Goal: Task Accomplishment & Management: Manage account settings

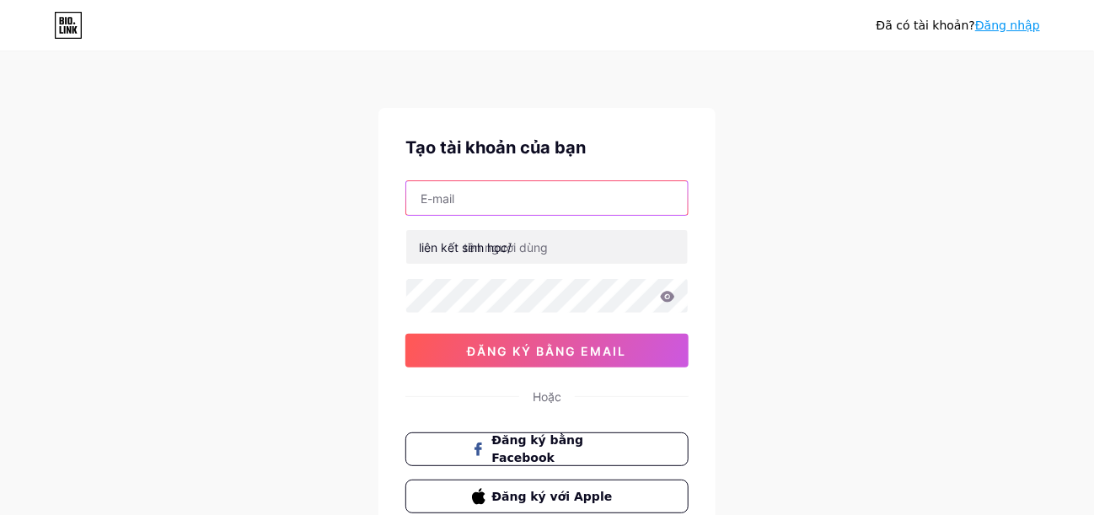
click at [595, 194] on input "text" at bounding box center [546, 198] width 281 height 34
type input "phan09081996@gmail.com"
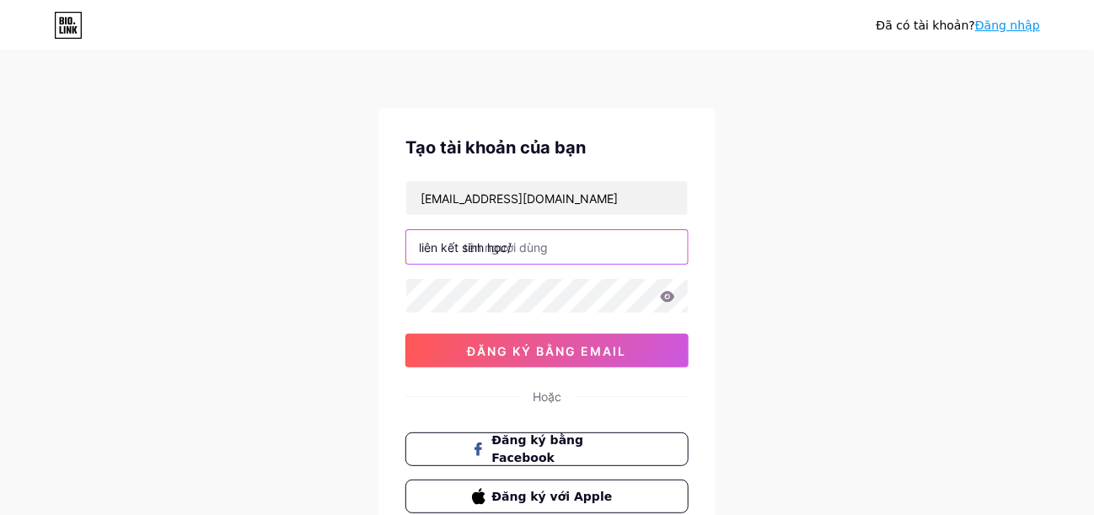
click at [583, 247] on input "text" at bounding box center [546, 247] width 281 height 34
click at [596, 242] on input "text" at bounding box center [546, 247] width 281 height 34
drag, startPoint x: 583, startPoint y: 245, endPoint x: 479, endPoint y: 246, distance: 103.7
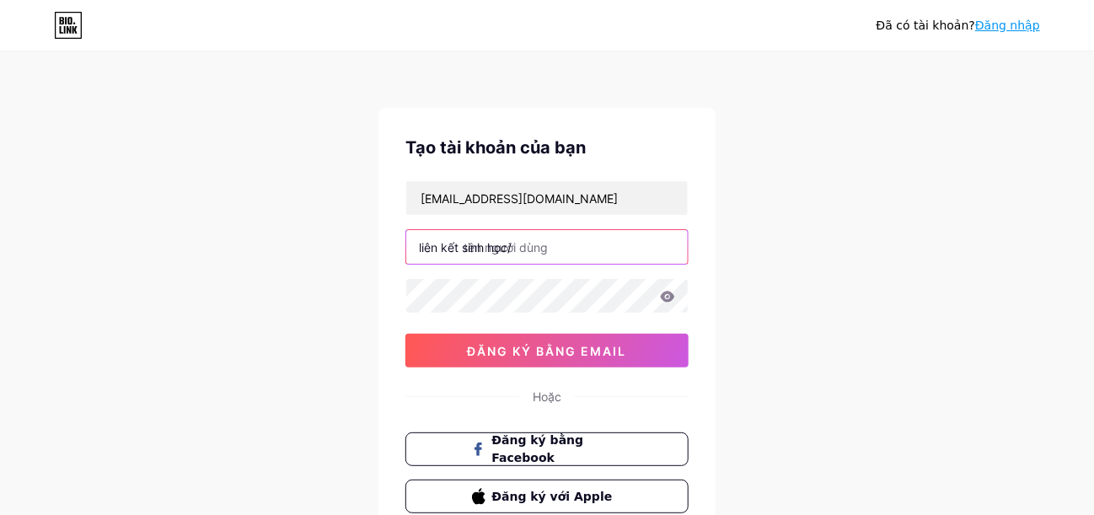
click at [410, 246] on input "text" at bounding box center [546, 247] width 281 height 34
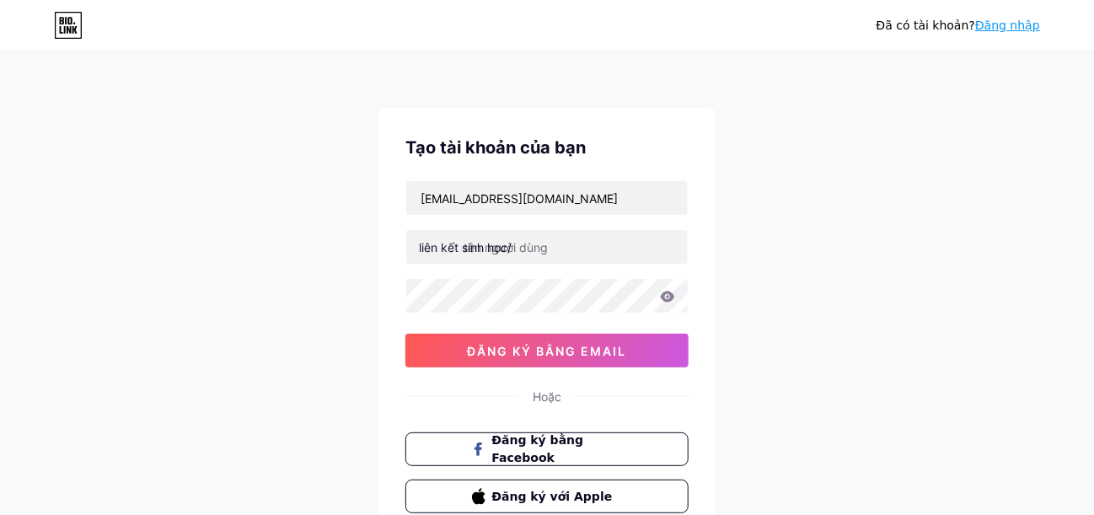
click at [490, 246] on font "liên kết sinh học/" at bounding box center [465, 247] width 93 height 14
click at [395, 270] on div "Tạo tài khoản của bạn phan09081996@gmail.com liên kết sinh học/ 0cAFcWeA6BtZbQE…" at bounding box center [546, 324] width 337 height 432
click at [606, 224] on div "phan09081996@gmail.com liên kết sinh học/ 0cAFcWeA6BtZbQE1doM_jueml0ntGwSJj56T-…" at bounding box center [546, 273] width 283 height 187
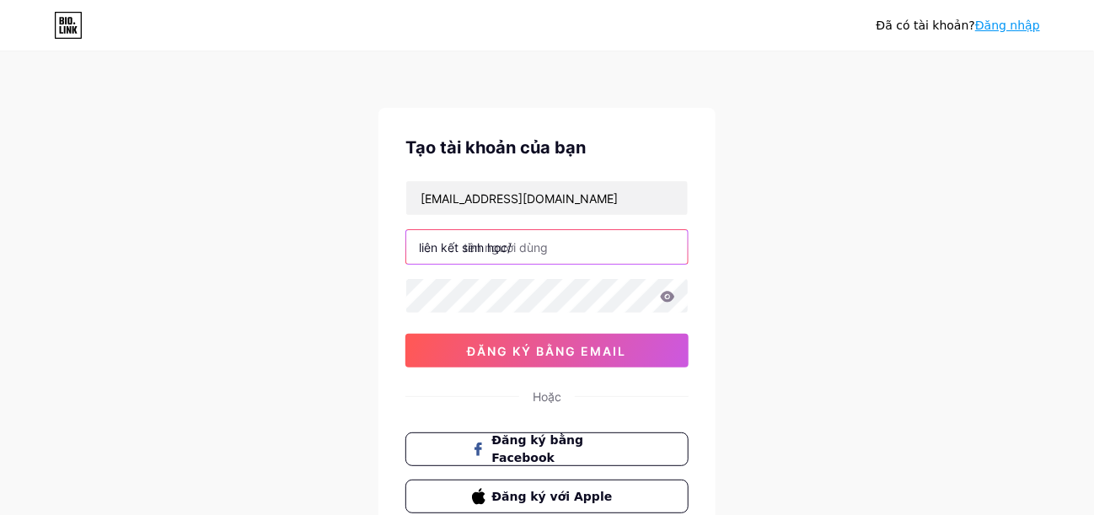
click at [596, 236] on input "text" at bounding box center [546, 247] width 281 height 34
click at [596, 237] on input "text" at bounding box center [546, 247] width 281 height 34
drag, startPoint x: 596, startPoint y: 237, endPoint x: 588, endPoint y: 244, distance: 10.1
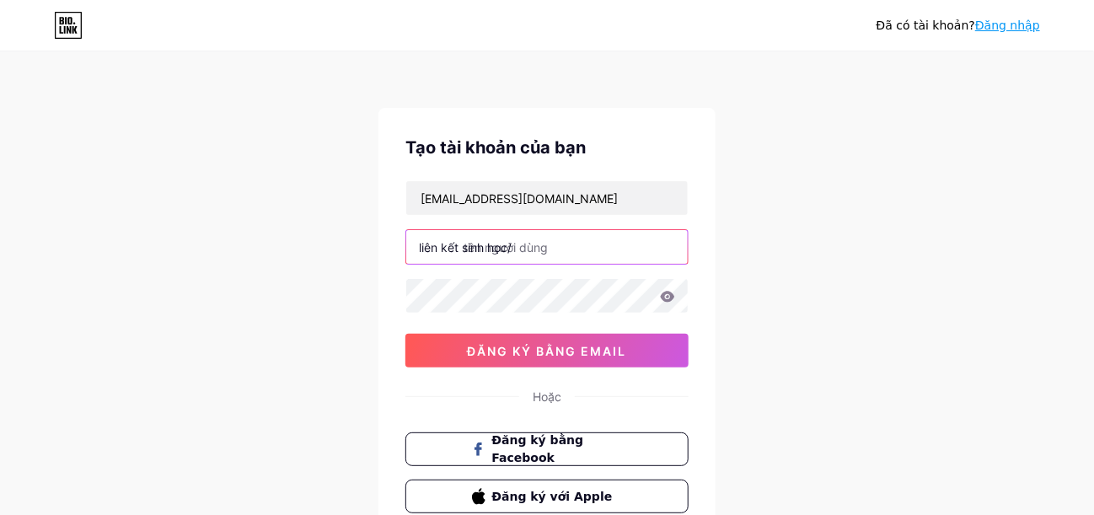
click at [590, 243] on input "text" at bounding box center [546, 247] width 281 height 34
click at [586, 245] on input "text" at bounding box center [546, 247] width 281 height 34
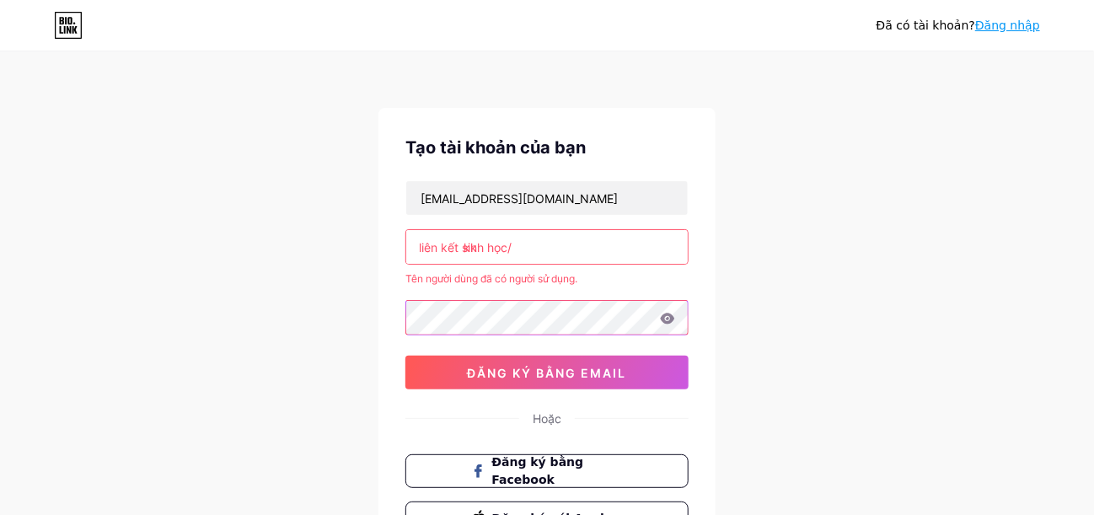
click at [394, 313] on div "Tạo tài khoản của bạn phan09081996@gmail.com liên kết sinh học/ kk Tên người dù…" at bounding box center [546, 335] width 337 height 454
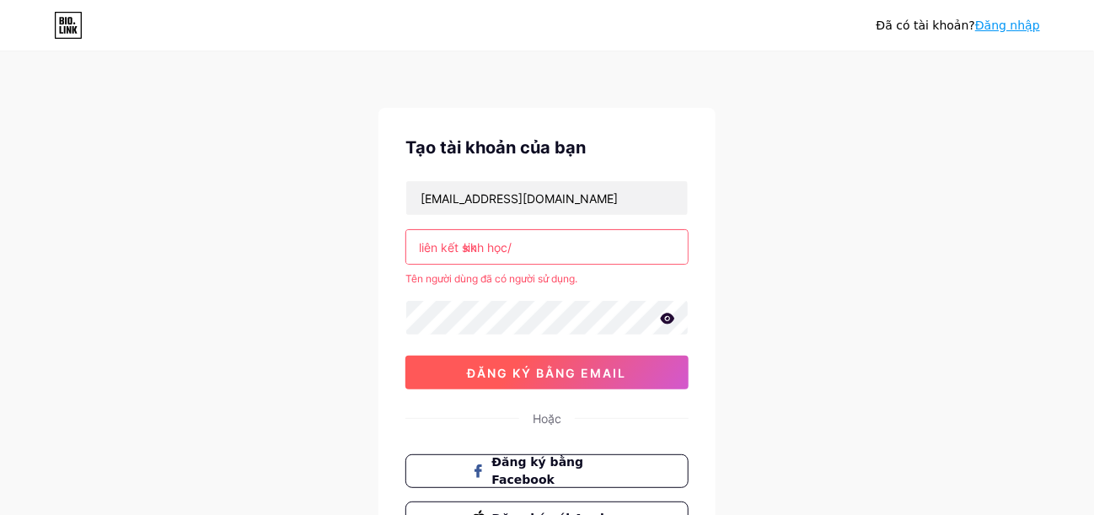
click at [586, 377] on font "đăng ký bằng email" at bounding box center [547, 373] width 159 height 14
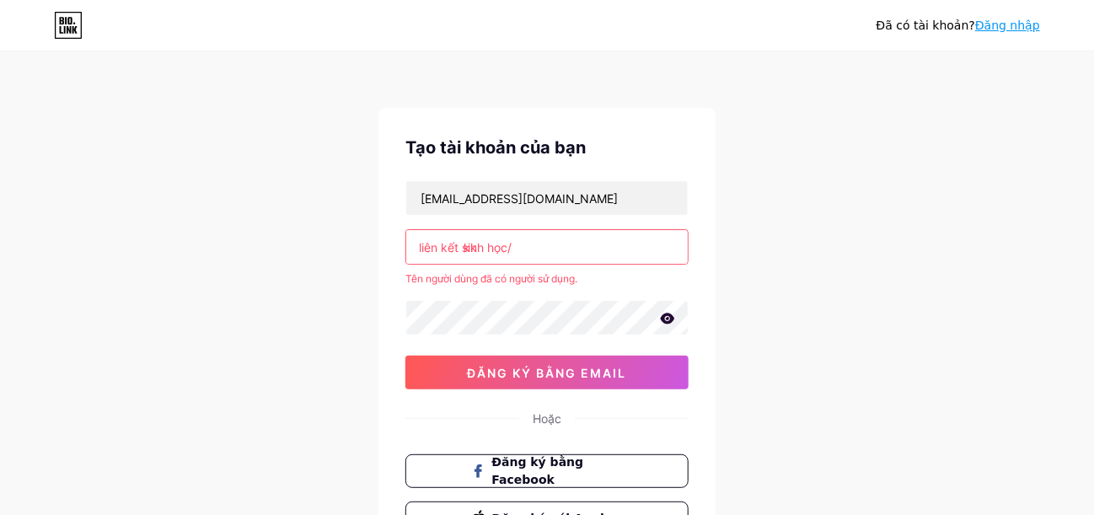
click at [594, 242] on input "kk" at bounding box center [546, 247] width 281 height 34
click at [570, 244] on input "kk" at bounding box center [546, 247] width 281 height 34
click at [511, 247] on div "liên kết sinh học/ kk" at bounding box center [546, 246] width 283 height 35
drag, startPoint x: 491, startPoint y: 245, endPoint x: 446, endPoint y: 244, distance: 45.5
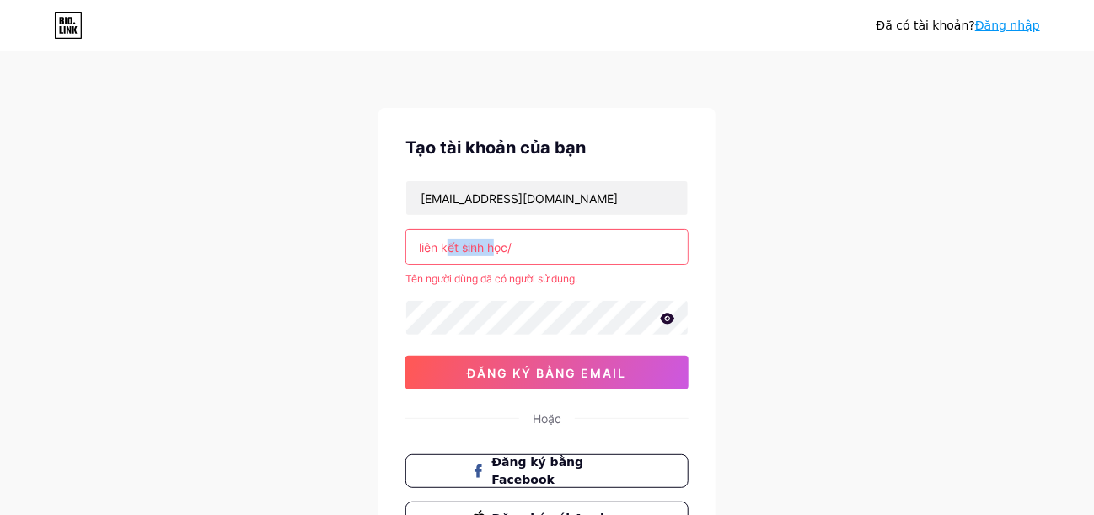
click at [446, 244] on font "liên kết sinh học/" at bounding box center [465, 247] width 93 height 14
drag, startPoint x: 532, startPoint y: 246, endPoint x: 418, endPoint y: 253, distance: 114.0
click at [398, 245] on div "Tạo tài khoản của bạn phan09081996@gmail.com liên kết sinh học/ kk Tên người dù…" at bounding box center [546, 335] width 337 height 454
click at [486, 255] on input "kk" at bounding box center [546, 247] width 281 height 34
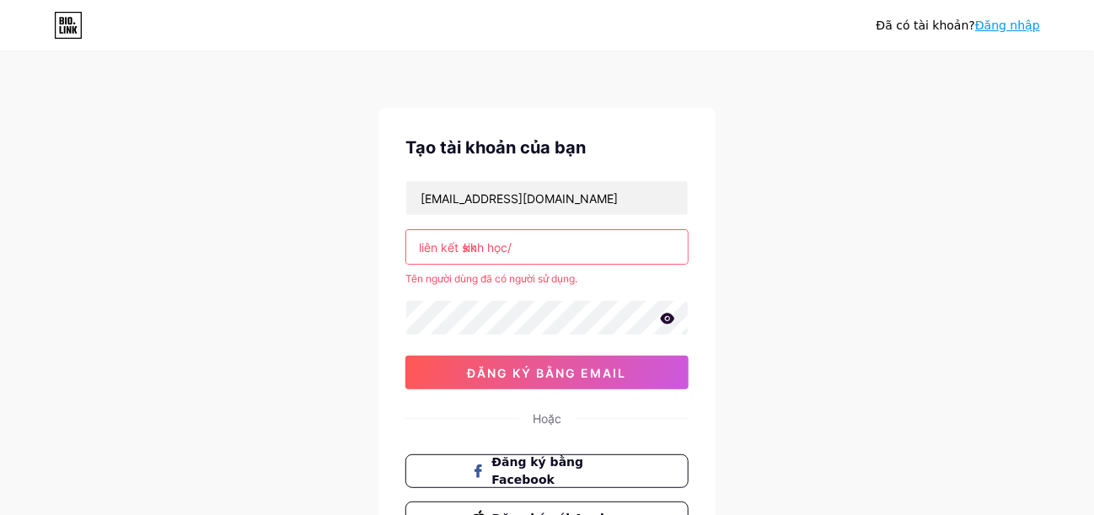
click at [487, 255] on input "kk" at bounding box center [546, 247] width 281 height 34
click at [488, 254] on div "liên kết sinh học/ kk" at bounding box center [546, 246] width 283 height 35
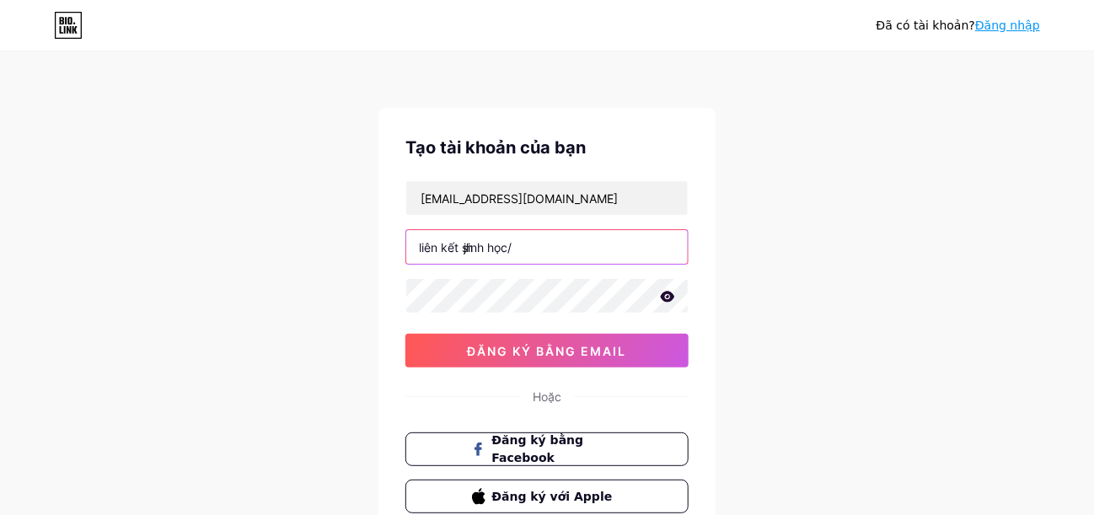
type input "j"
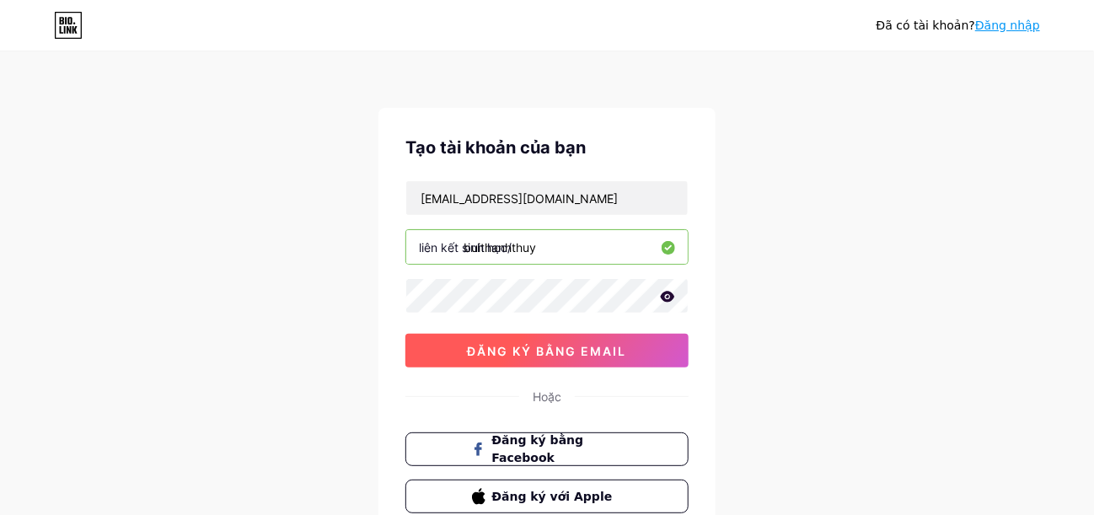
type input "buithanhthuy"
click at [641, 351] on button "đăng ký bằng email" at bounding box center [546, 351] width 283 height 34
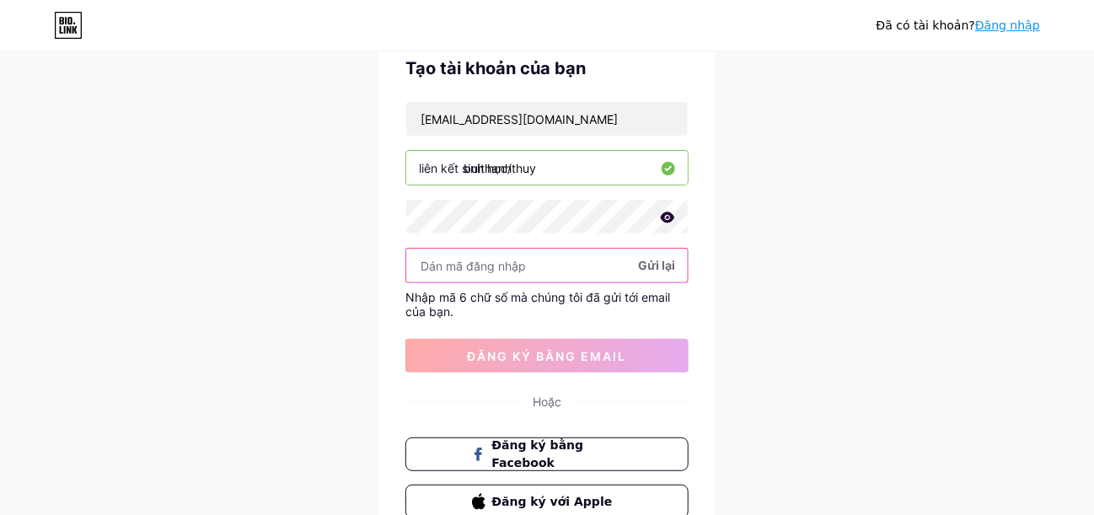
scroll to position [83, 0]
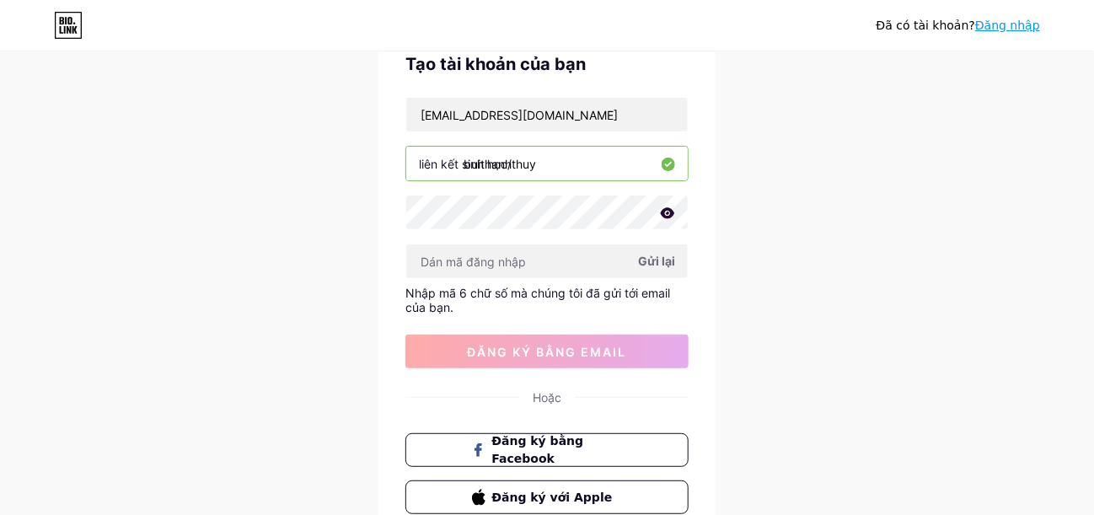
click at [654, 256] on font "Gửi lại" at bounding box center [656, 261] width 37 height 14
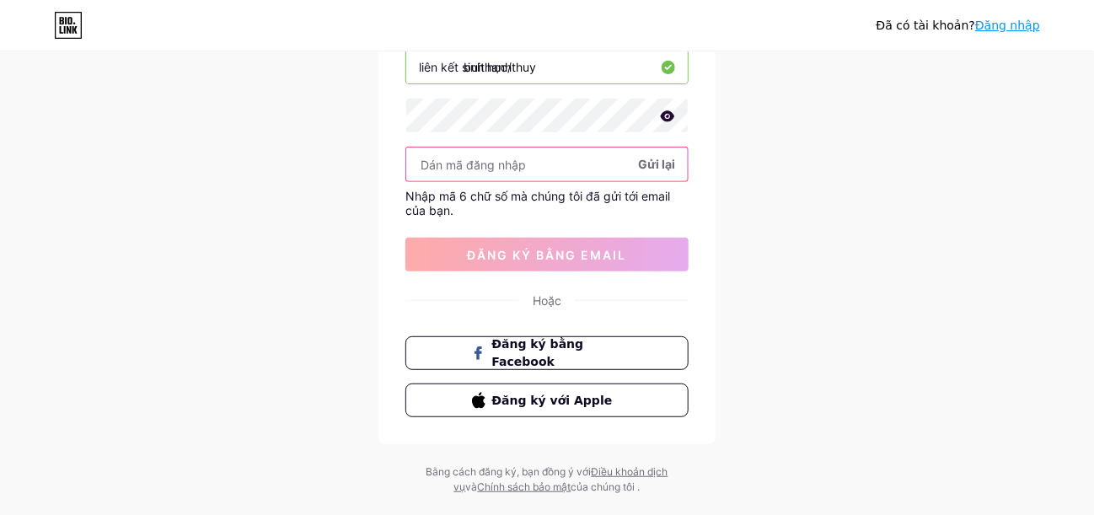
scroll to position [211, 0]
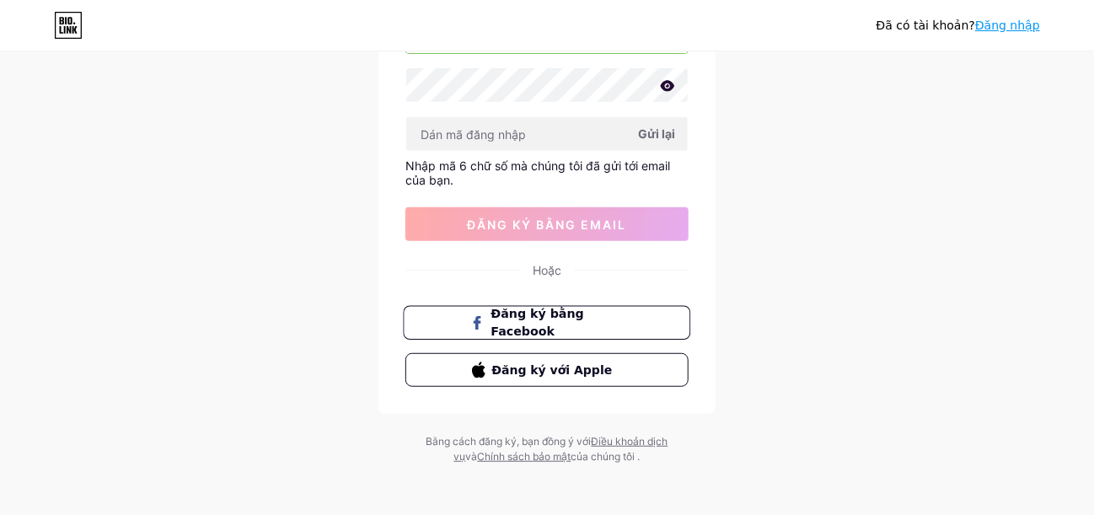
click at [584, 319] on font "Đăng ký bằng Facebook" at bounding box center [537, 323] width 93 height 32
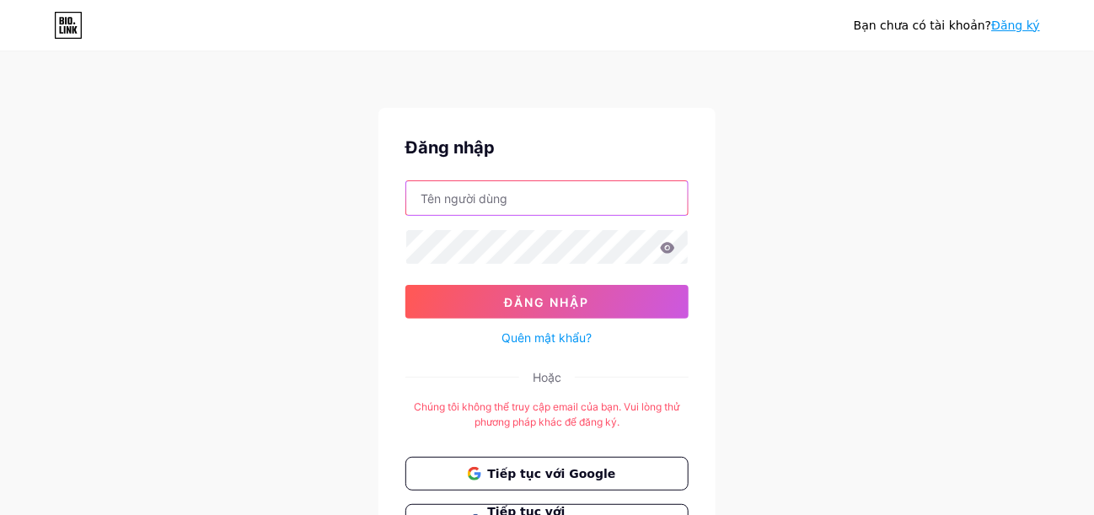
click at [554, 189] on input "text" at bounding box center [546, 198] width 281 height 34
click at [560, 189] on input "text" at bounding box center [546, 198] width 281 height 34
click at [808, 256] on div "Bạn chưa có tài khoản? Đăng ký Đăng nhập Đăng nhập Quên mật khẩu? Hoặc Chúng tô…" at bounding box center [547, 333] width 1094 height 666
click at [596, 201] on input "text" at bounding box center [546, 198] width 281 height 34
click at [601, 190] on input "text" at bounding box center [546, 198] width 281 height 34
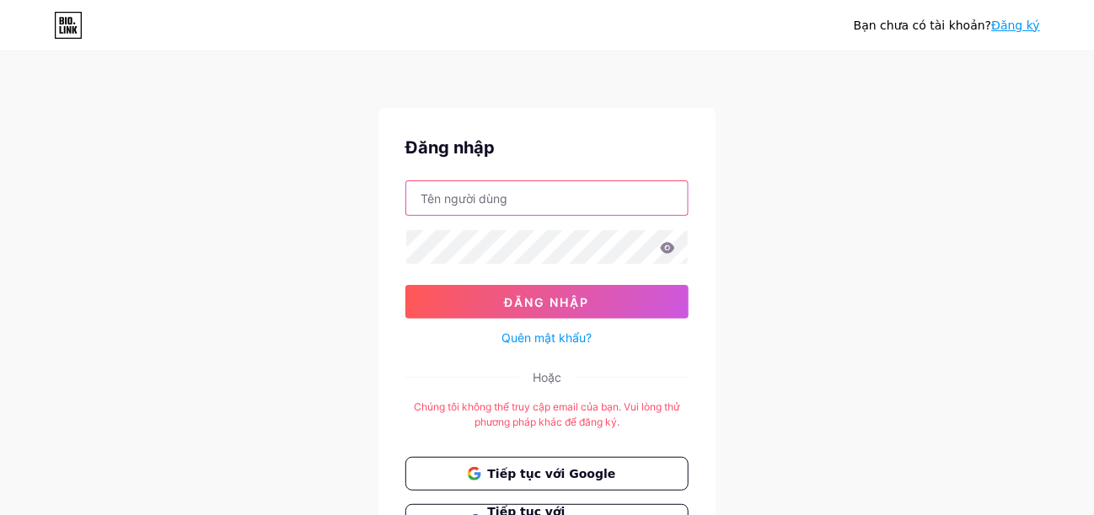
click at [619, 192] on input "text" at bounding box center [546, 198] width 281 height 34
click at [817, 306] on div "Bạn chưa có tài khoản? Đăng ký Đăng nhập Đăng nhập Quên mật khẩu? Hoặc Chúng tô…" at bounding box center [547, 333] width 1094 height 666
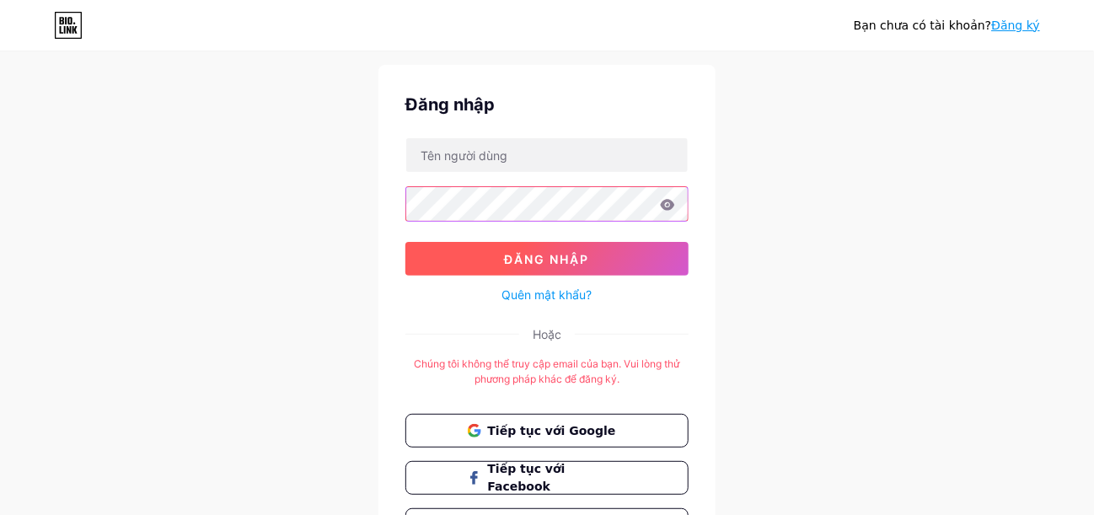
scroll to position [147, 0]
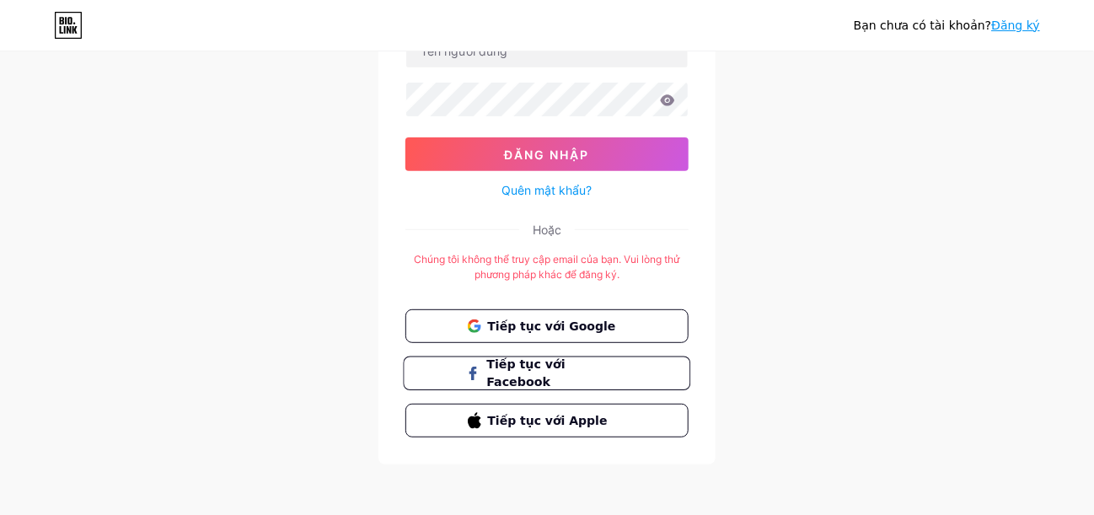
click at [628, 358] on button "Tiếp tục với Facebook" at bounding box center [546, 373] width 287 height 35
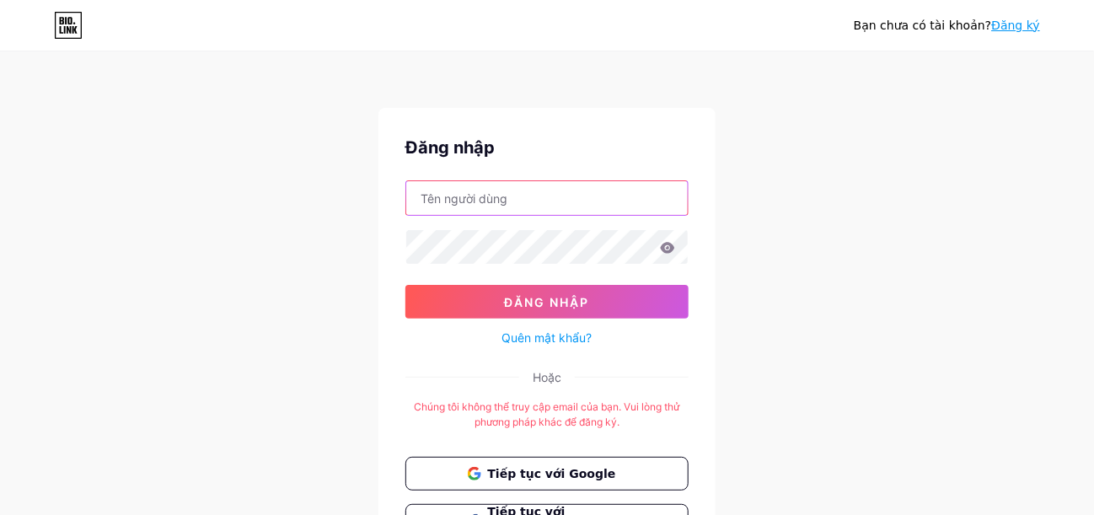
click at [613, 204] on input "text" at bounding box center [546, 198] width 281 height 34
click at [613, 202] on input "text" at bounding box center [546, 198] width 281 height 34
click at [811, 278] on div "Bạn chưa có tài khoản? Đăng ký Đăng nhập Đăng nhập Quên mật khẩu? Hoặc Chúng tô…" at bounding box center [547, 333] width 1094 height 666
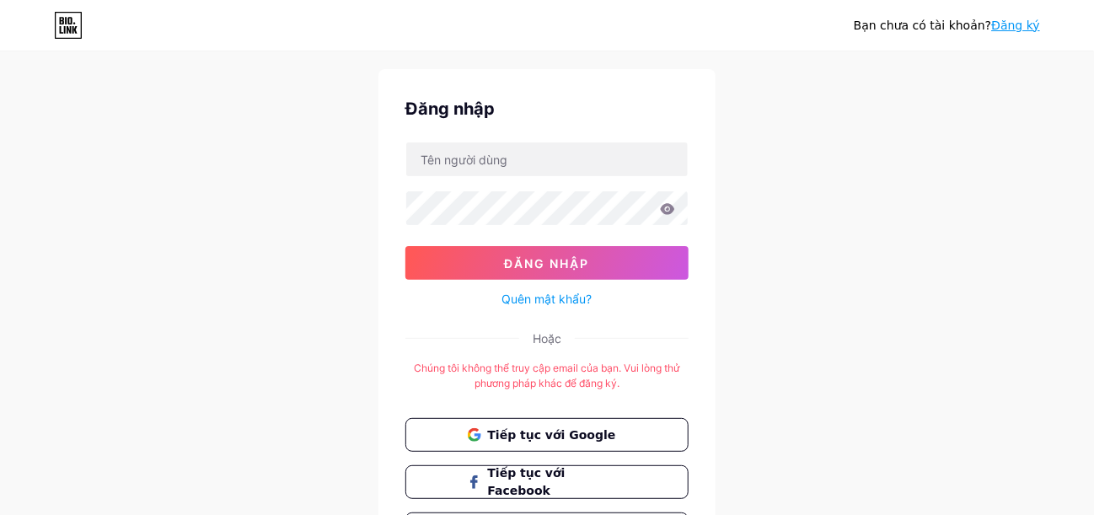
scroll to position [83, 0]
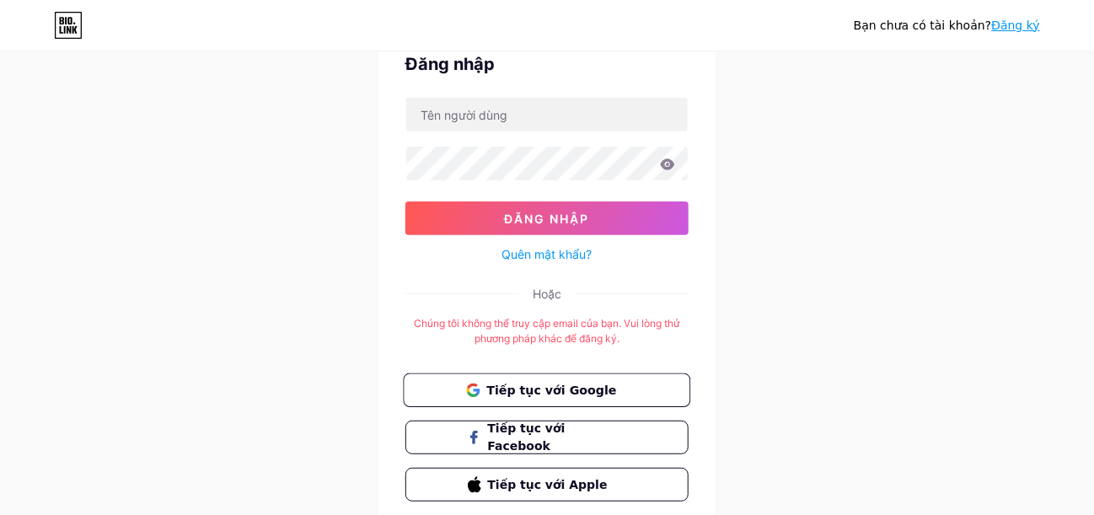
click at [613, 381] on span "Tiếp tục với Google" at bounding box center [556, 390] width 141 height 18
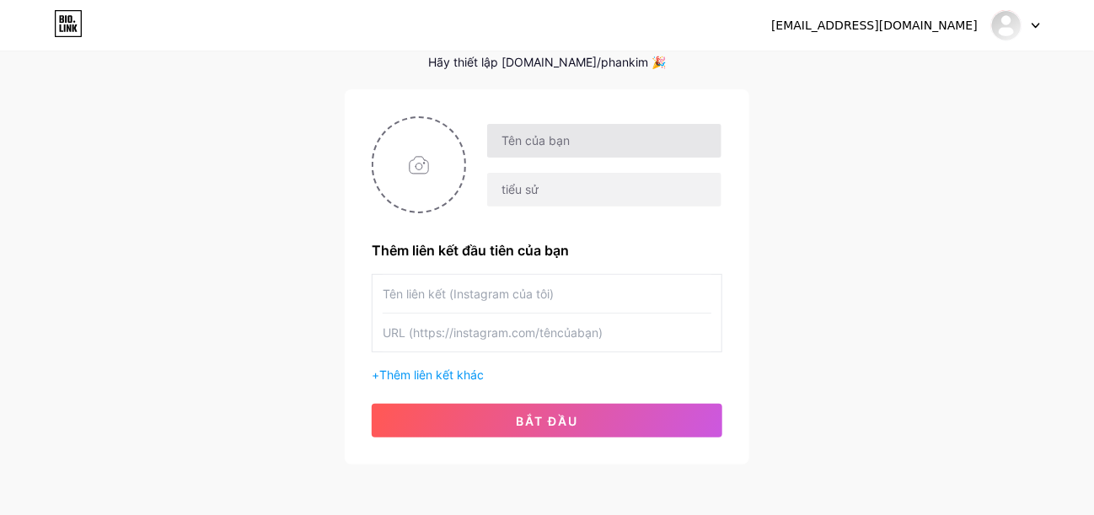
scroll to position [83, 0]
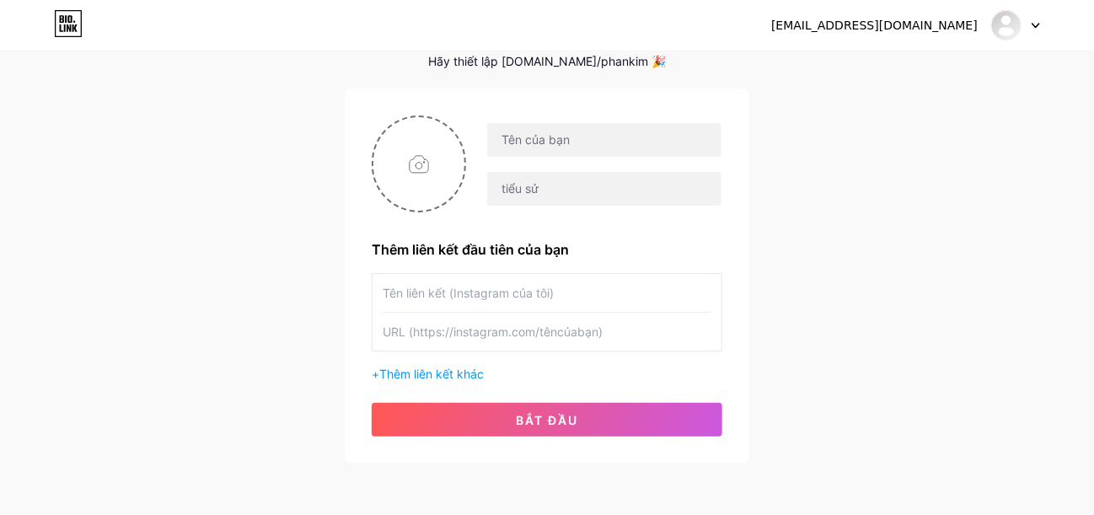
click at [577, 293] on input "text" at bounding box center [547, 293] width 329 height 38
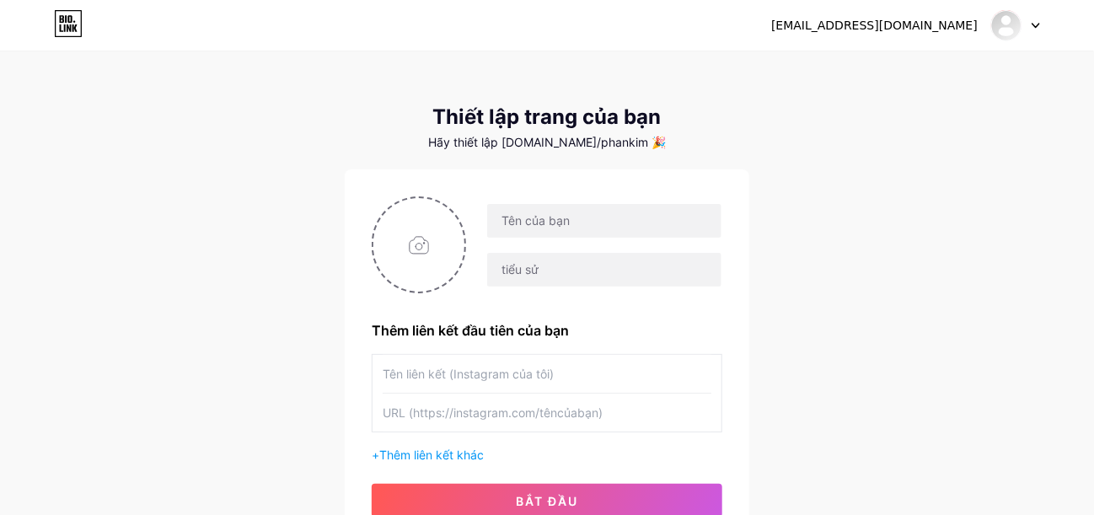
scroll to position [0, 0]
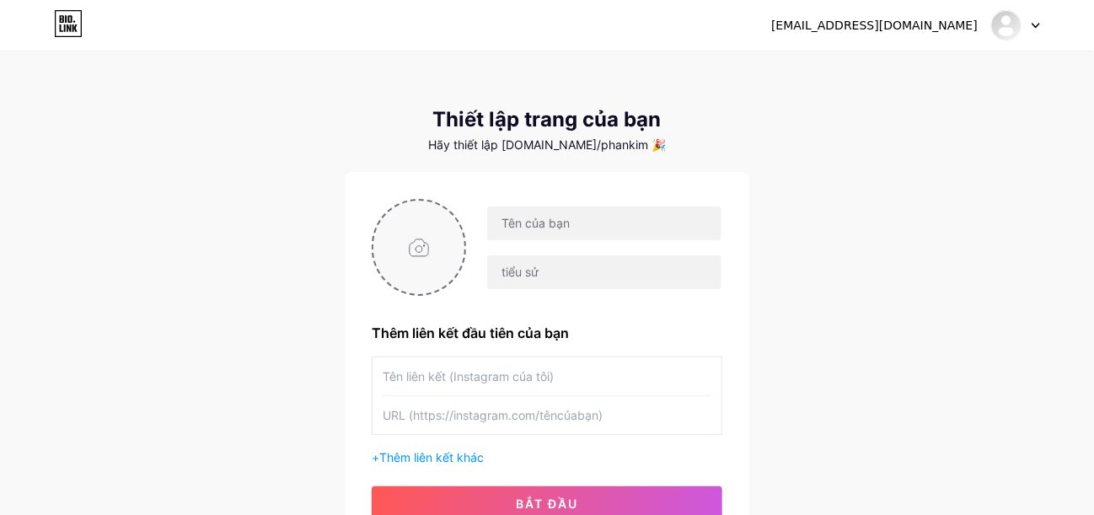
click at [447, 255] on input "file" at bounding box center [418, 248] width 91 height 94
click at [423, 250] on input "file" at bounding box center [418, 248] width 91 height 94
type input "C:\fakepath\473092506_1116071446972031_3603759677398912081_n.jpg"
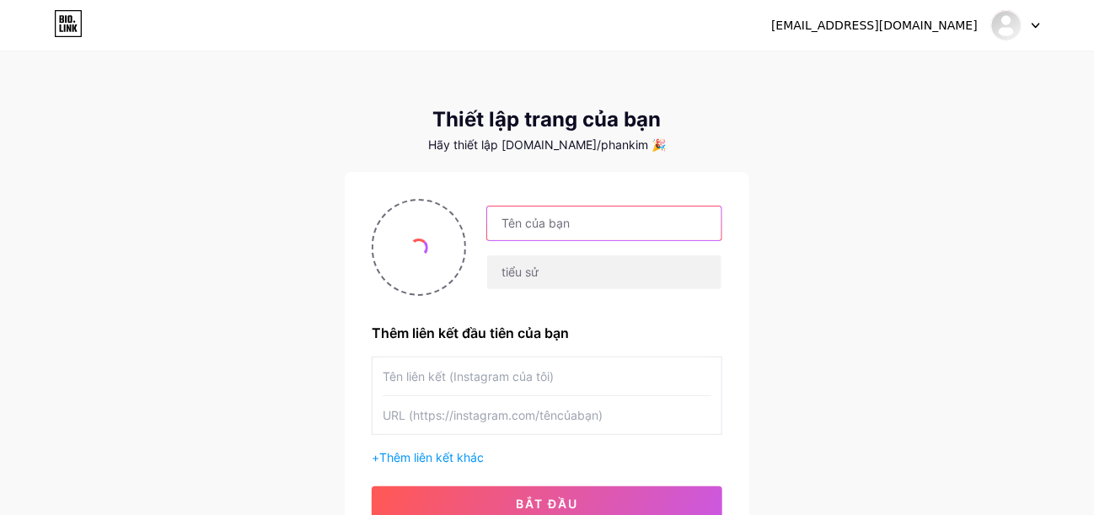
click at [668, 226] on input "text" at bounding box center [604, 223] width 234 height 34
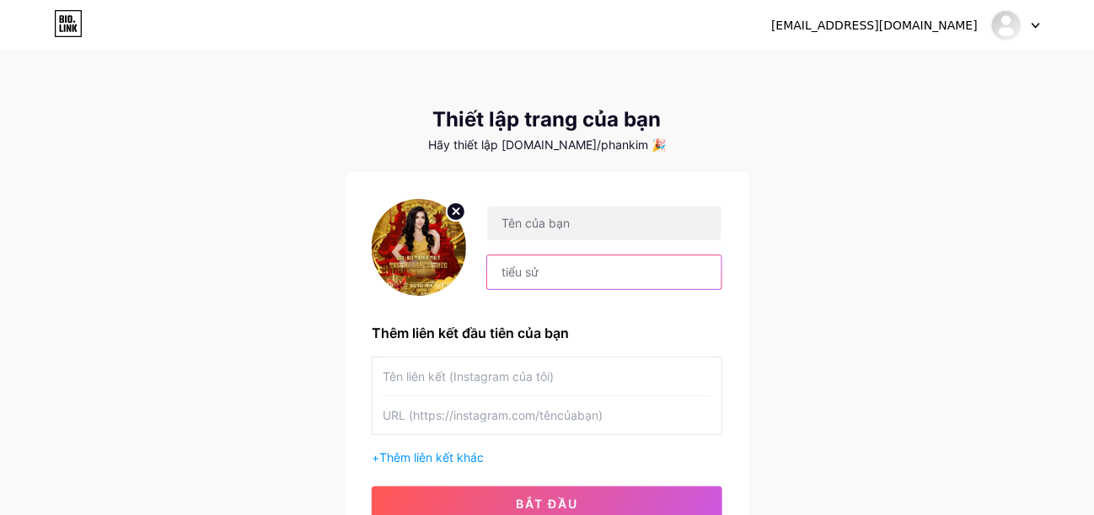
click at [548, 272] on input "text" at bounding box center [604, 272] width 234 height 34
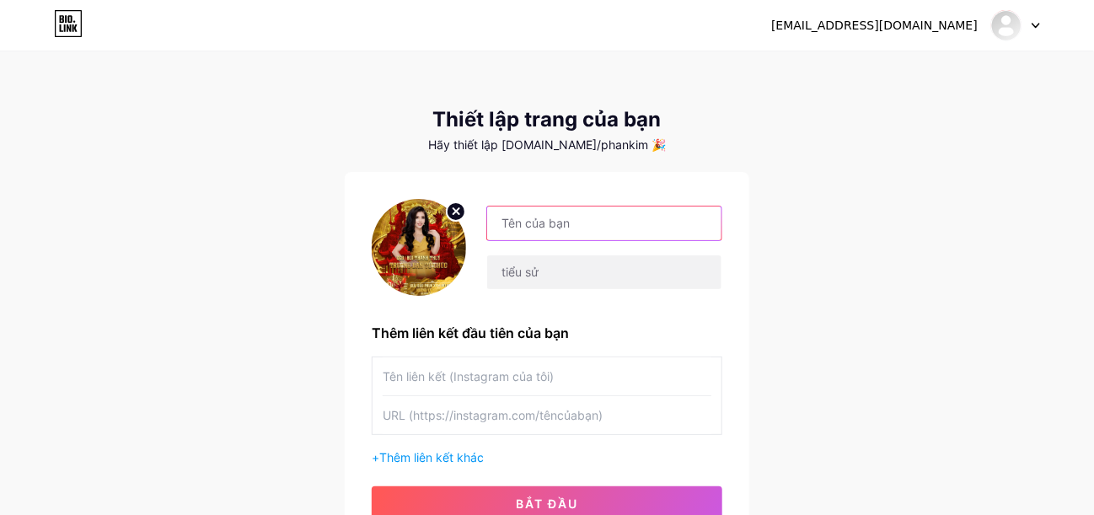
click at [552, 222] on input "text" at bounding box center [604, 223] width 234 height 34
type input "[PERSON_NAME]"
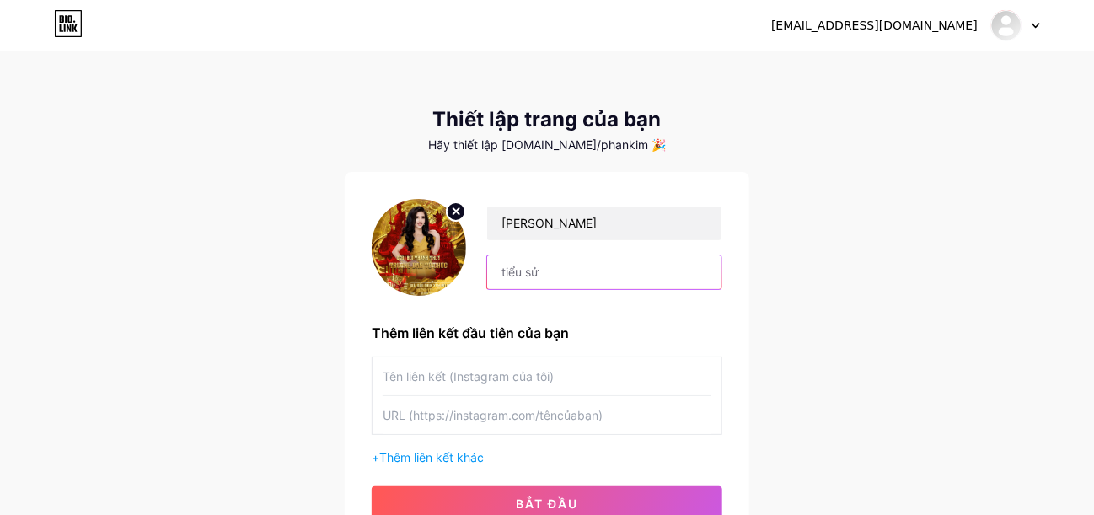
click at [576, 281] on input "text" at bounding box center [604, 272] width 234 height 34
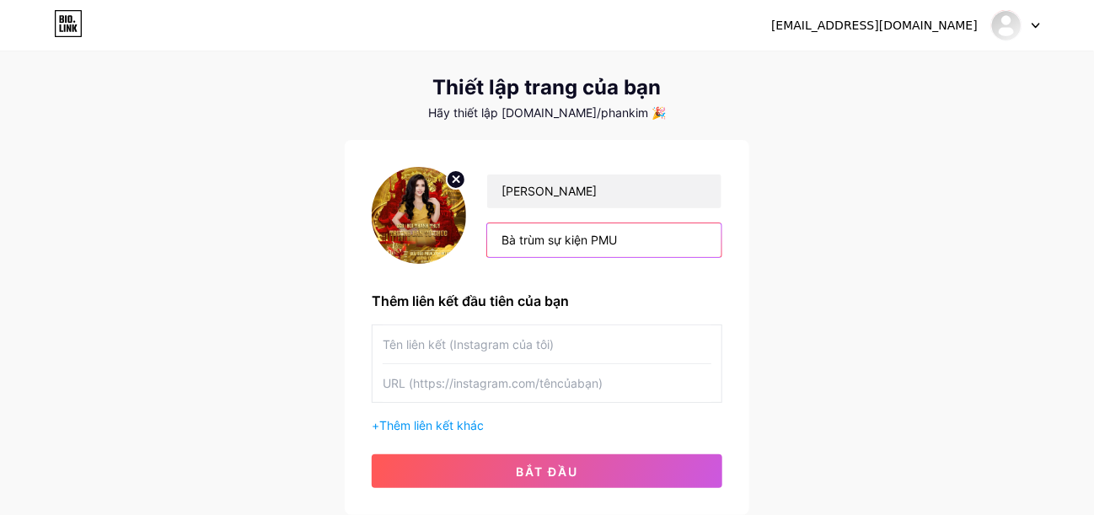
scroll to position [83, 0]
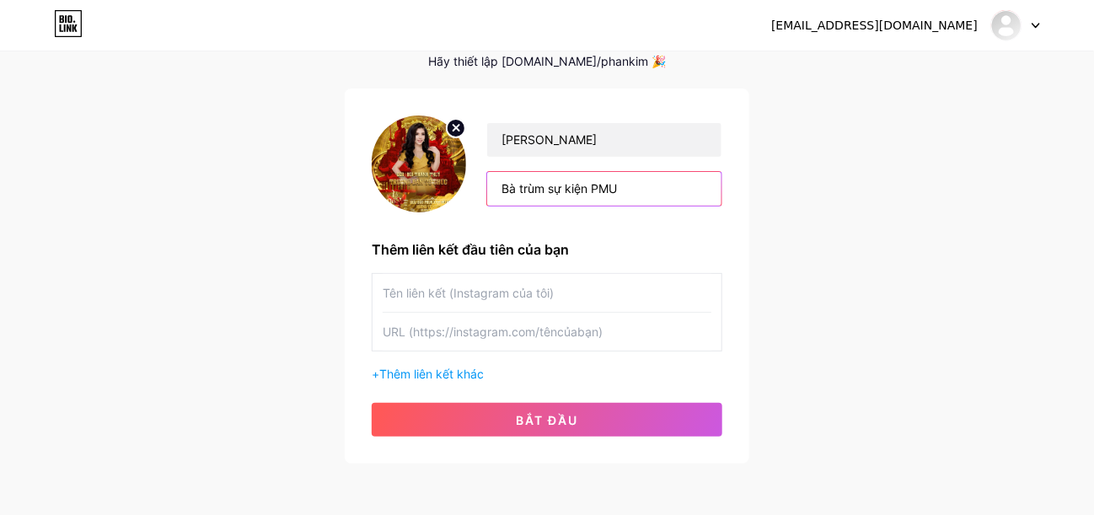
type input "Bà trùm sự kiện PMU"
click at [630, 279] on input "text" at bounding box center [547, 293] width 329 height 38
click at [581, 351] on div "+ Thêm liên kết khác" at bounding box center [547, 328] width 351 height 110
click at [587, 336] on input "text" at bounding box center [547, 332] width 329 height 38
click at [593, 301] on input "text" at bounding box center [547, 293] width 329 height 38
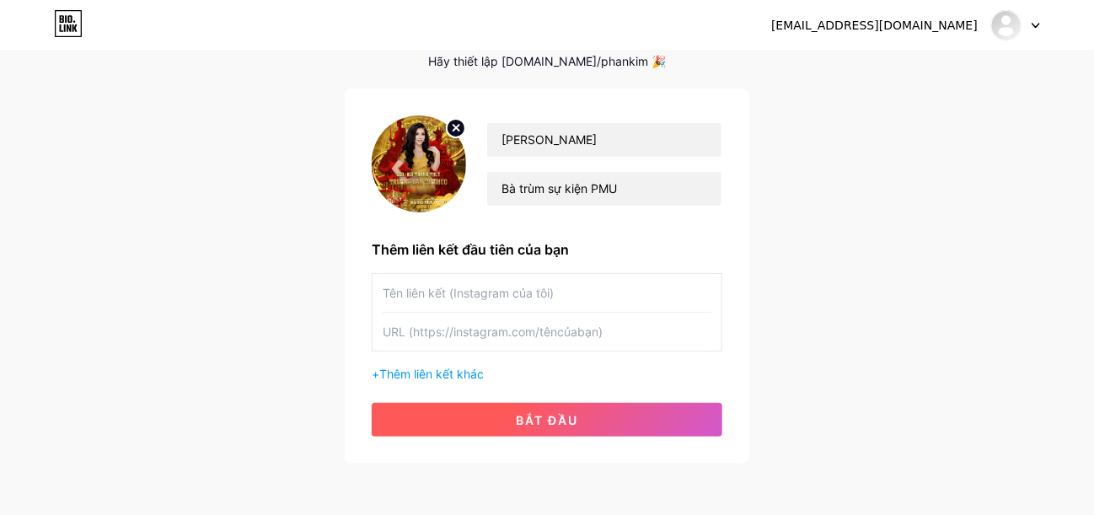
click at [581, 418] on button "bắt đầu" at bounding box center [547, 420] width 351 height 34
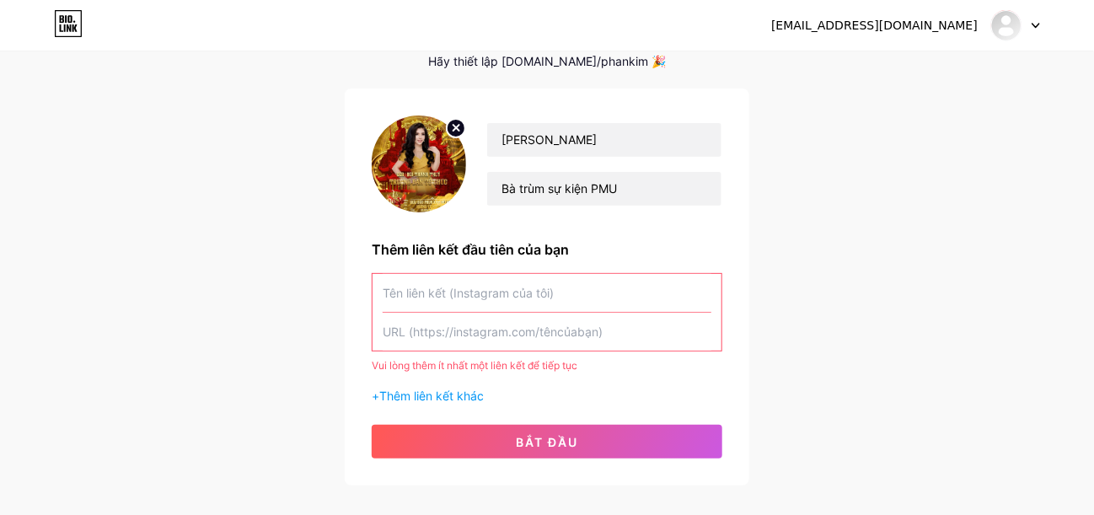
click at [577, 291] on input "text" at bounding box center [547, 293] width 329 height 38
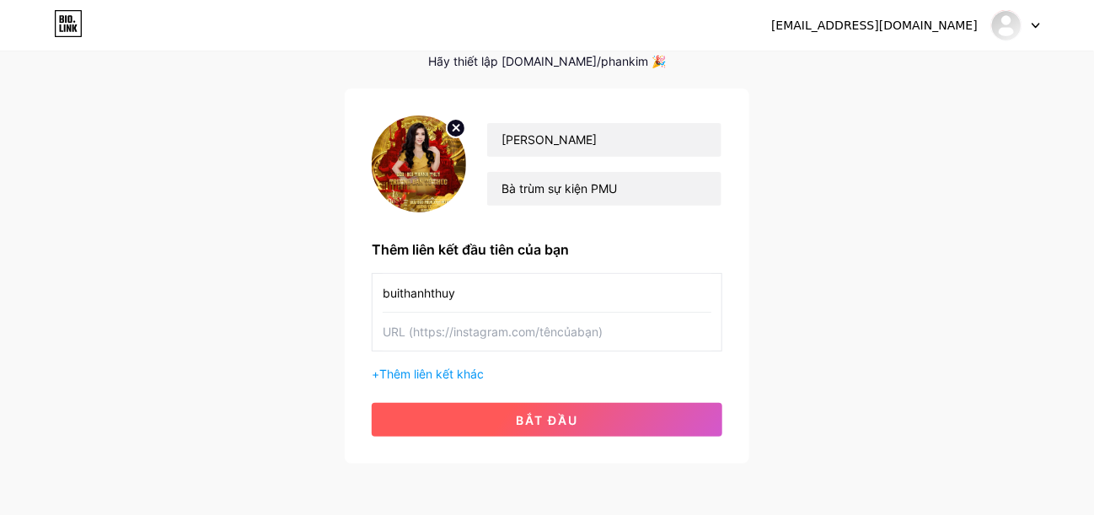
type input "buithanhthuy"
click at [538, 413] on font "bắt đầu" at bounding box center [547, 420] width 62 height 14
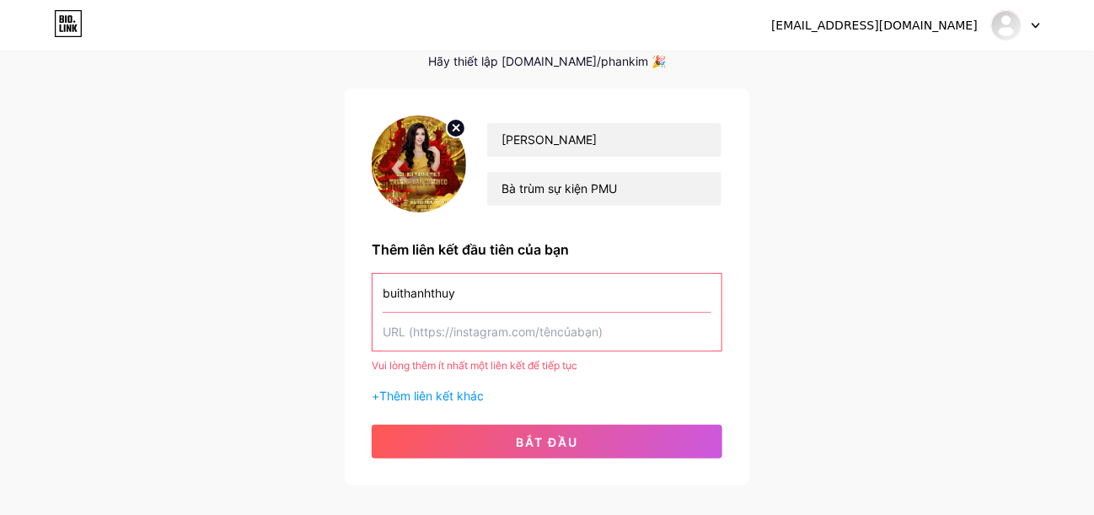
click at [597, 341] on input "text" at bounding box center [547, 332] width 329 height 38
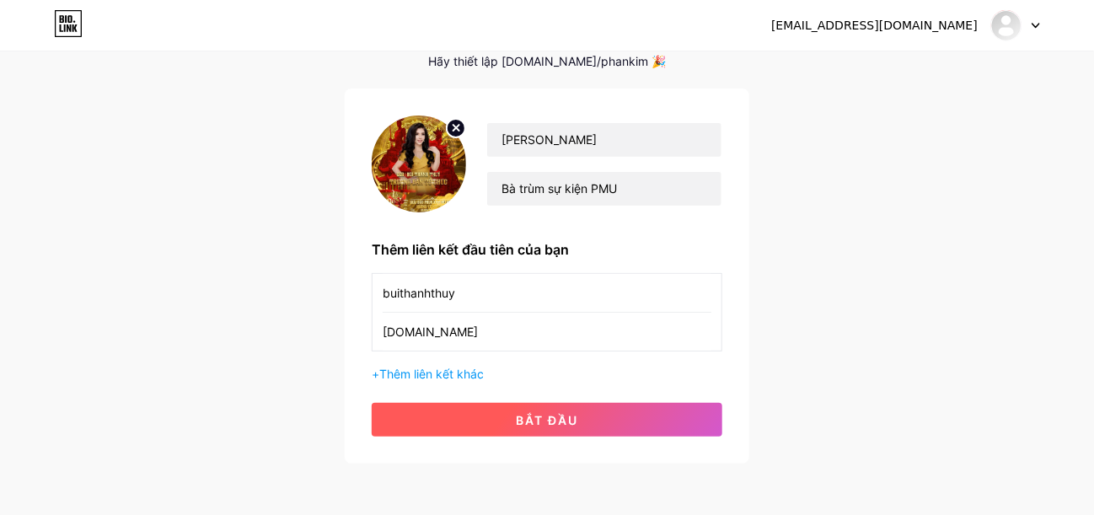
type input "buithanhthuy.com"
click at [579, 417] on button "bắt đầu" at bounding box center [547, 420] width 351 height 34
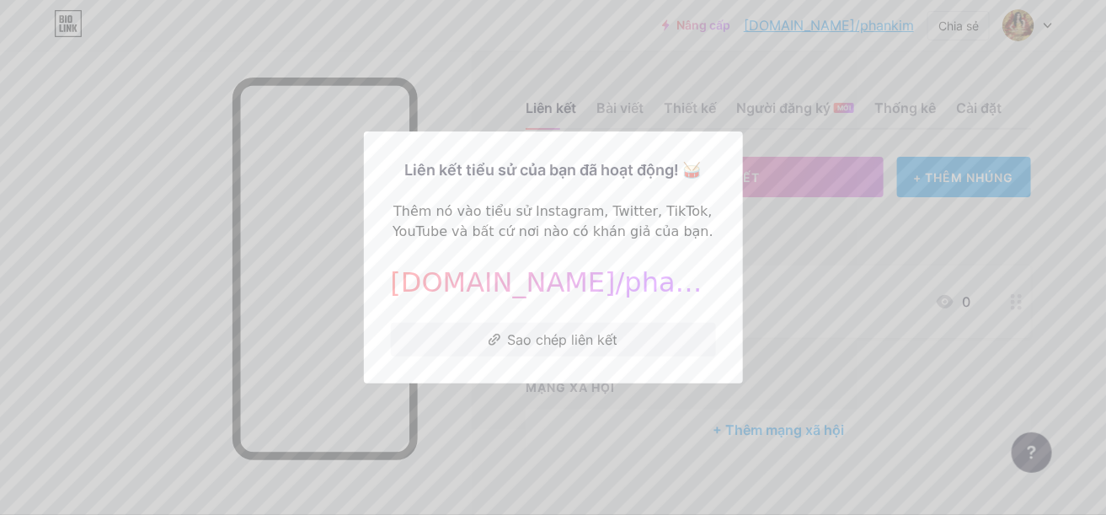
click at [791, 257] on div at bounding box center [553, 257] width 1106 height 515
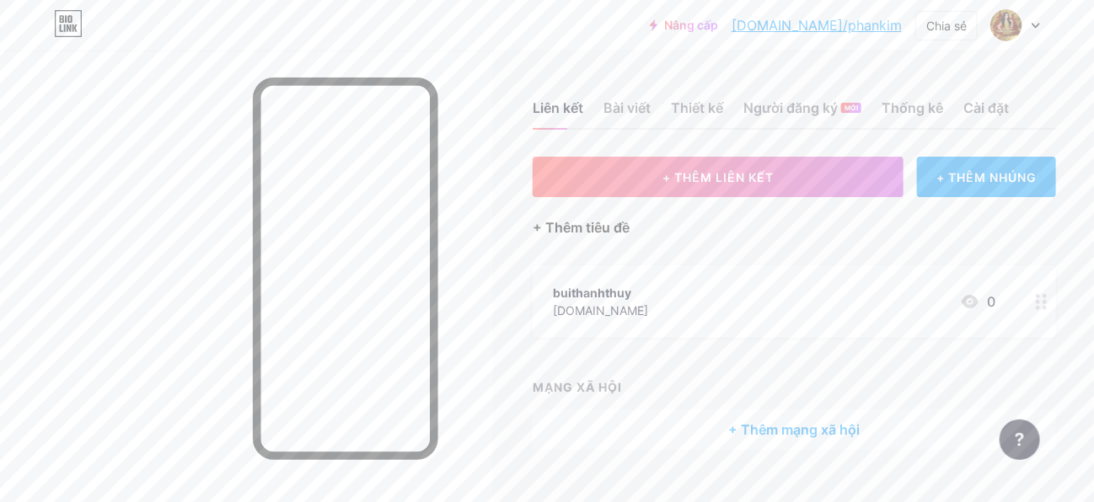
click at [603, 225] on font "+ Thêm tiêu đề" at bounding box center [581, 227] width 97 height 17
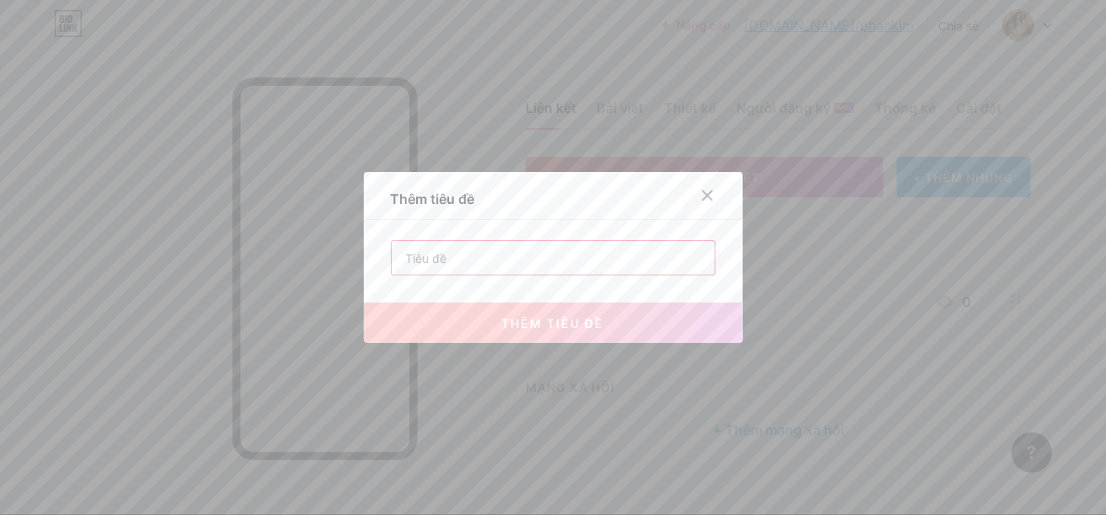
click at [571, 250] on input "text" at bounding box center [554, 258] width 324 height 34
click at [709, 184] on div at bounding box center [708, 195] width 30 height 30
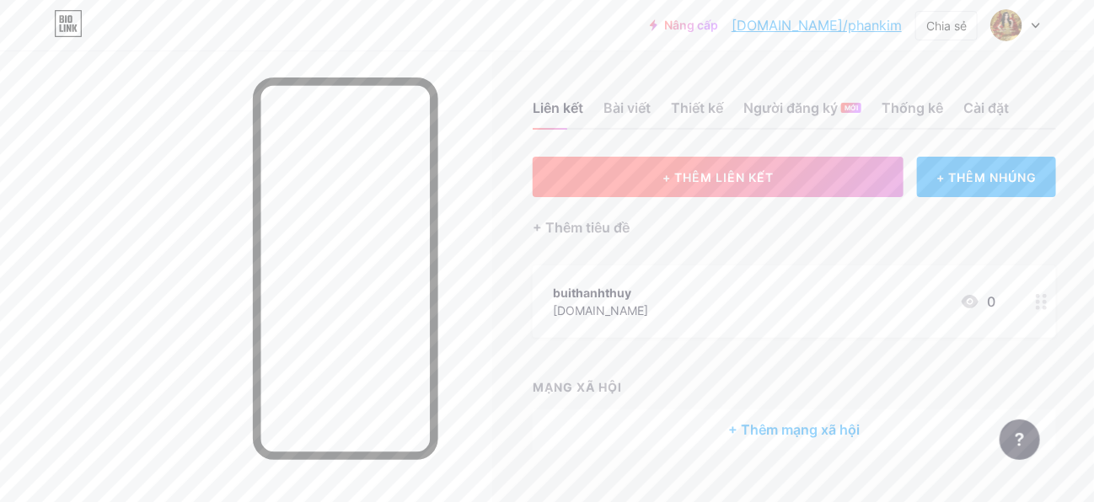
click at [812, 184] on button "+ THÊM LIÊN KẾT" at bounding box center [718, 177] width 371 height 40
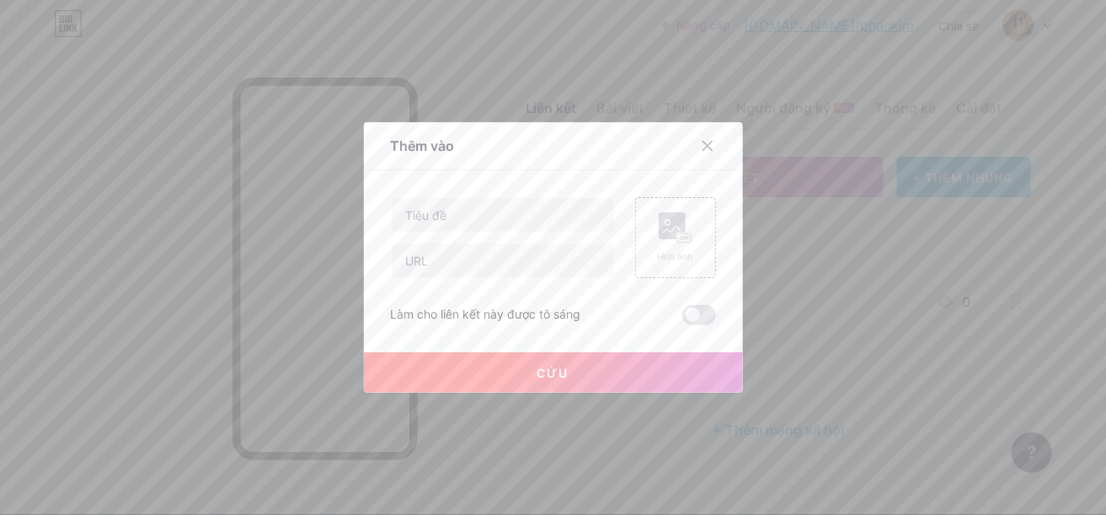
click at [717, 138] on div at bounding box center [718, 146] width 51 height 30
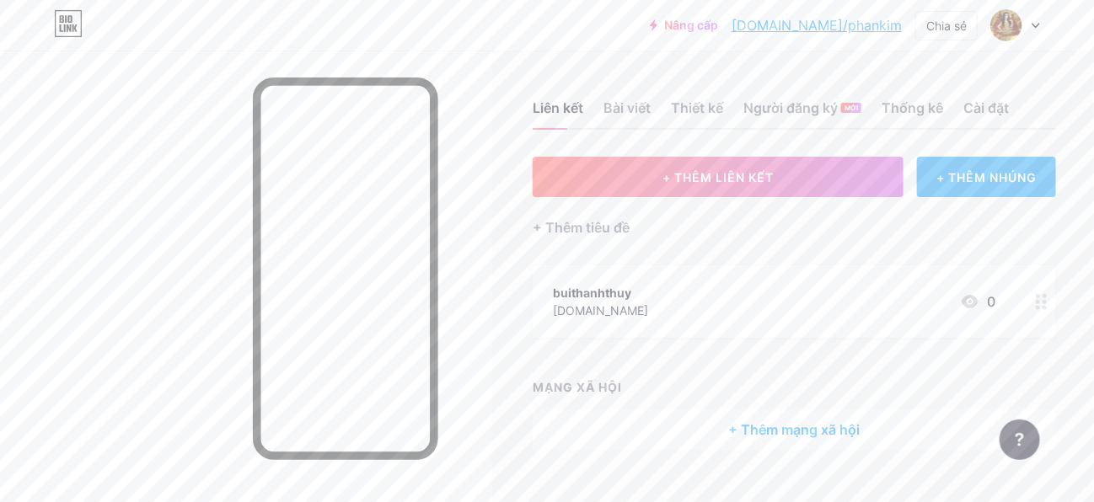
click at [1017, 103] on div "Liên kết Bài viết Thiết kế Người đăng ký MỚI Thống kê Cài đặt" at bounding box center [794, 100] width 523 height 59
click at [922, 104] on font "Thống kê" at bounding box center [912, 107] width 62 height 17
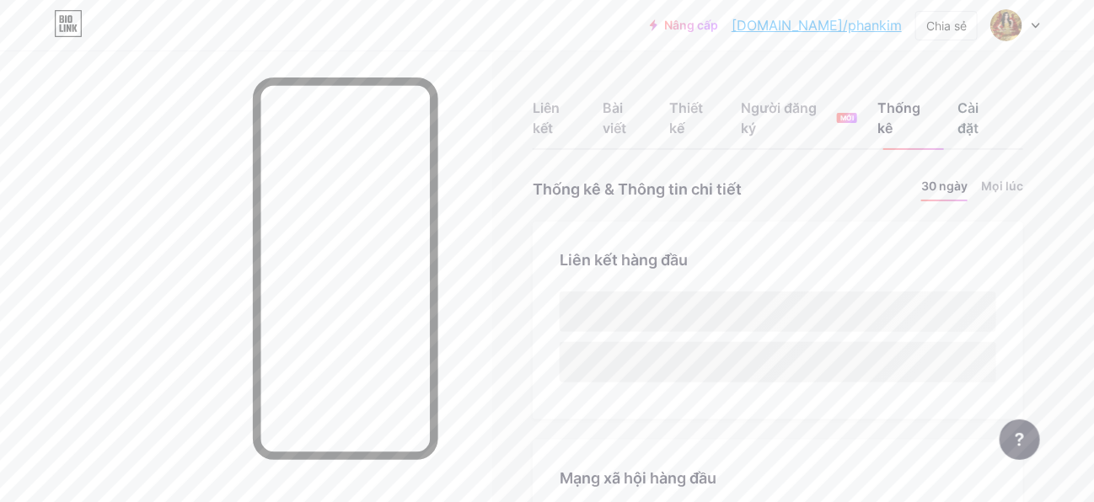
click at [979, 101] on font "Cài đặt" at bounding box center [968, 117] width 21 height 37
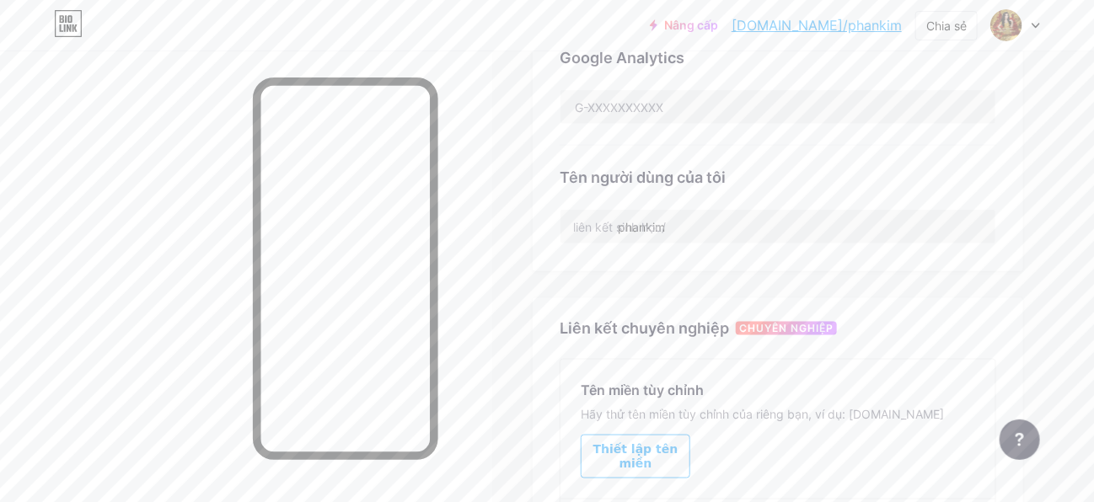
scroll to position [590, 0]
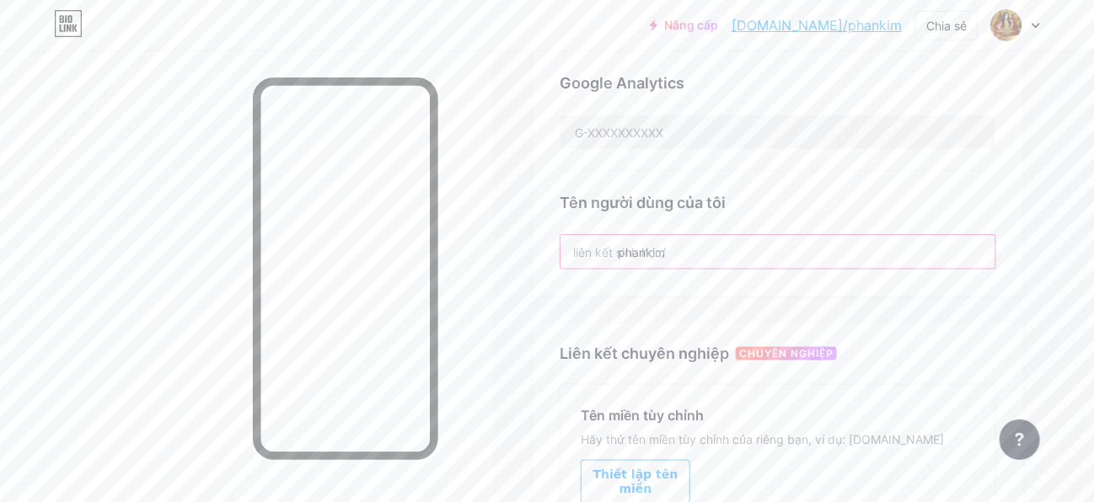
click at [776, 235] on input "phankim" at bounding box center [777, 252] width 435 height 34
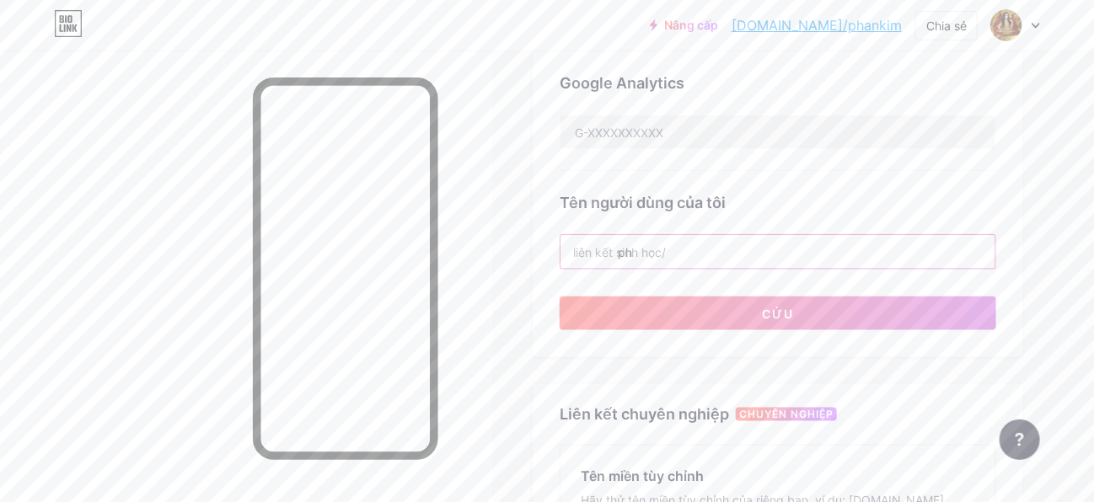
type input "p"
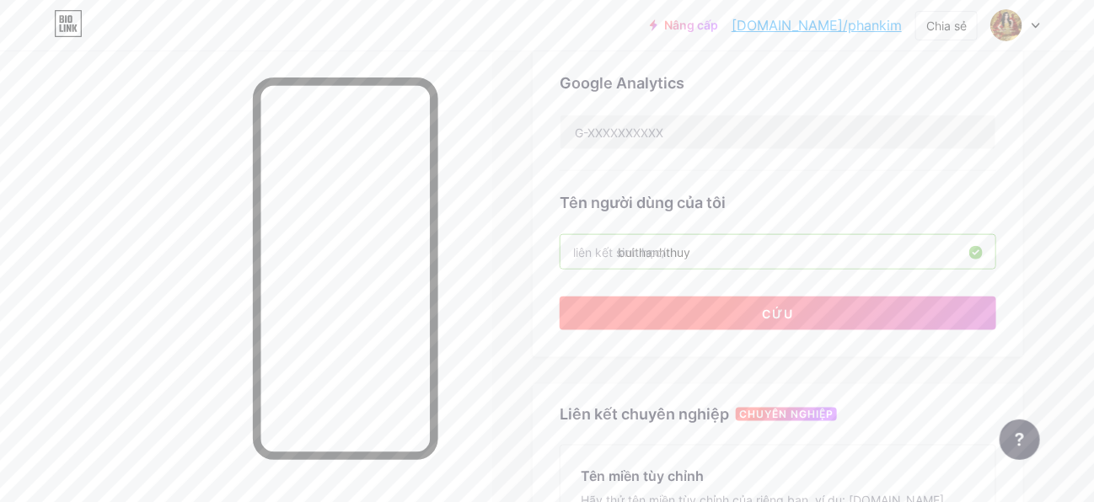
type input "buithanhthuy"
click at [720, 297] on button "Cứu" at bounding box center [778, 314] width 436 height 34
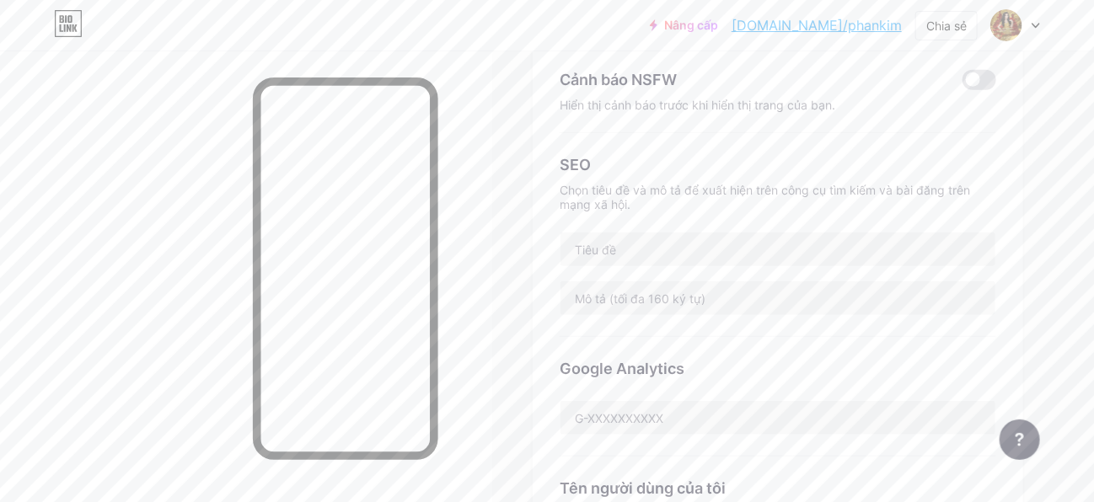
scroll to position [253, 0]
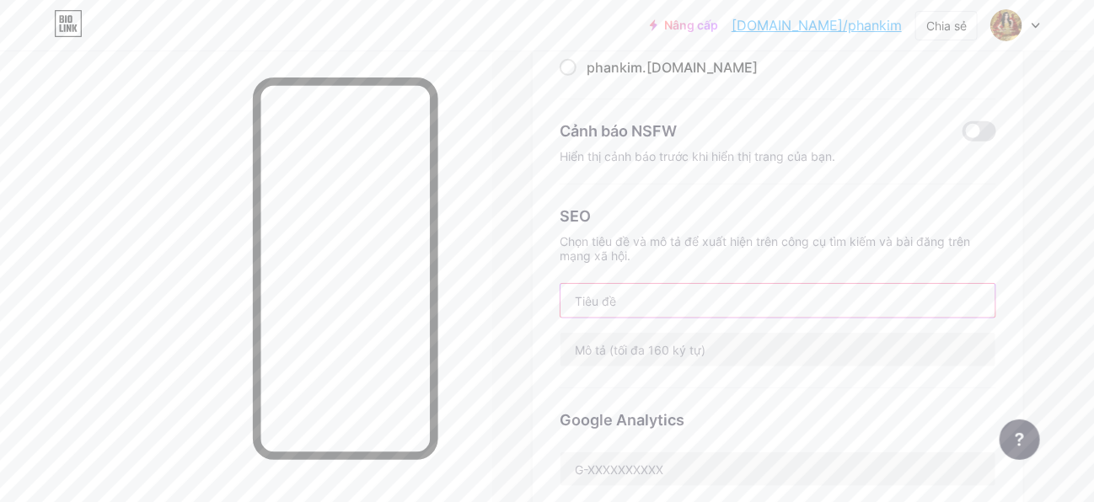
click at [688, 284] on input "text" at bounding box center [777, 301] width 435 height 34
click at [684, 284] on input "text" at bounding box center [777, 301] width 435 height 34
click at [655, 333] on input "text" at bounding box center [777, 350] width 435 height 34
click at [748, 284] on input "text" at bounding box center [777, 301] width 435 height 34
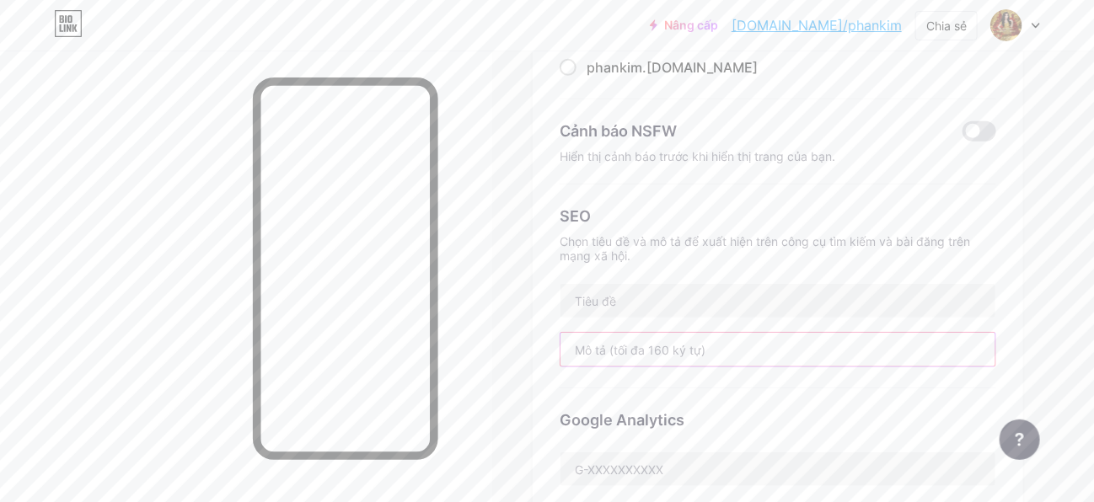
click at [747, 333] on input "text" at bounding box center [777, 350] width 435 height 34
click at [752, 284] on input "text" at bounding box center [777, 301] width 435 height 34
click at [734, 284] on input "text" at bounding box center [777, 301] width 435 height 34
type input "t"
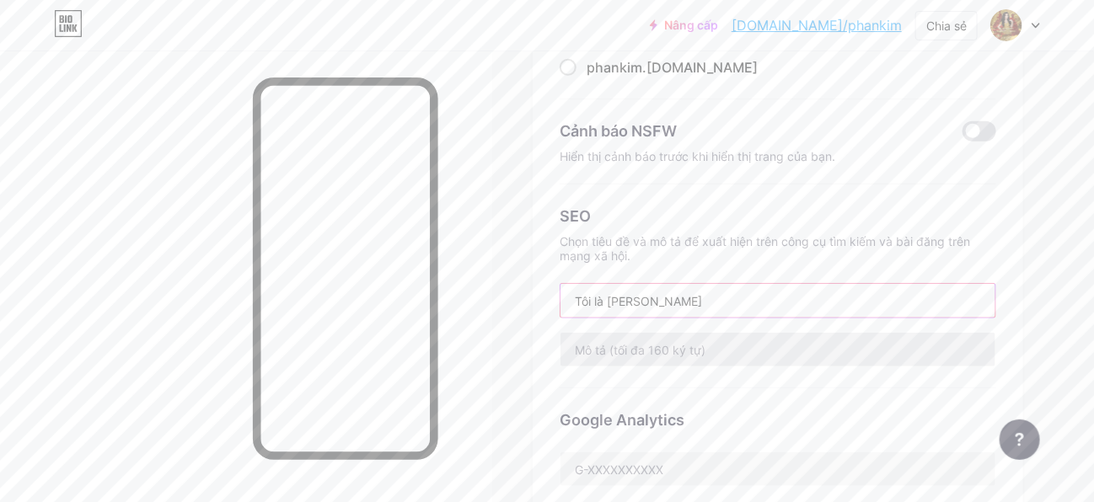
type input "Tôi là Bùi Thanh Thủy"
click at [735, 333] on input "text" at bounding box center [777, 350] width 435 height 34
click at [769, 284] on input "Tôi là Bùi Thanh Thủy" at bounding box center [777, 301] width 435 height 34
click at [777, 333] on input "text" at bounding box center [777, 350] width 435 height 34
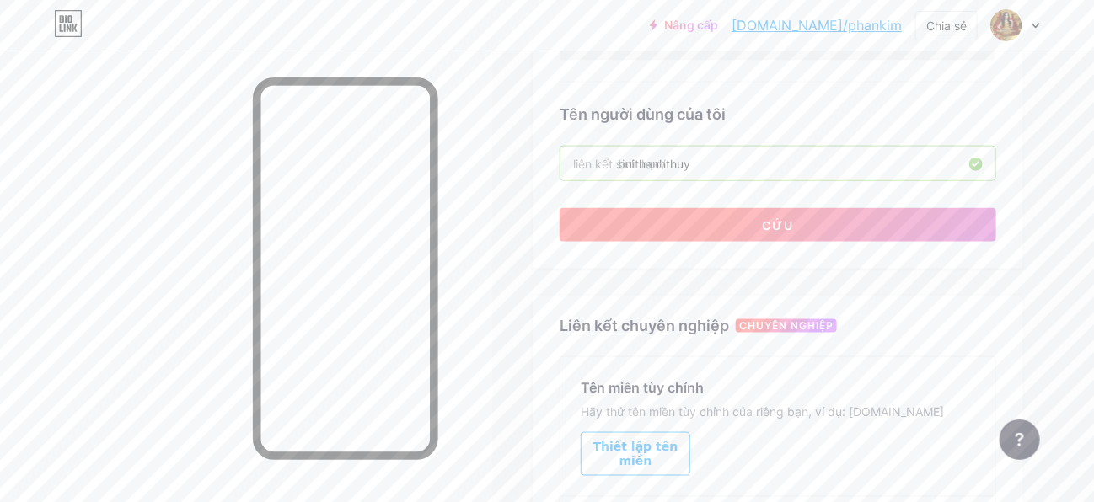
scroll to position [674, 0]
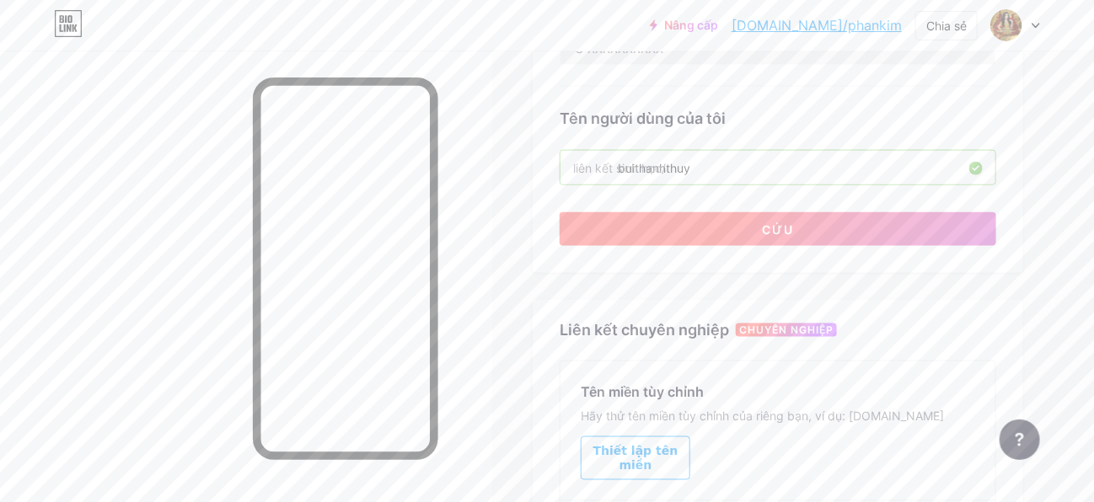
type input "Bà trùm tổ chức sự kiện PMU"
click at [836, 212] on button "Cứu" at bounding box center [778, 229] width 436 height 34
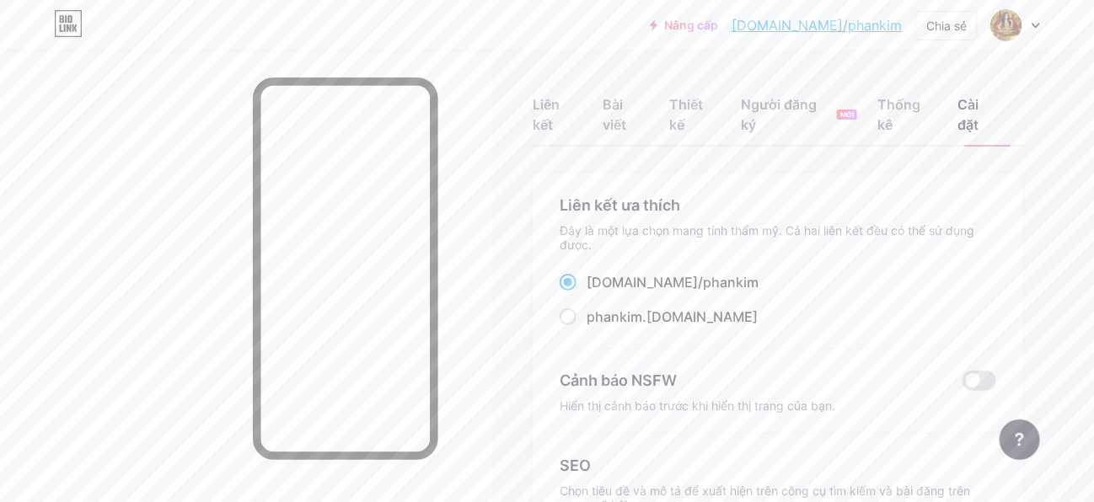
scroll to position [0, 0]
click at [560, 312] on span at bounding box center [568, 320] width 17 height 17
click at [586, 330] on input "phankim .bio.link" at bounding box center [591, 335] width 11 height 11
radio input "true"
click at [618, 117] on font "Bài viết" at bounding box center [626, 118] width 46 height 40
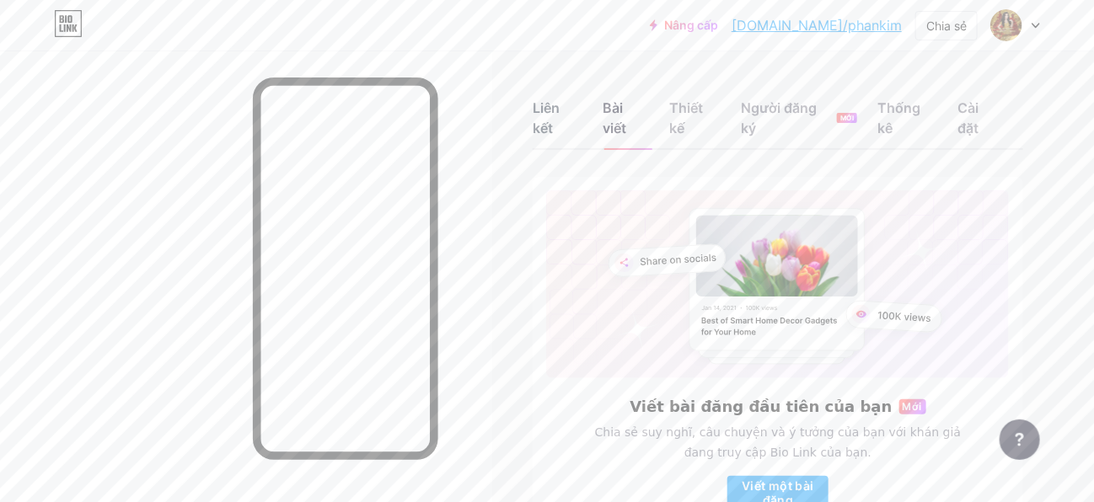
click at [558, 107] on font "Liên kết" at bounding box center [546, 117] width 27 height 37
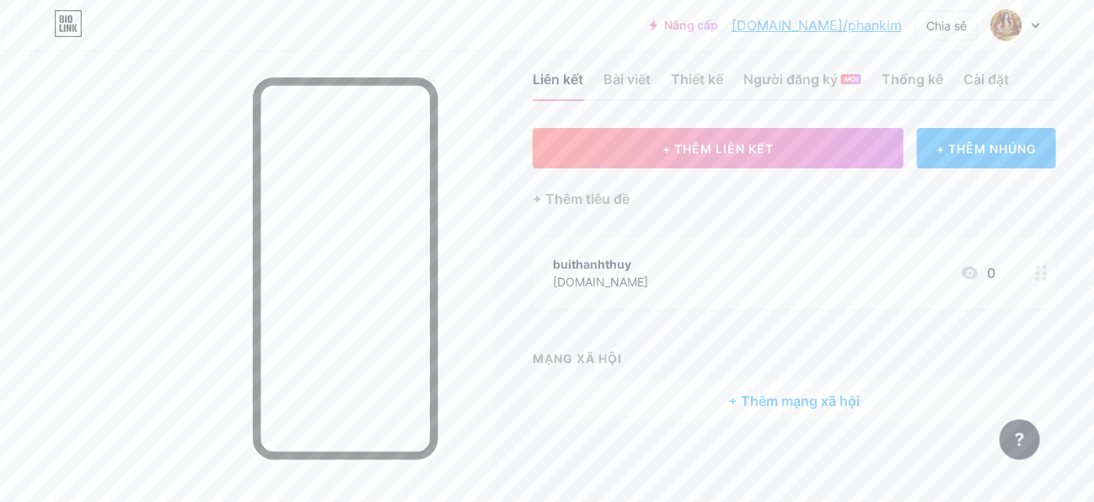
scroll to position [30, 0]
click at [772, 392] on font "+ Thêm mạng xã hội" at bounding box center [794, 399] width 131 height 17
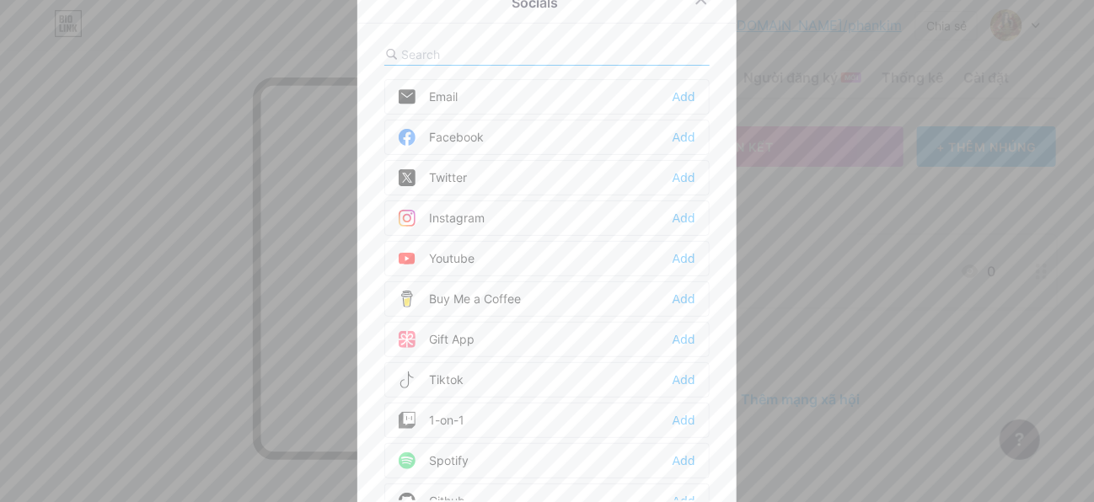
scroll to position [18, 0]
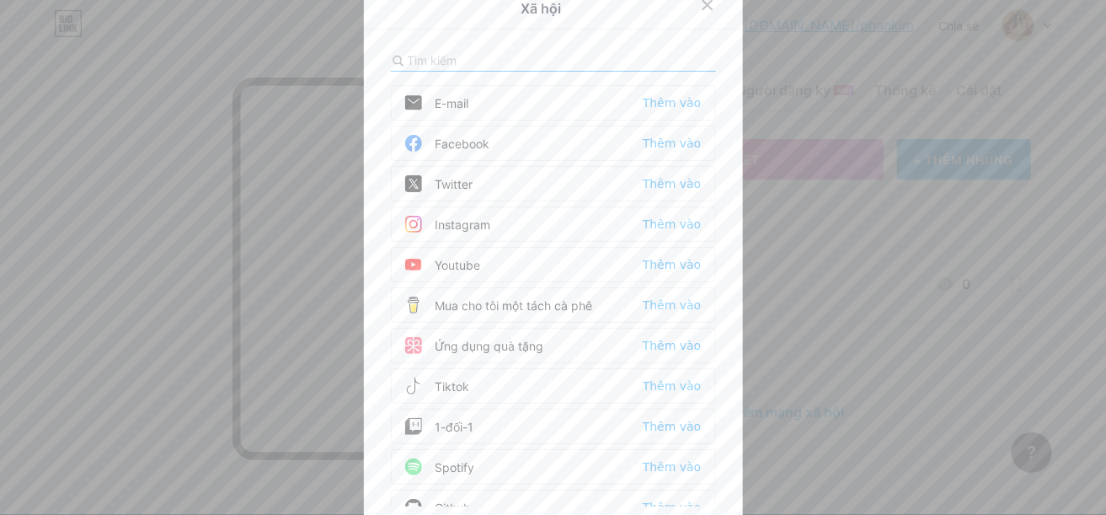
click at [537, 145] on div "Facebook Thêm vào" at bounding box center [553, 143] width 325 height 35
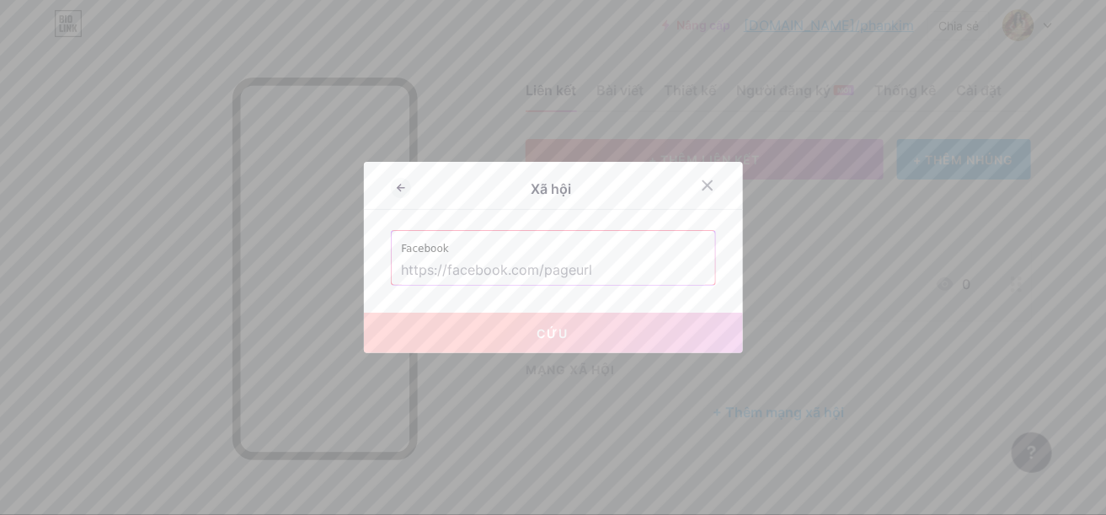
click at [624, 266] on input "text" at bounding box center [553, 270] width 303 height 29
paste input "https://www.facebook.com/Buithanhthuypmu"
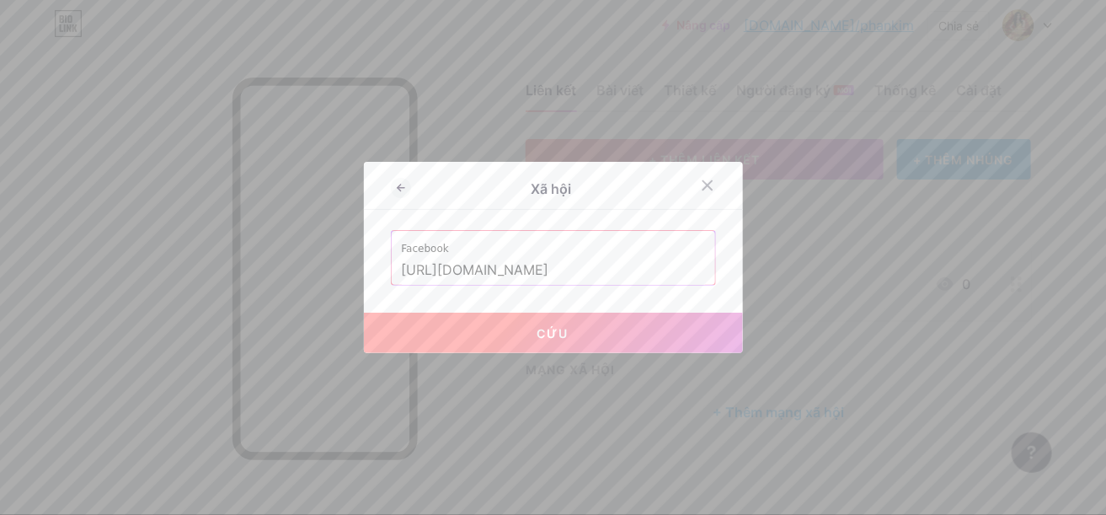
type input "https://www.facebook.com/Buithanhthuypmu"
click at [605, 331] on button "Cứu" at bounding box center [553, 333] width 379 height 40
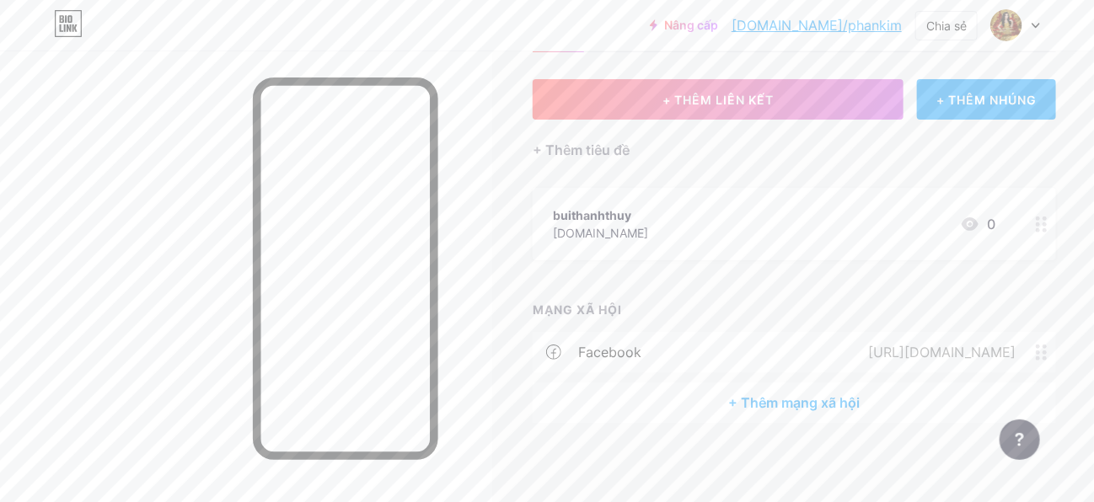
scroll to position [81, 0]
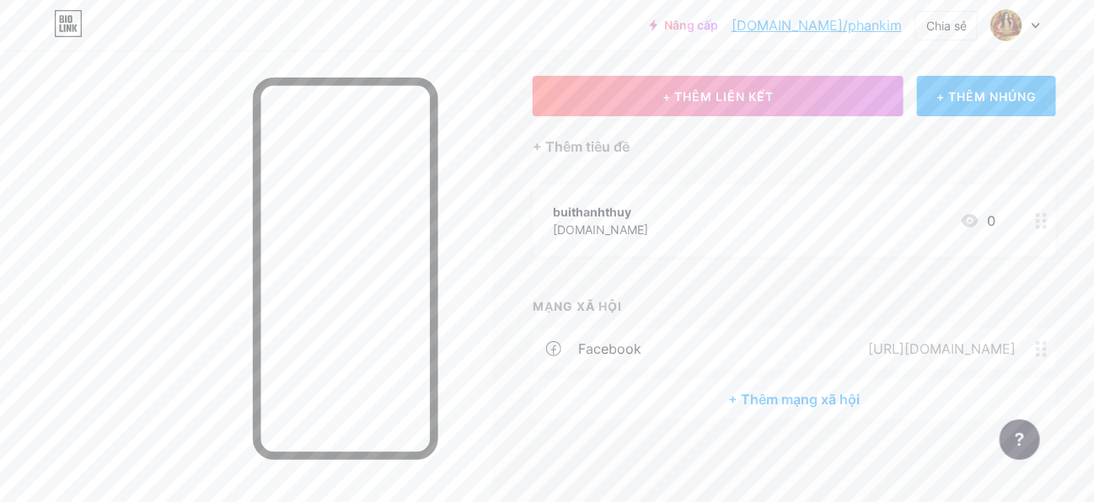
click at [775, 391] on font "+ Thêm mạng xã hội" at bounding box center [794, 399] width 131 height 17
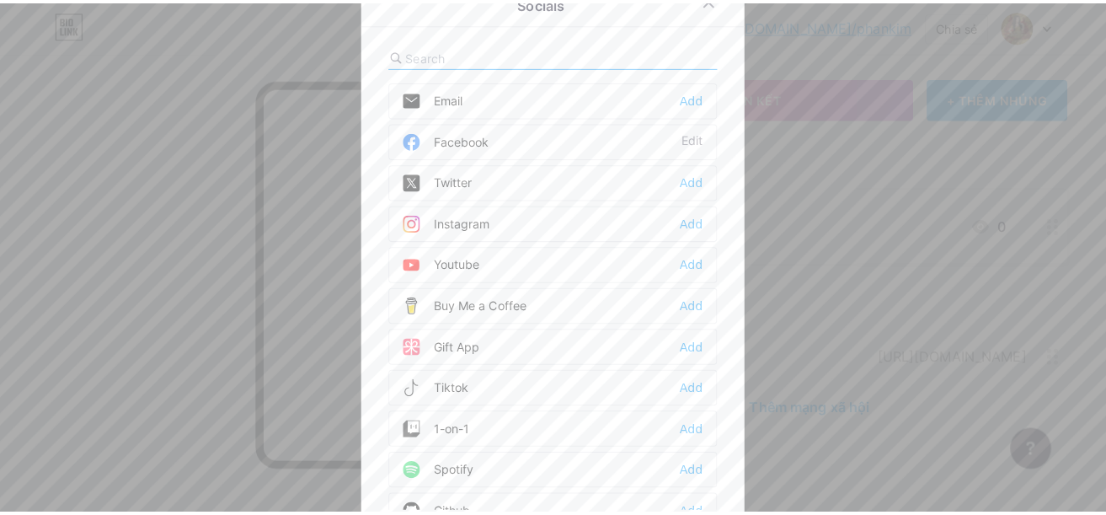
scroll to position [68, 0]
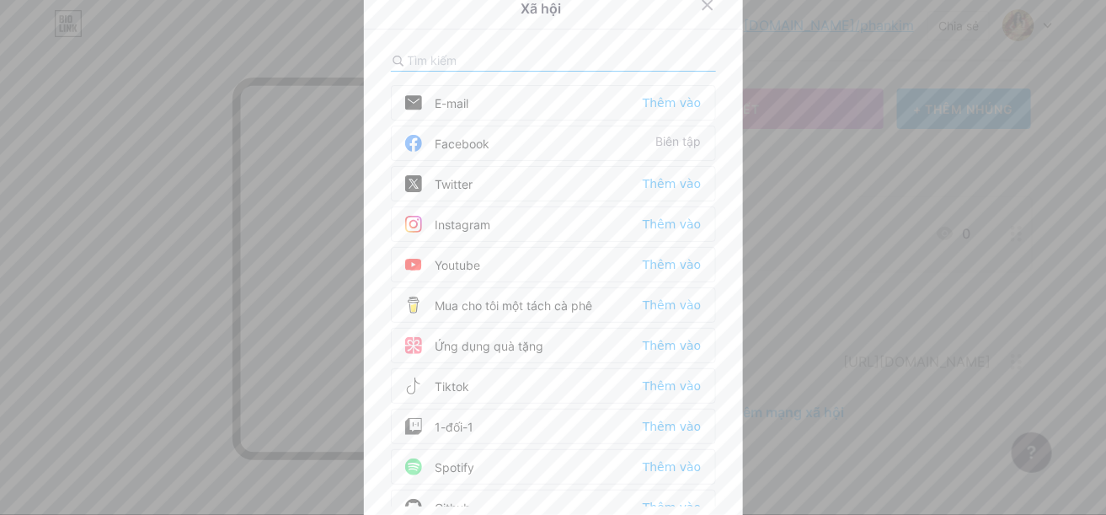
click at [488, 264] on div "Youtube Thêm vào" at bounding box center [553, 264] width 325 height 35
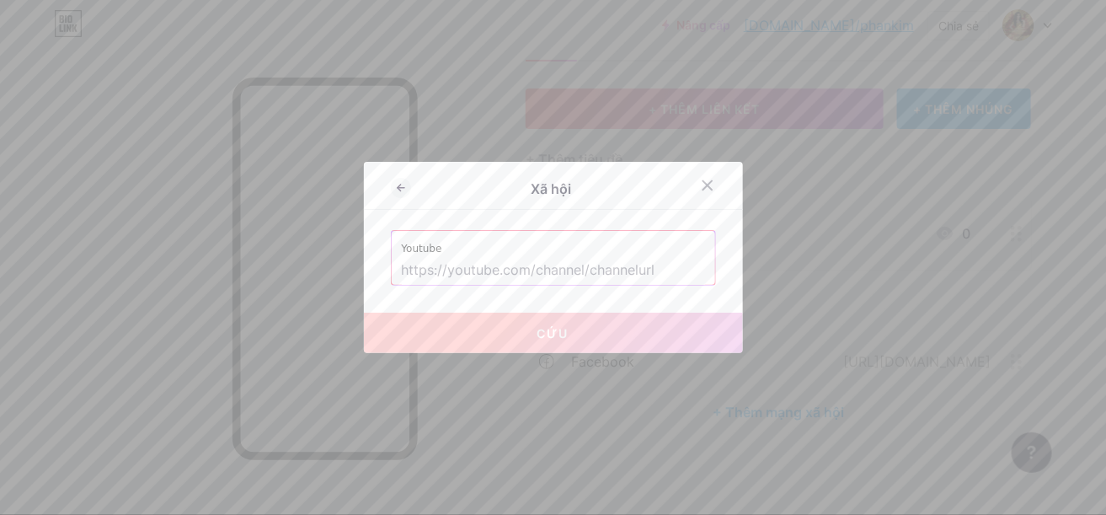
click at [615, 263] on input "text" at bounding box center [553, 270] width 303 height 29
click at [610, 271] on input "text" at bounding box center [553, 270] width 303 height 29
click at [582, 277] on input "text" at bounding box center [553, 270] width 303 height 29
click at [590, 264] on input "text" at bounding box center [553, 270] width 303 height 29
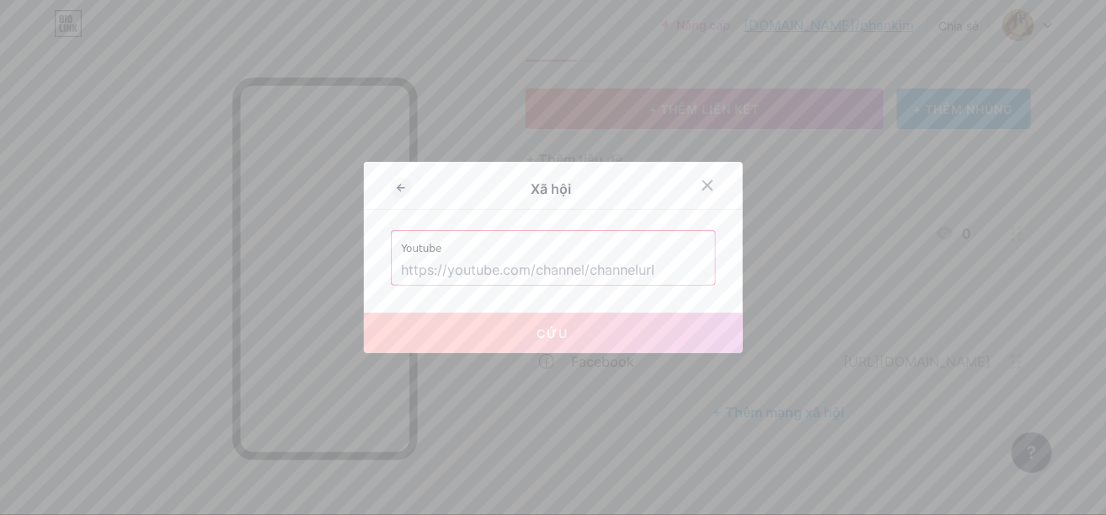
click at [590, 264] on input "text" at bounding box center [553, 270] width 303 height 29
paste input "https://www.youtube.com/@buithanhthuy"
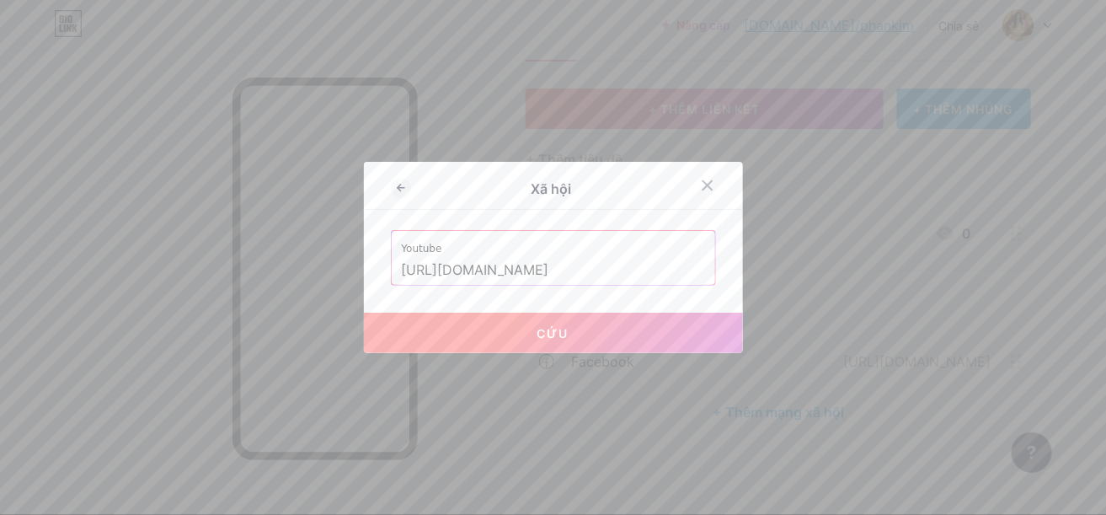
type input "https://www.youtube.com/@buithanhthuy"
click at [620, 335] on button "Cứu" at bounding box center [553, 333] width 379 height 40
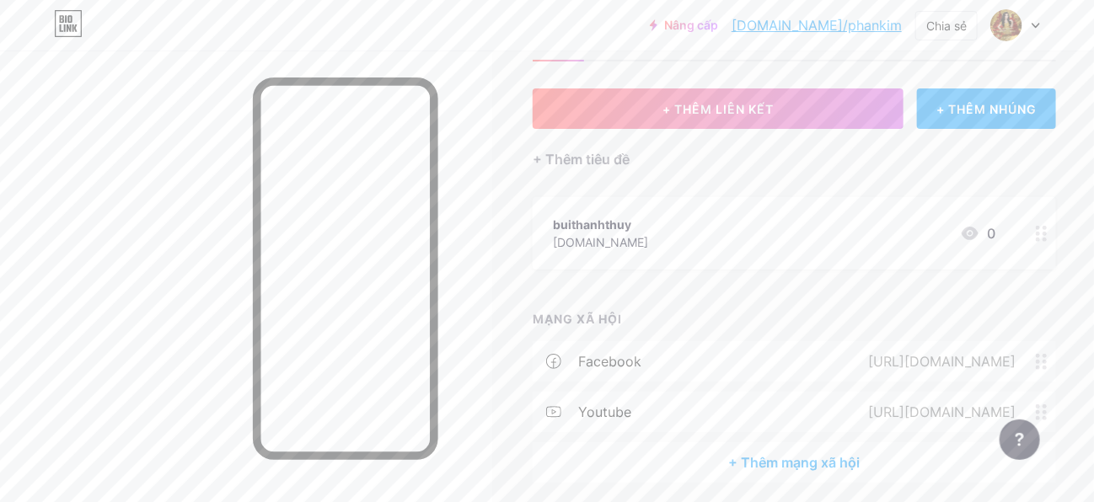
click at [791, 465] on font "+ Thêm mạng xã hội" at bounding box center [794, 462] width 131 height 17
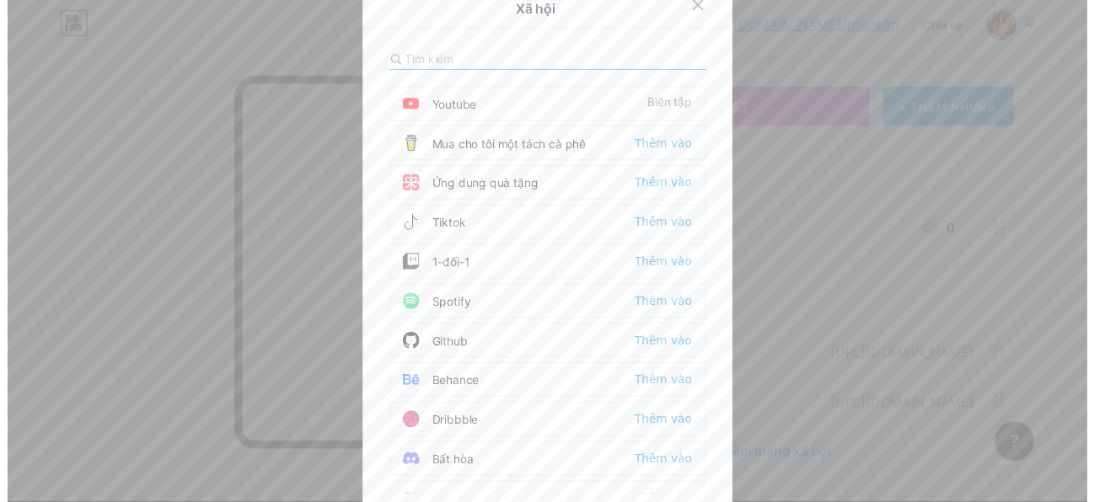
scroll to position [0, 0]
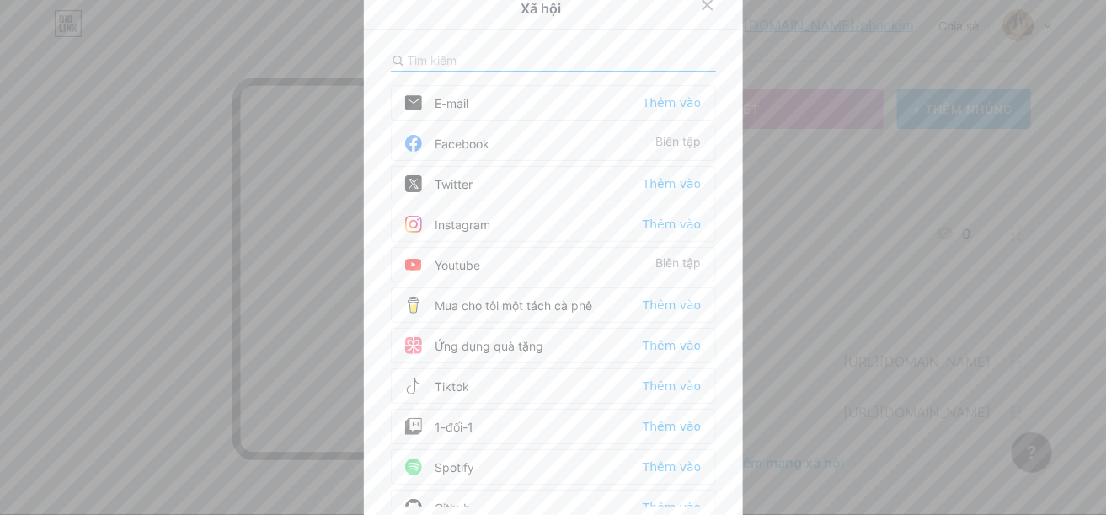
click at [583, 96] on div "E-mail Thêm vào" at bounding box center [553, 102] width 325 height 35
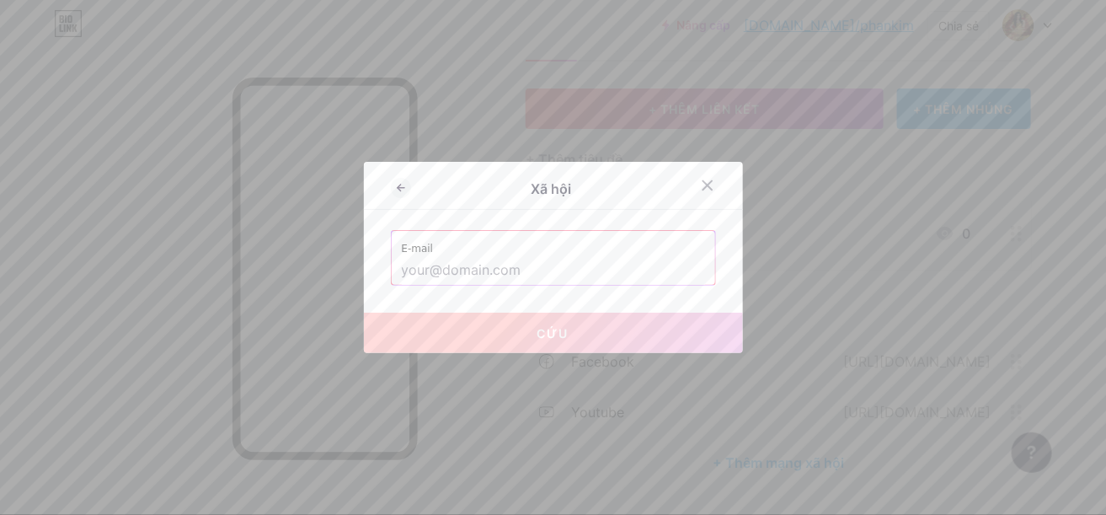
click at [566, 286] on div "Xã hội E-mail Cứu" at bounding box center [553, 257] width 379 height 191
click at [568, 276] on input "text" at bounding box center [553, 270] width 303 height 29
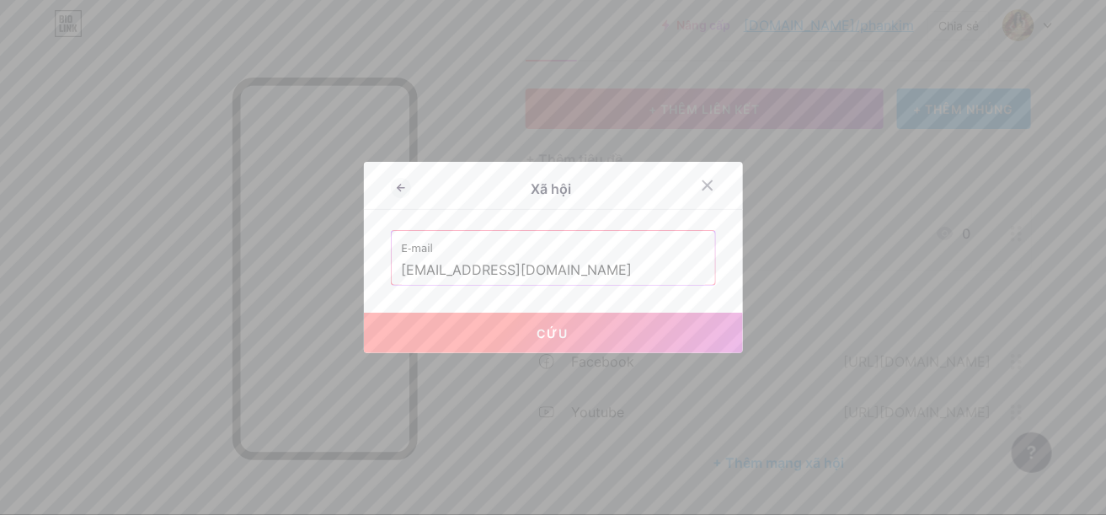
click at [626, 333] on button "Cứu" at bounding box center [553, 333] width 379 height 40
type input "mailto:thuynailshanoi@gmail.com"
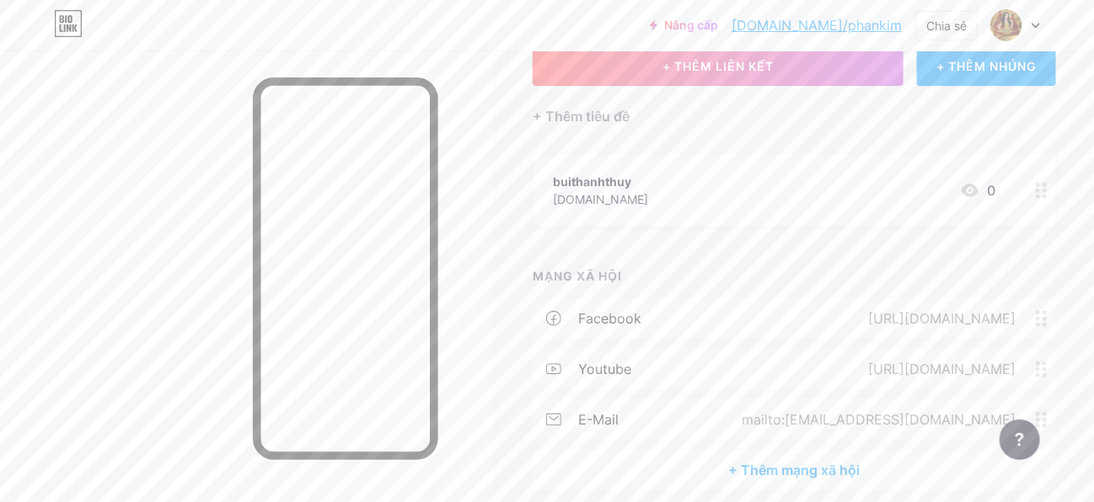
scroll to position [182, 0]
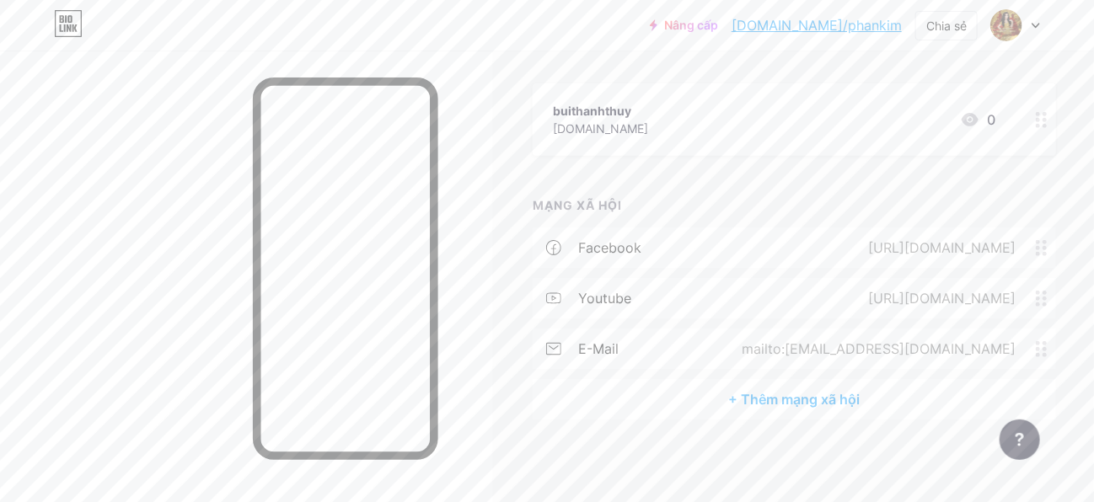
click at [754, 391] on font "+ Thêm mạng xã hội" at bounding box center [794, 399] width 131 height 17
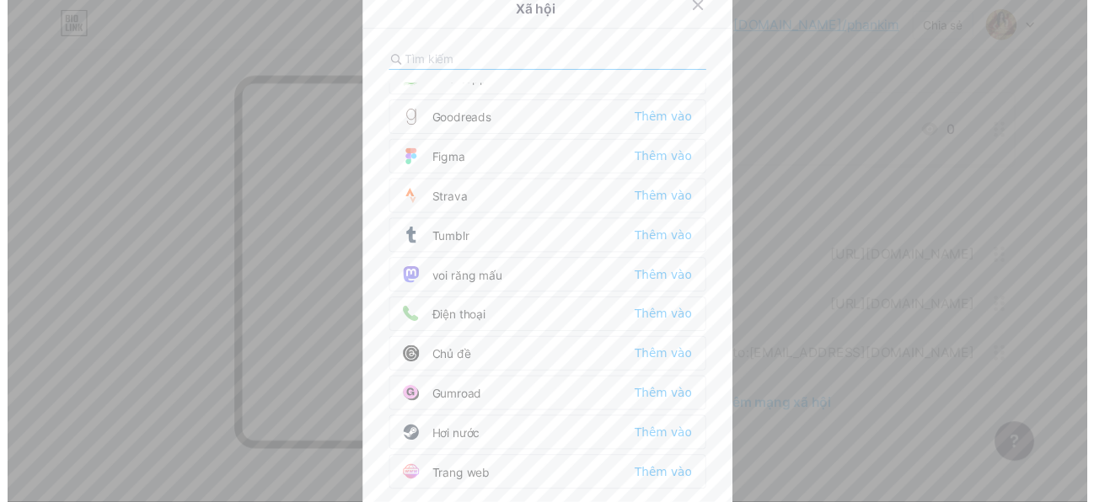
scroll to position [1493, 0]
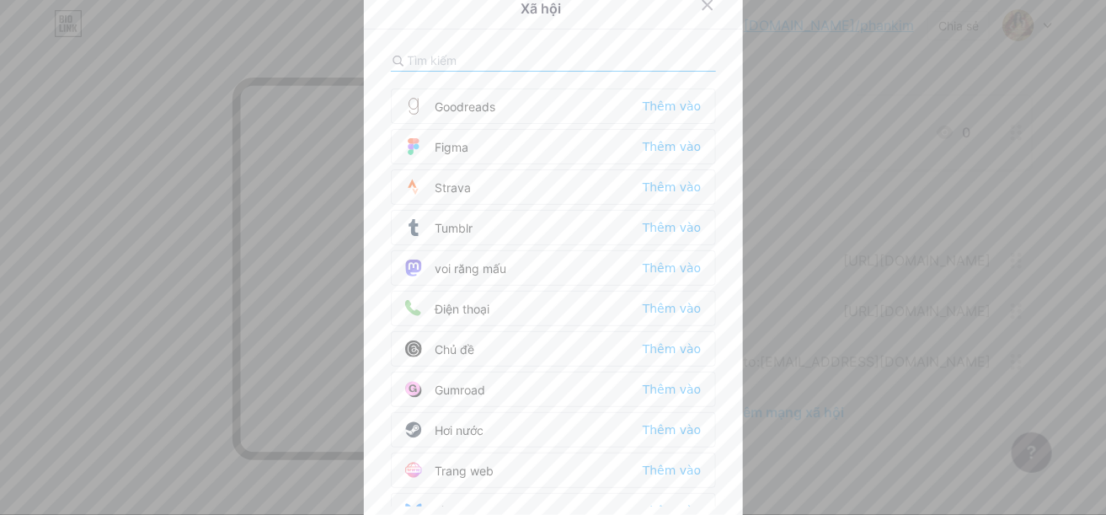
click at [519, 291] on div "Điện thoại Thêm vào" at bounding box center [553, 308] width 325 height 35
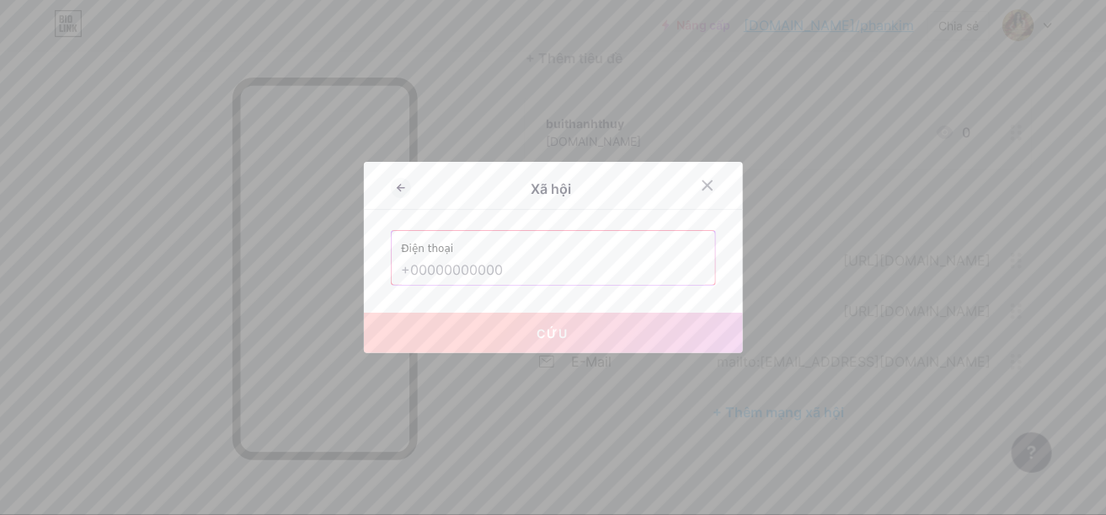
click at [555, 277] on input "text" at bounding box center [553, 270] width 303 height 29
click at [565, 265] on input "text" at bounding box center [553, 270] width 303 height 29
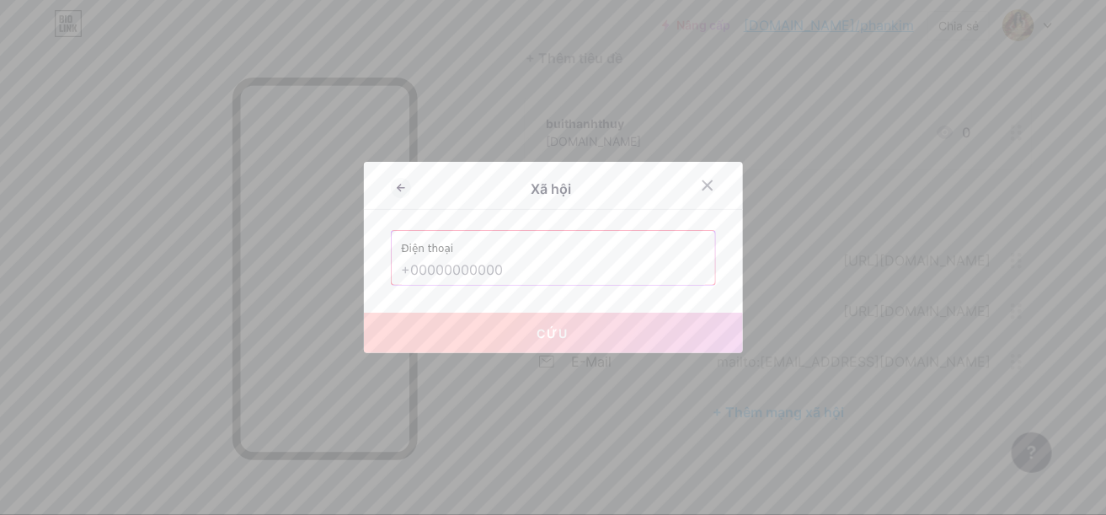
click at [565, 265] on input "text" at bounding box center [553, 270] width 303 height 29
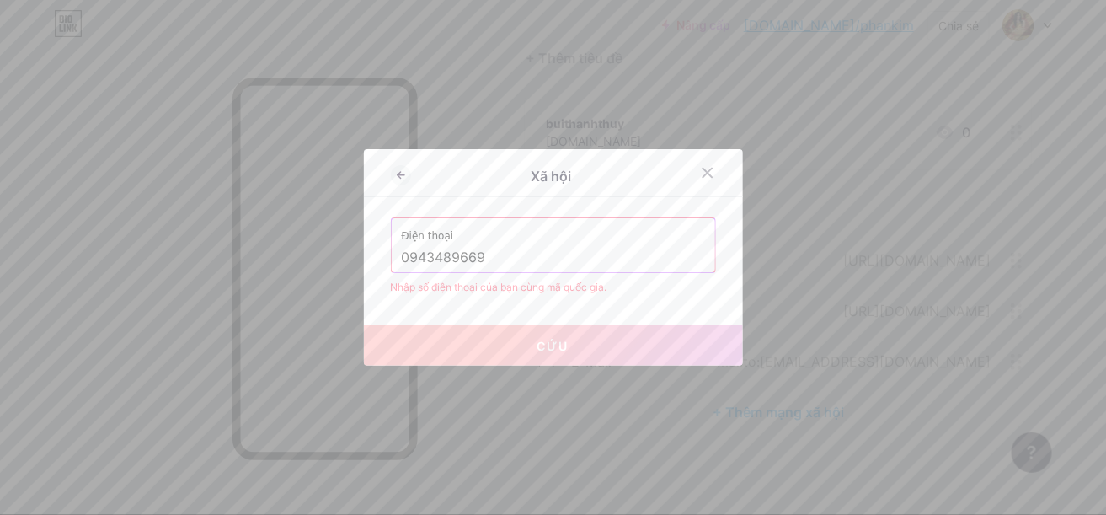
click at [579, 350] on button "Cứu" at bounding box center [553, 345] width 379 height 40
click at [403, 256] on input "0943489669" at bounding box center [553, 258] width 303 height 29
drag, startPoint x: 400, startPoint y: 254, endPoint x: 381, endPoint y: 258, distance: 19.7
click at [382, 258] on div "Xã hội Điện thoại 0943489669 Nhập số điện thoại của bạn cùng mã quốc gia. Cứu" at bounding box center [553, 257] width 379 height 217
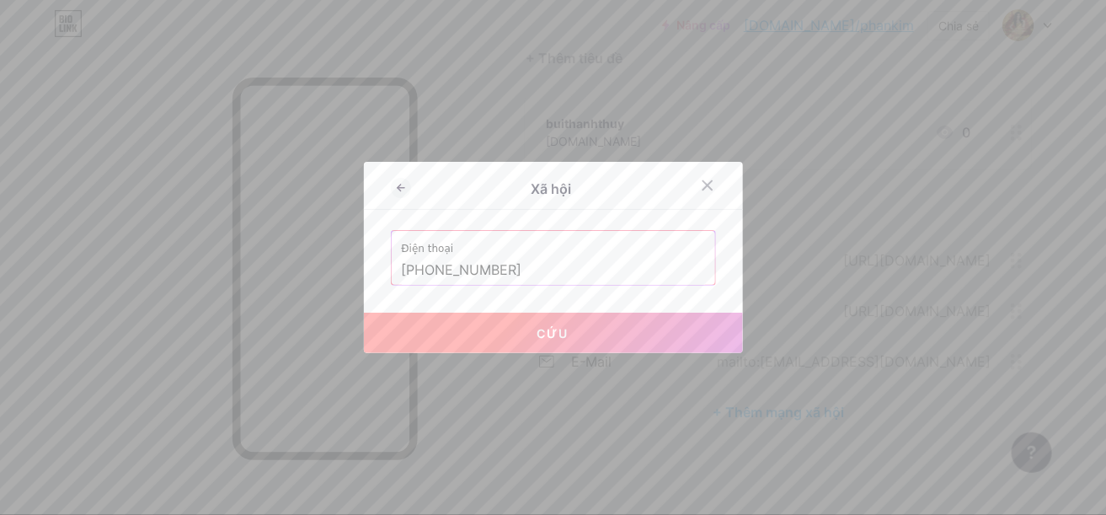
drag, startPoint x: 568, startPoint y: 325, endPoint x: 568, endPoint y: 341, distance: 16.0
click at [568, 336] on button "Cứu" at bounding box center [553, 333] width 379 height 40
type input "tel:+84943489669"
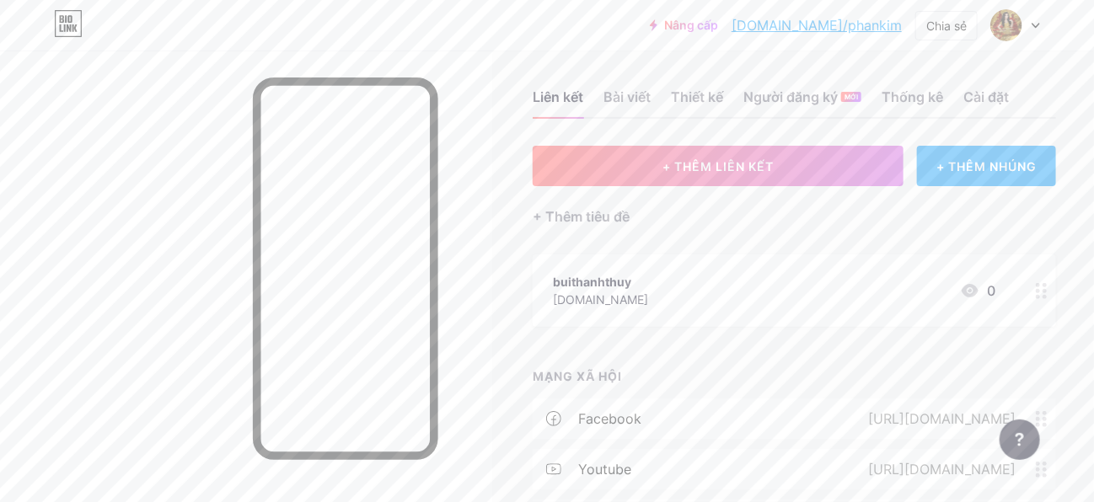
scroll to position [0, 0]
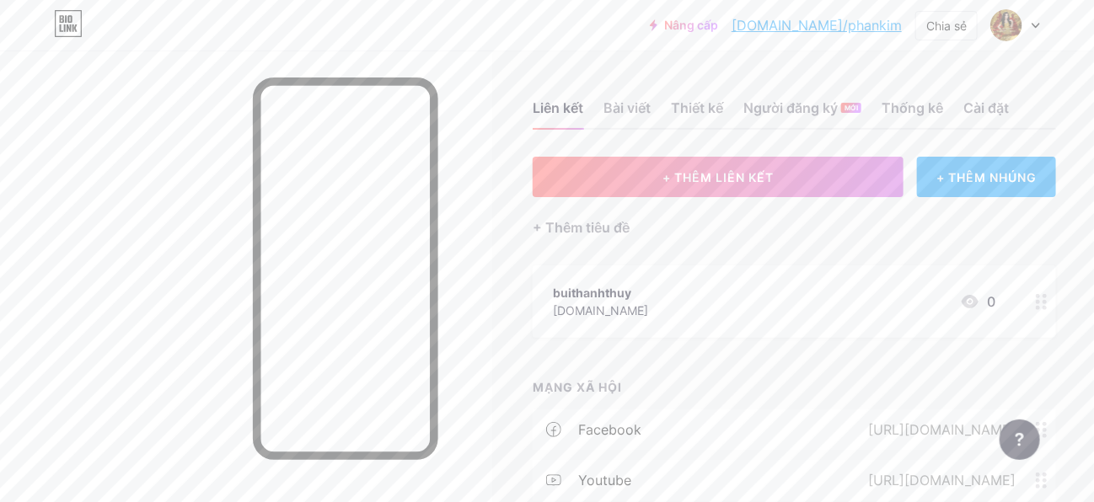
click at [720, 103] on div "Liên kết Bài viết Thiết kế Người đăng ký MỚI Thống kê Cài đặt" at bounding box center [794, 100] width 523 height 59
click at [695, 104] on font "Thiết kế" at bounding box center [697, 107] width 52 height 17
click at [695, 100] on font "Thiết kế" at bounding box center [697, 107] width 52 height 17
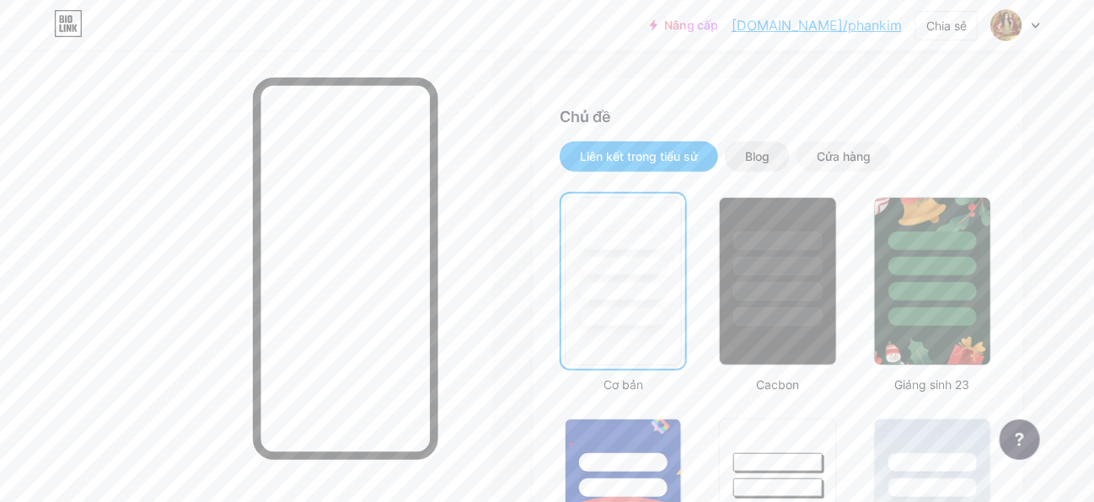
scroll to position [337, 0]
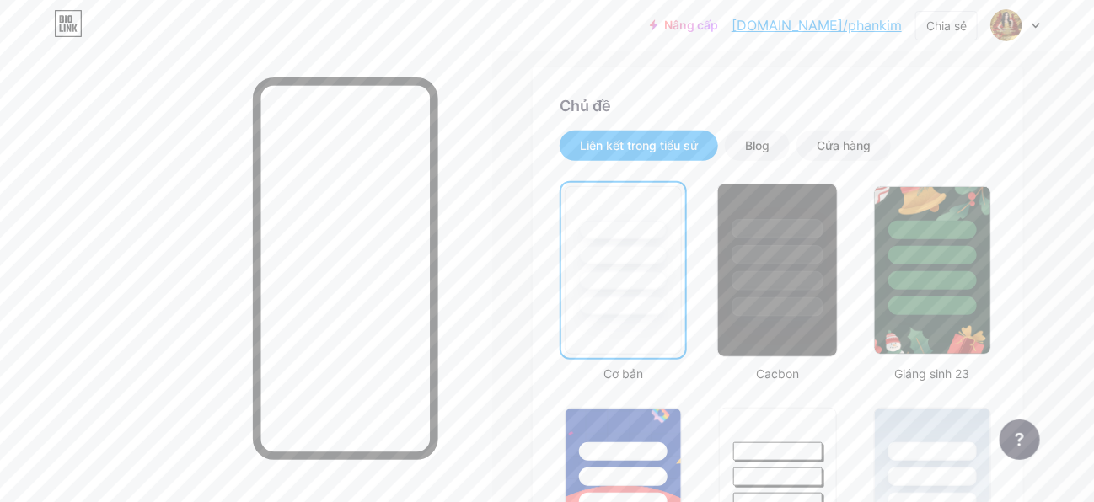
click at [771, 245] on div at bounding box center [777, 254] width 91 height 19
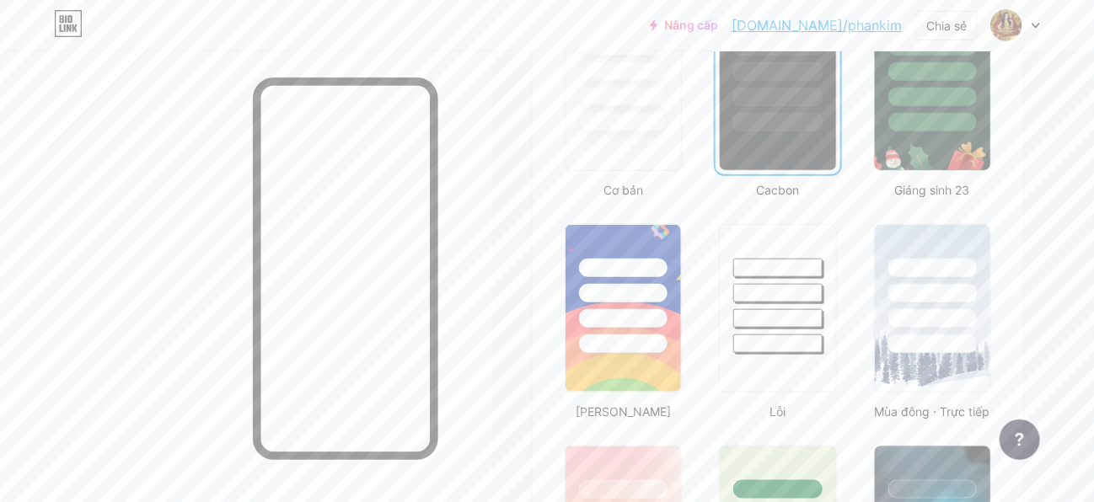
scroll to position [590, 0]
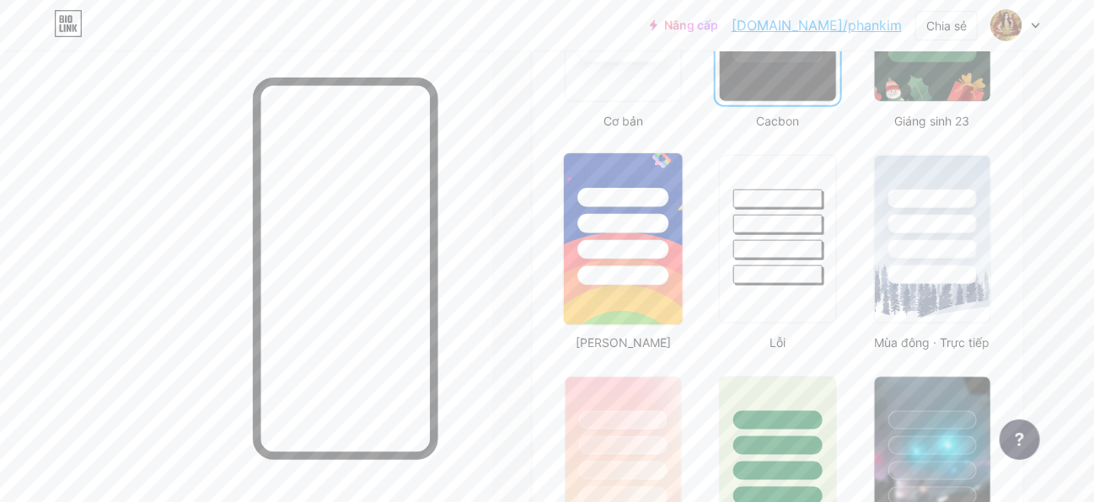
click at [650, 240] on div at bounding box center [623, 219] width 119 height 132
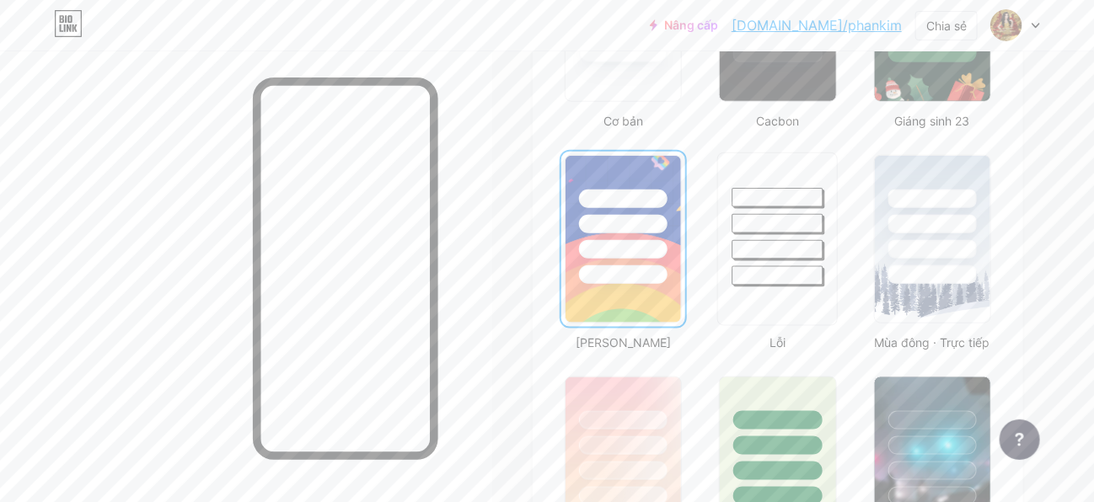
click at [809, 270] on div at bounding box center [777, 240] width 121 height 174
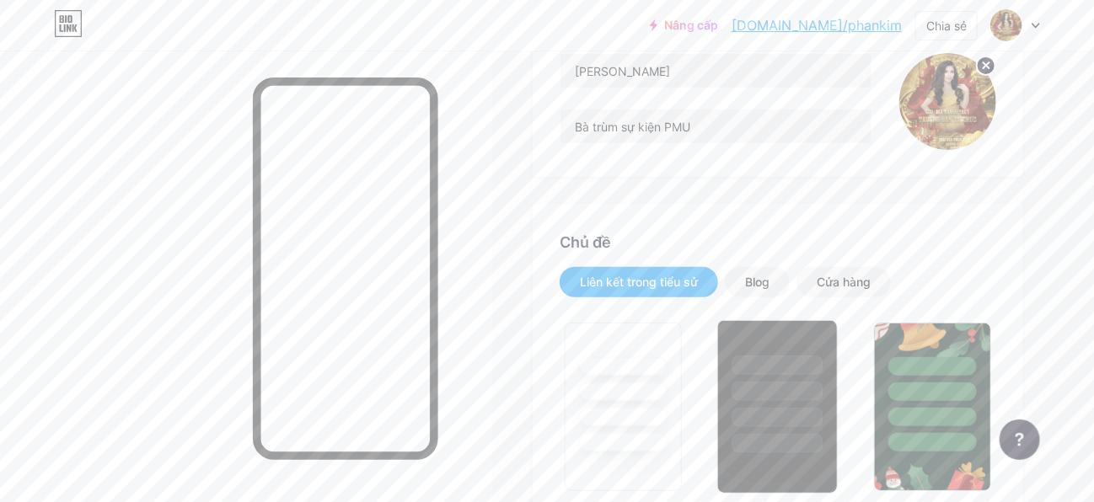
scroll to position [253, 0]
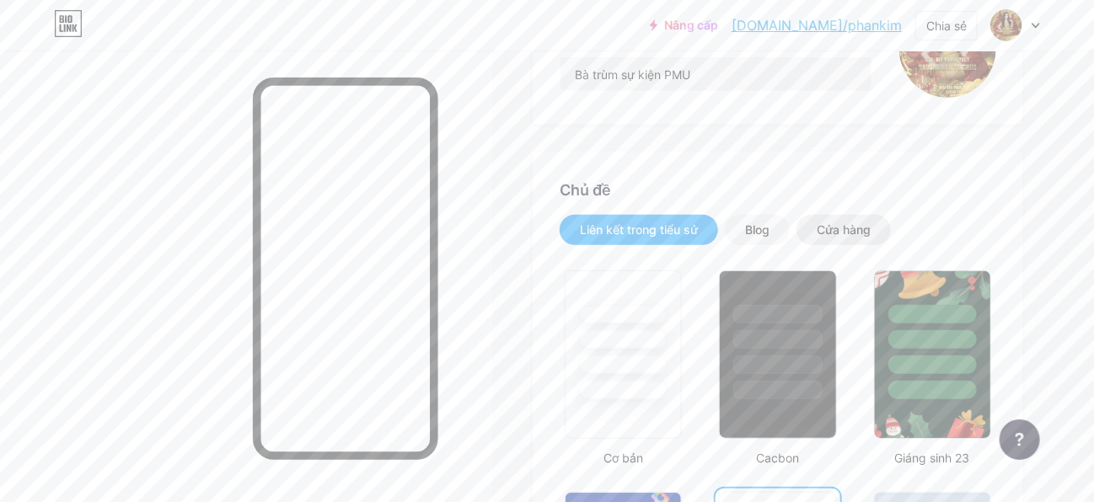
click at [849, 222] on font "Cửa hàng" at bounding box center [844, 229] width 54 height 14
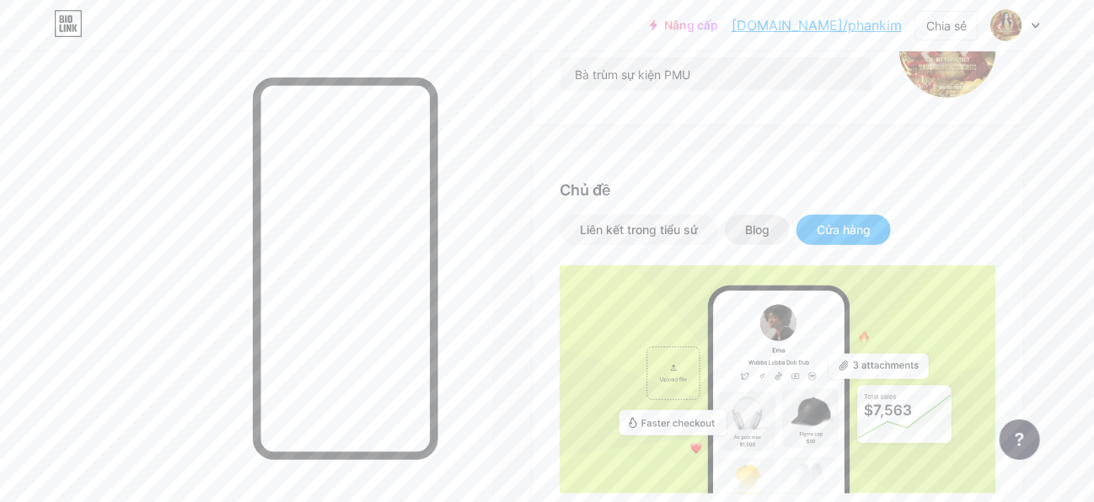
click at [776, 215] on div "Blog" at bounding box center [757, 230] width 65 height 30
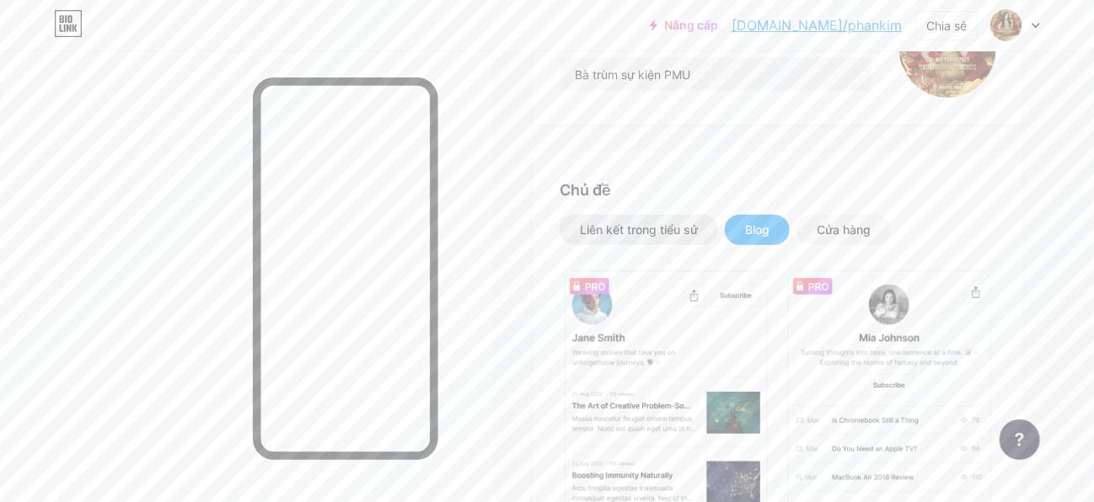
click at [676, 222] on font "Liên kết trong tiểu sử" at bounding box center [639, 229] width 118 height 14
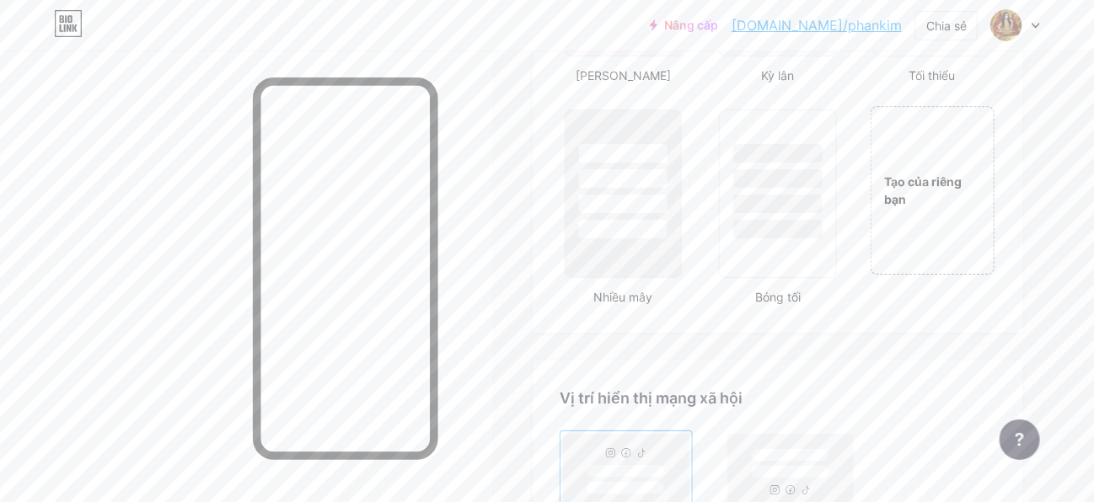
scroll to position [1938, 0]
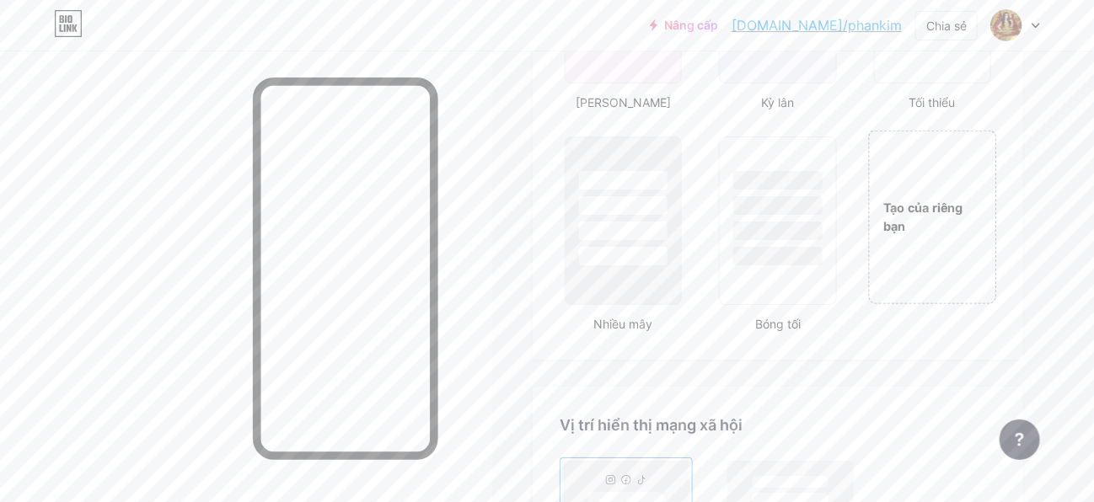
click at [913, 205] on div "Tạo của riêng bạn" at bounding box center [932, 217] width 128 height 174
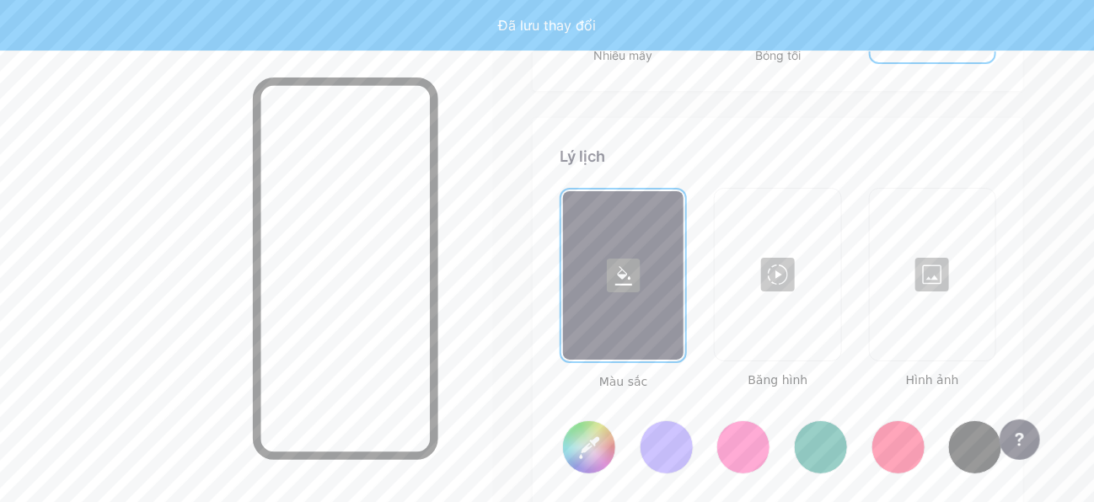
scroll to position [2228, 0]
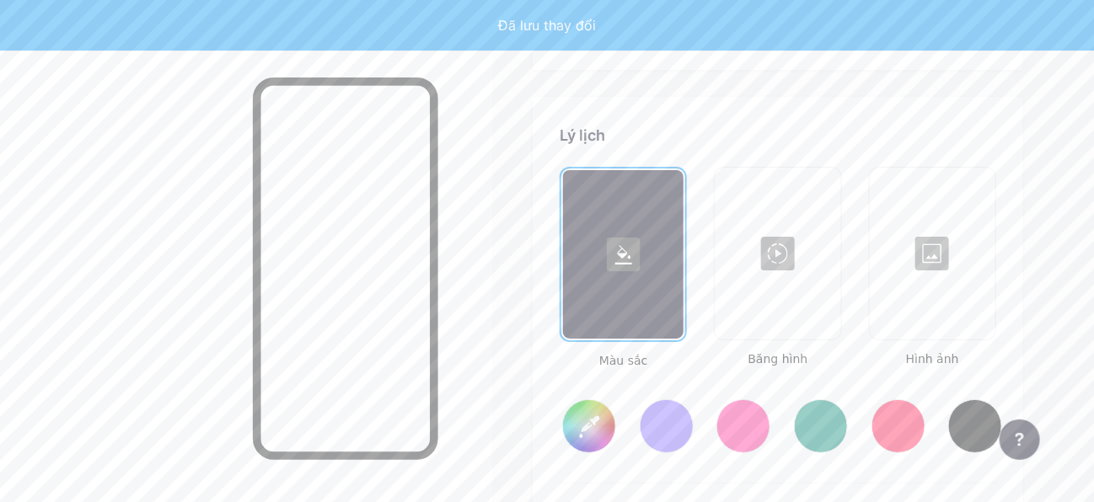
type input "#ffffff"
type input "#000000"
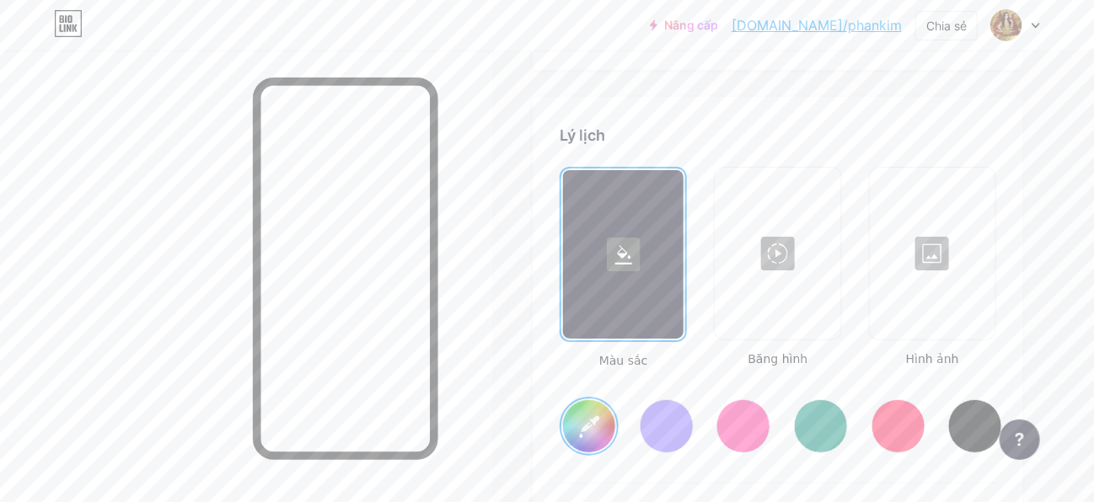
click at [621, 260] on div at bounding box center [623, 254] width 121 height 169
click at [625, 238] on rect at bounding box center [624, 255] width 34 height 34
click at [626, 254] on div at bounding box center [623, 254] width 121 height 169
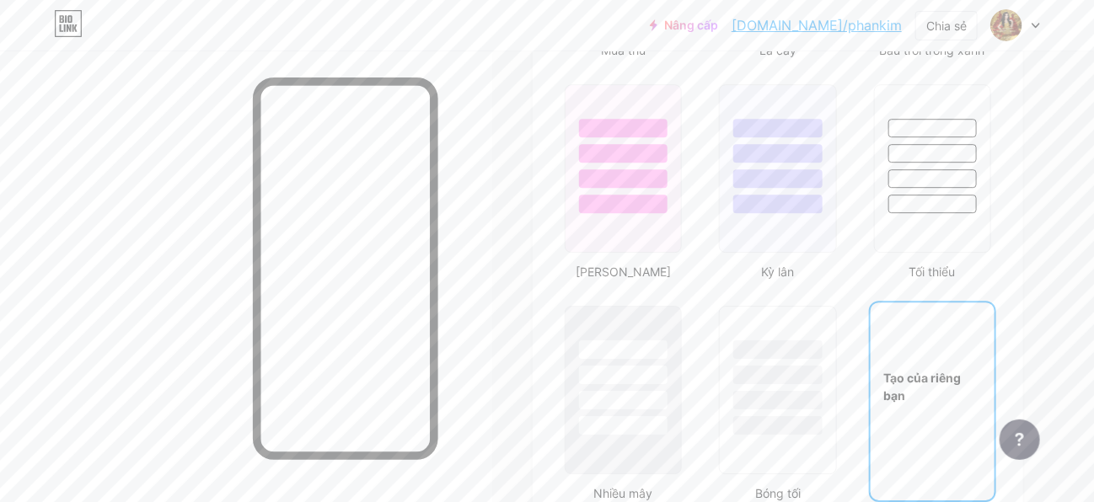
scroll to position [1891, 0]
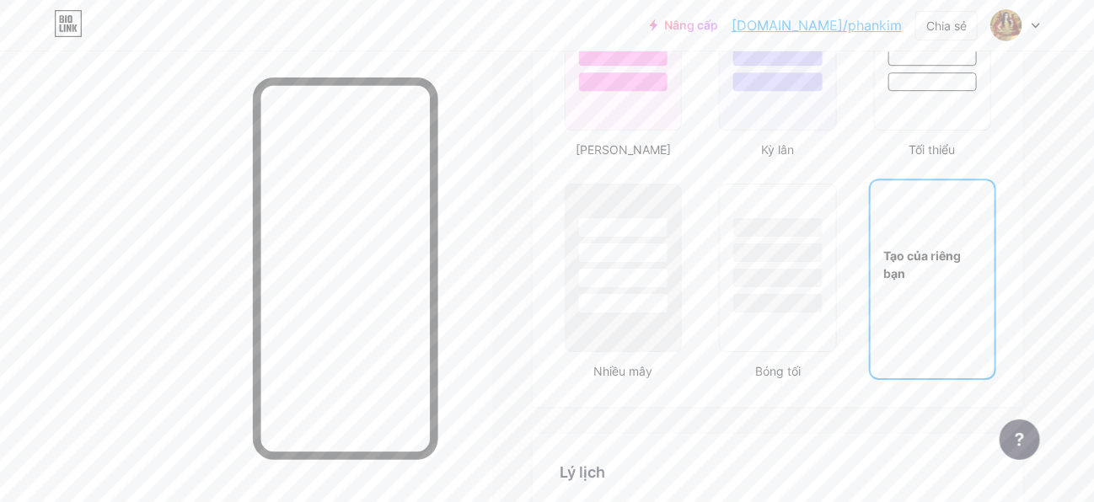
click at [941, 254] on div "Tạo của riêng bạn" at bounding box center [932, 264] width 124 height 169
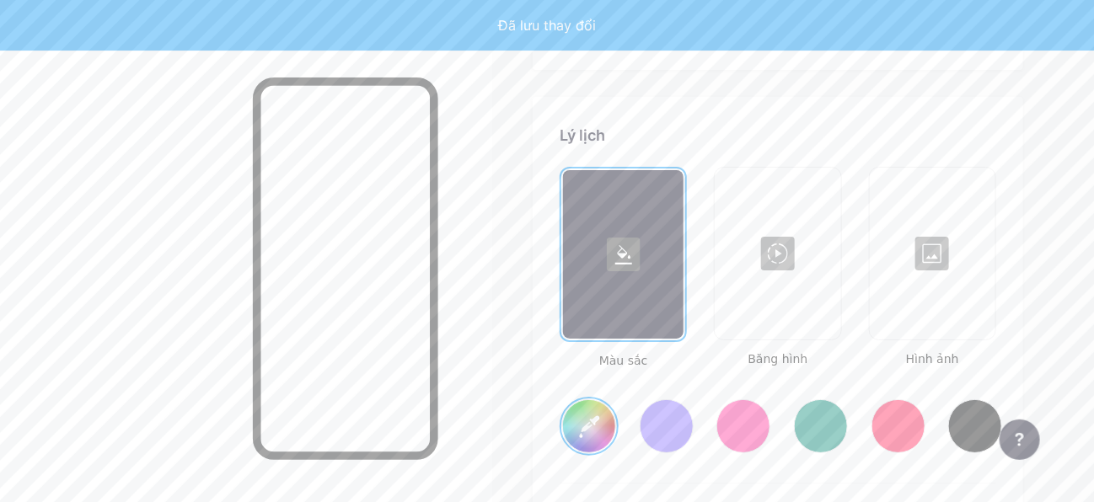
type input "#ffffff"
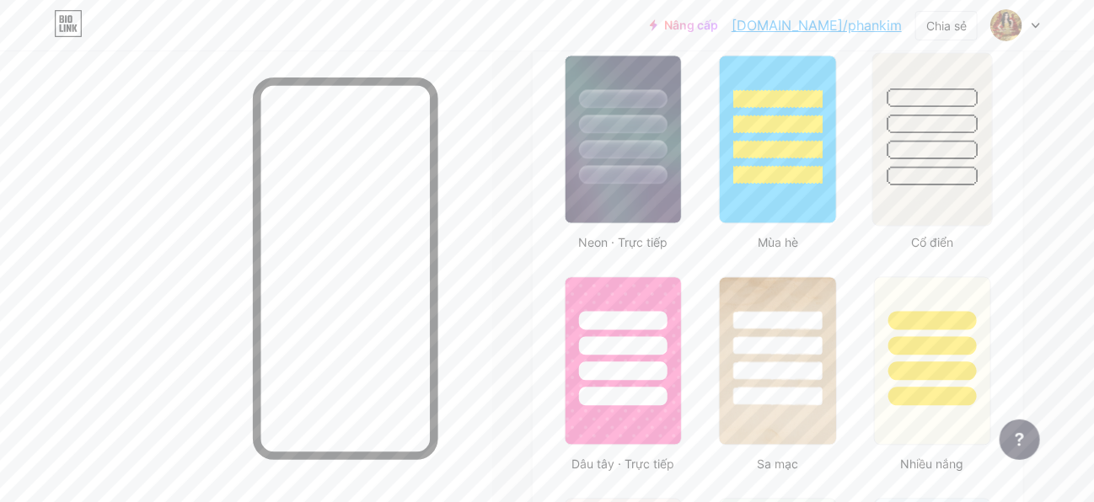
scroll to position [795, 0]
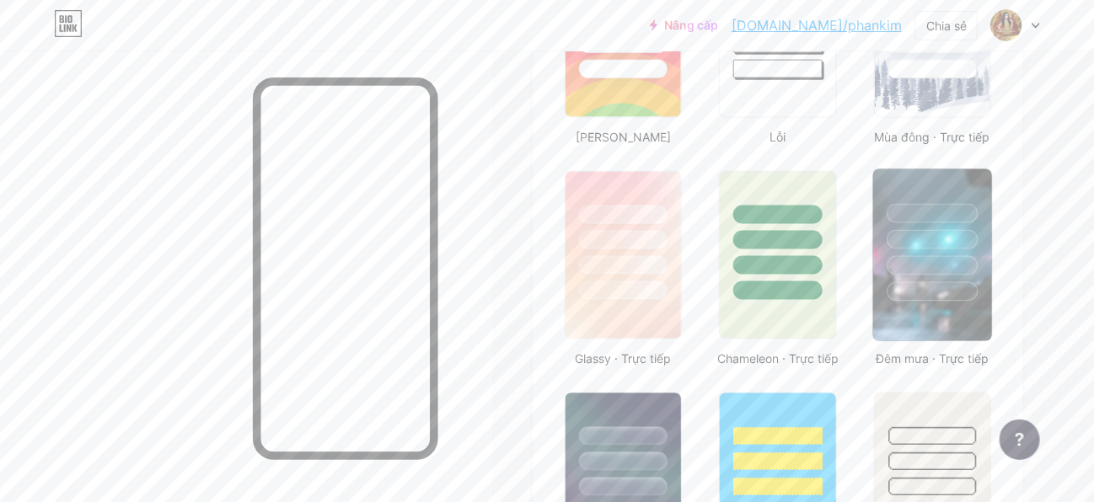
click at [939, 228] on div at bounding box center [932, 235] width 119 height 132
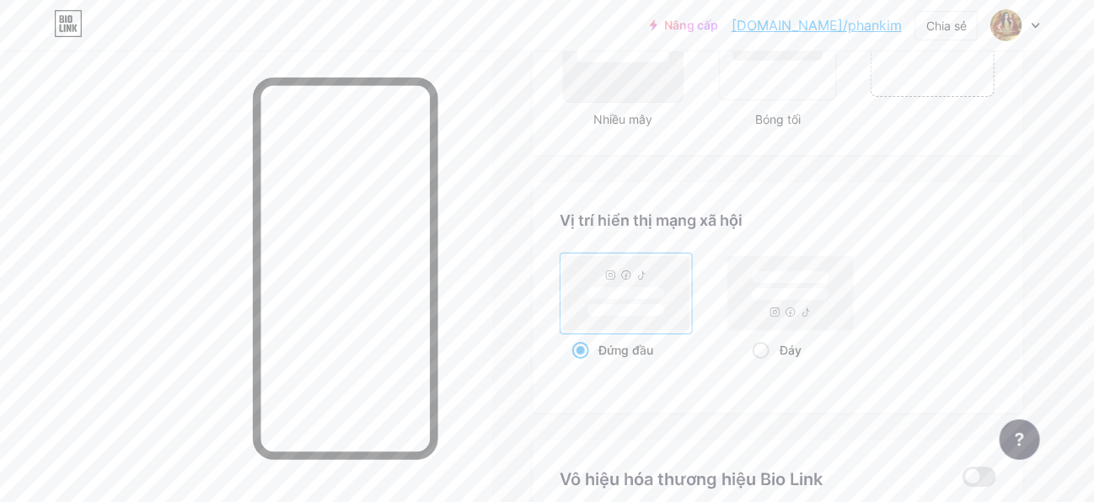
scroll to position [2144, 0]
click at [752, 287] on rect at bounding box center [791, 293] width 78 height 13
click at [752, 365] on input "Đáy" at bounding box center [757, 370] width 11 height 11
radio input "true"
click at [615, 255] on rect at bounding box center [627, 292] width 126 height 74
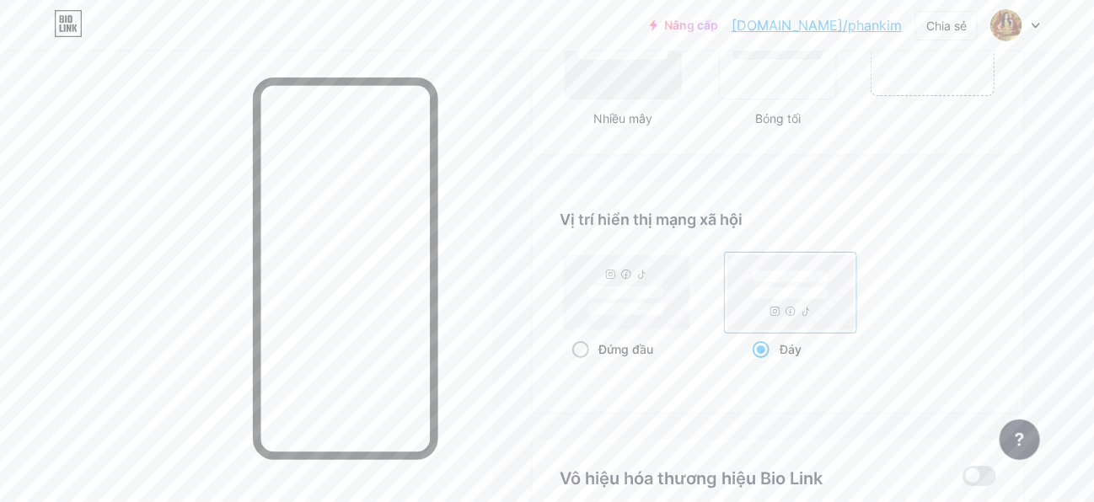
click at [583, 365] on input "Đứng đầu" at bounding box center [577, 370] width 11 height 11
radio input "true"
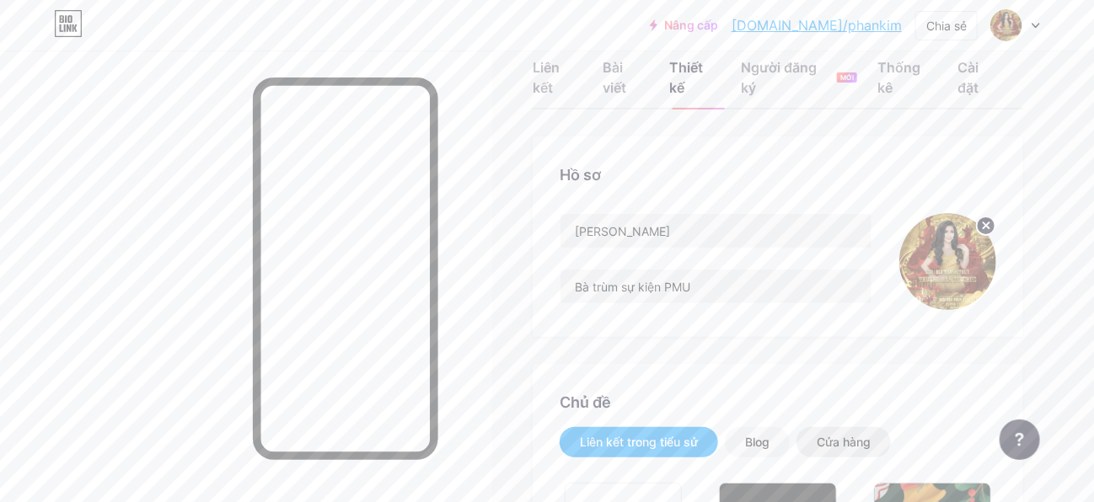
scroll to position [0, 0]
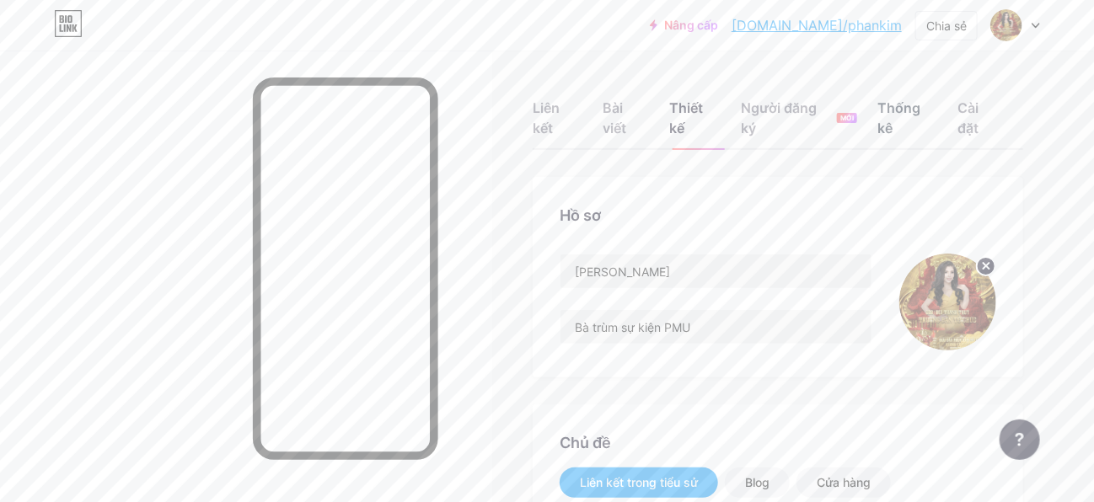
click at [918, 99] on font "Thống kê" at bounding box center [898, 117] width 43 height 37
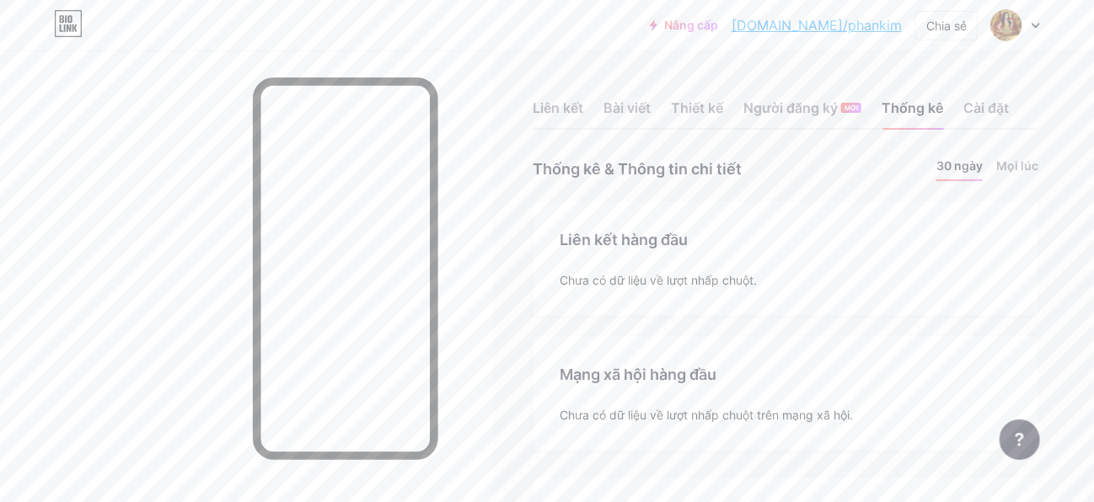
click at [533, 89] on div "Liên kết Bài viết Thiết kế Người đăng ký MỚI Thống kê Cài đặt" at bounding box center [786, 100] width 506 height 59
click at [536, 94] on div "Liên kết Bài viết Thiết kế Người đăng ký MỚI Thống kê Cài đặt" at bounding box center [786, 100] width 506 height 59
click at [537, 98] on div "Liên kết" at bounding box center [558, 113] width 51 height 30
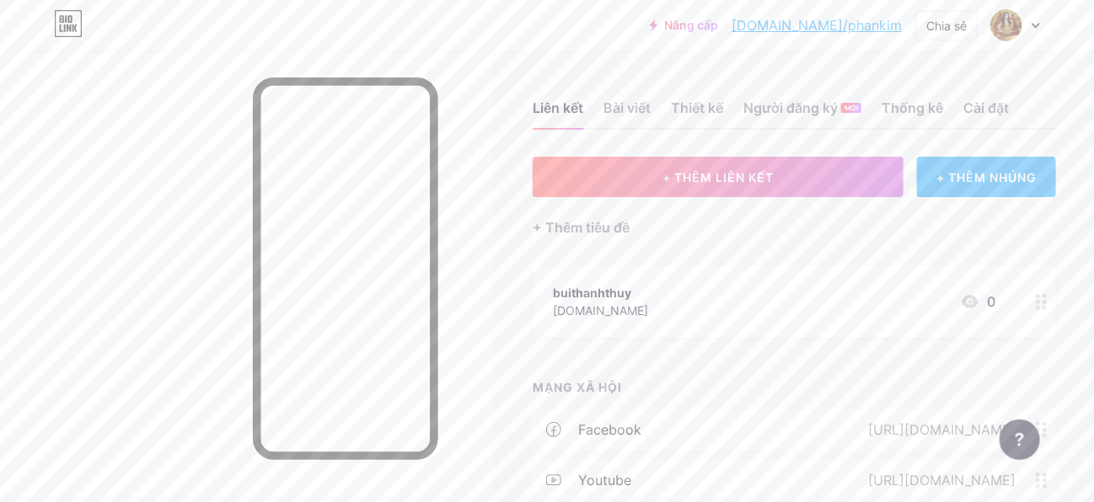
click at [998, 176] on font "+ THÊM NHÚNG" at bounding box center [986, 177] width 100 height 14
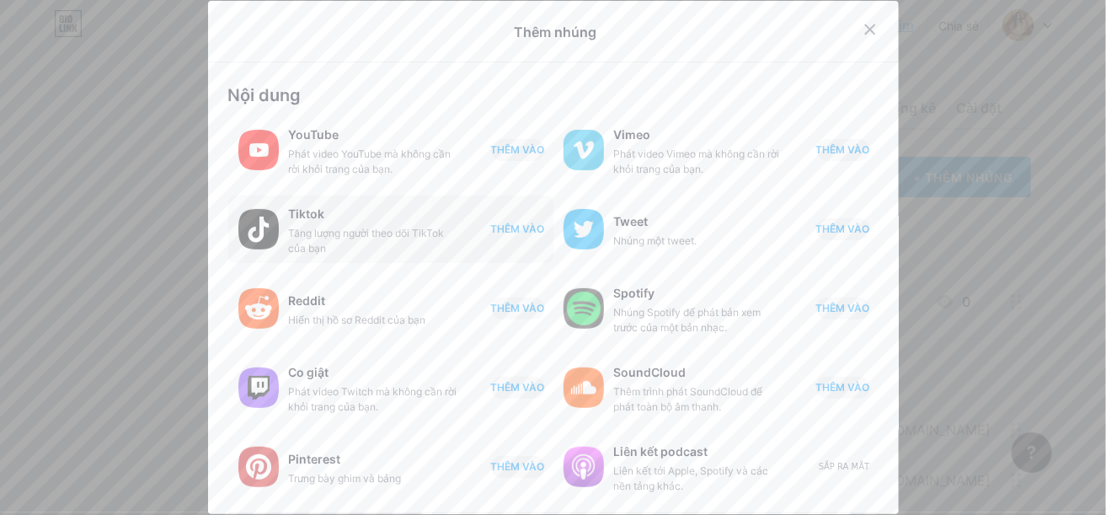
click at [509, 220] on button "THÊM VÀO" at bounding box center [518, 229] width 54 height 22
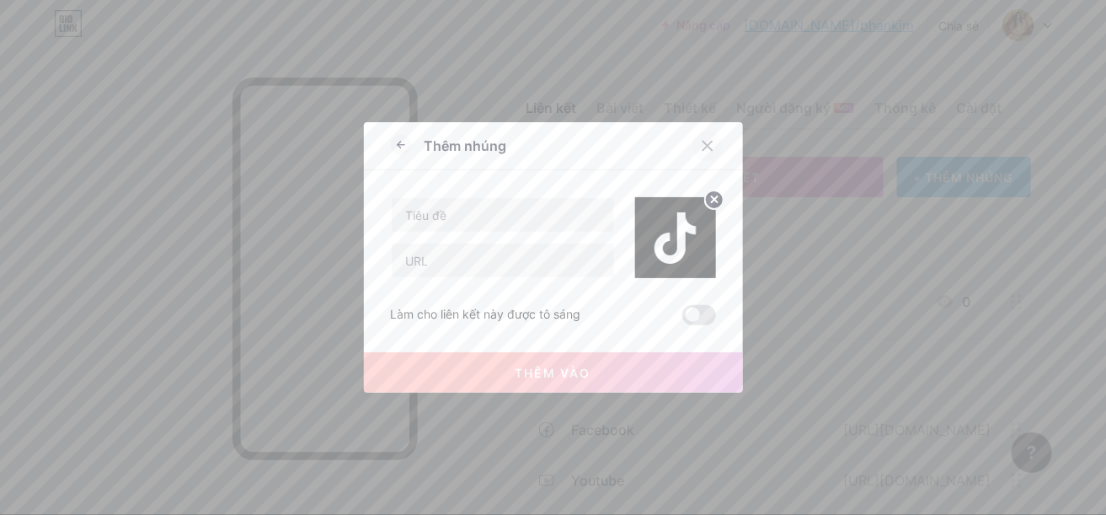
click at [694, 137] on div at bounding box center [708, 146] width 30 height 30
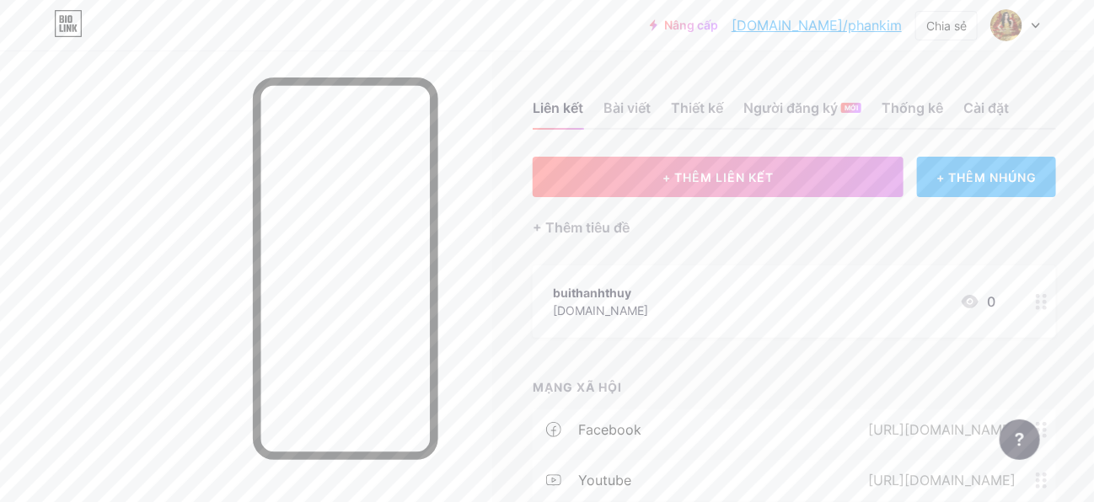
click at [952, 185] on div "+ THÊM NHÚNG" at bounding box center [986, 177] width 139 height 40
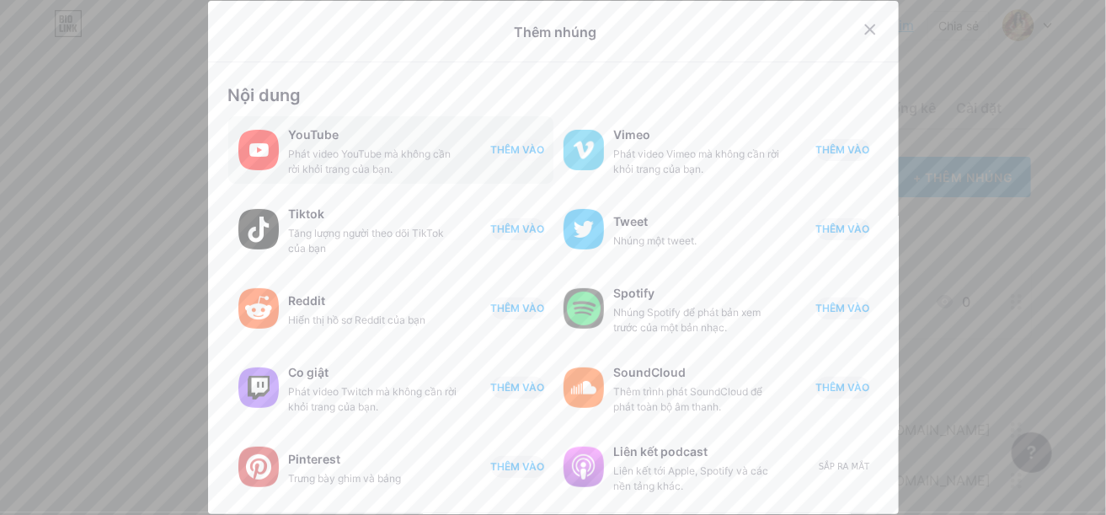
click at [487, 130] on div "YouTube Phát video YouTube mà không cần rời khỏi trang của bạn. THÊM VÀO" at bounding box center [421, 150] width 265 height 54
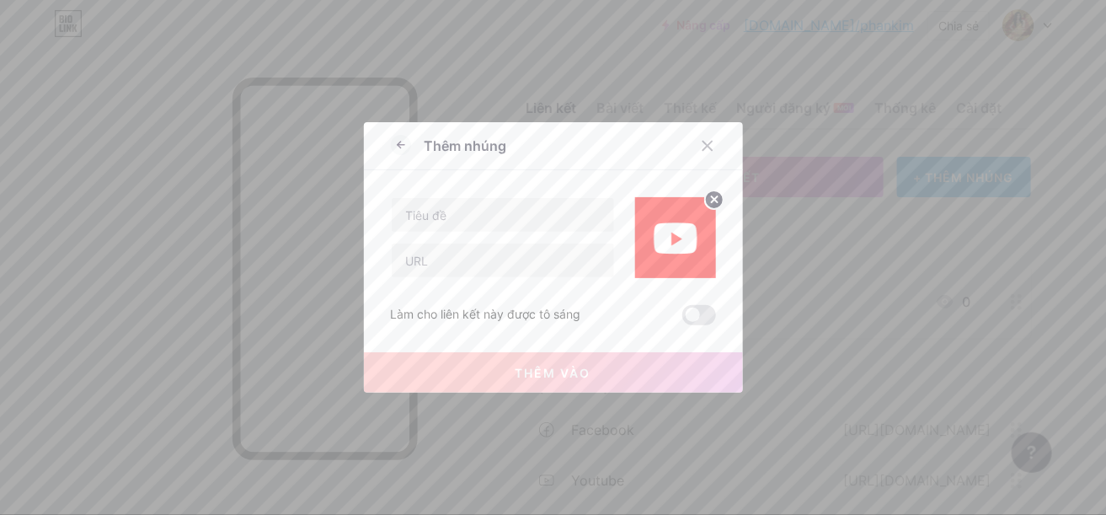
click at [535, 232] on div at bounding box center [503, 237] width 224 height 81
click at [541, 219] on input "text" at bounding box center [503, 215] width 222 height 34
click at [517, 246] on input "text" at bounding box center [503, 261] width 222 height 34
click at [521, 201] on input "text" at bounding box center [503, 215] width 222 height 34
click at [693, 133] on div at bounding box center [708, 146] width 30 height 30
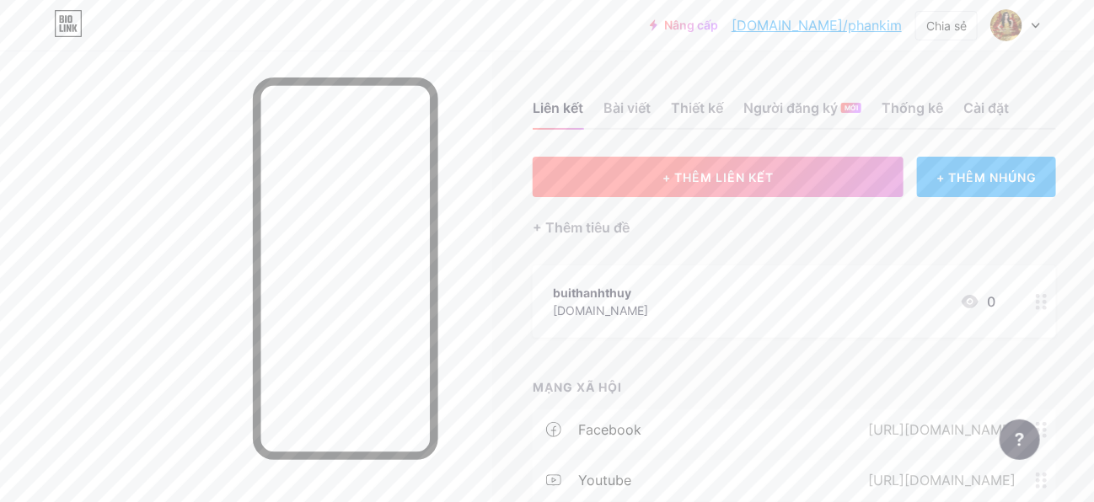
click at [772, 166] on button "+ THÊM LIÊN KẾT" at bounding box center [718, 177] width 371 height 40
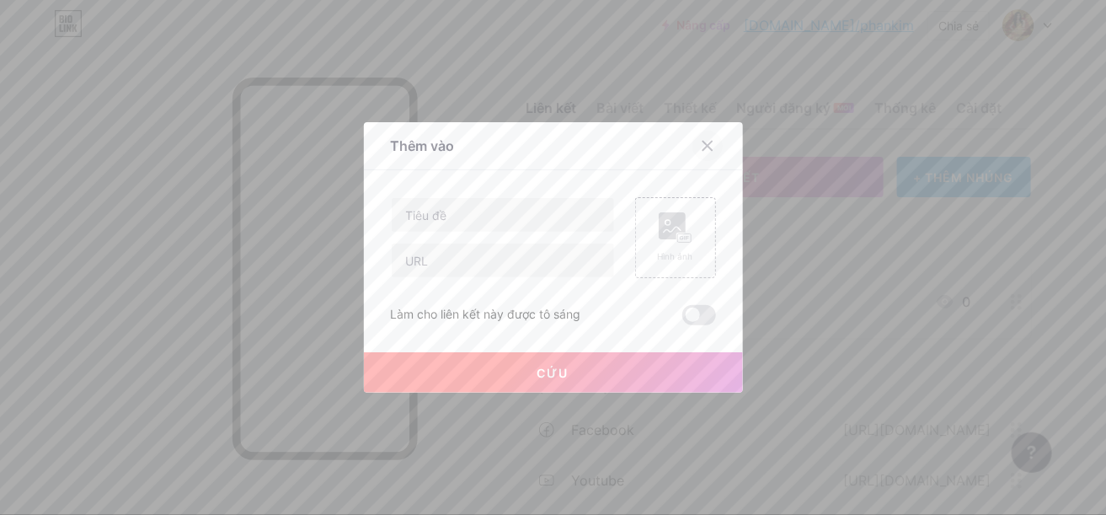
click at [701, 136] on div at bounding box center [708, 146] width 30 height 30
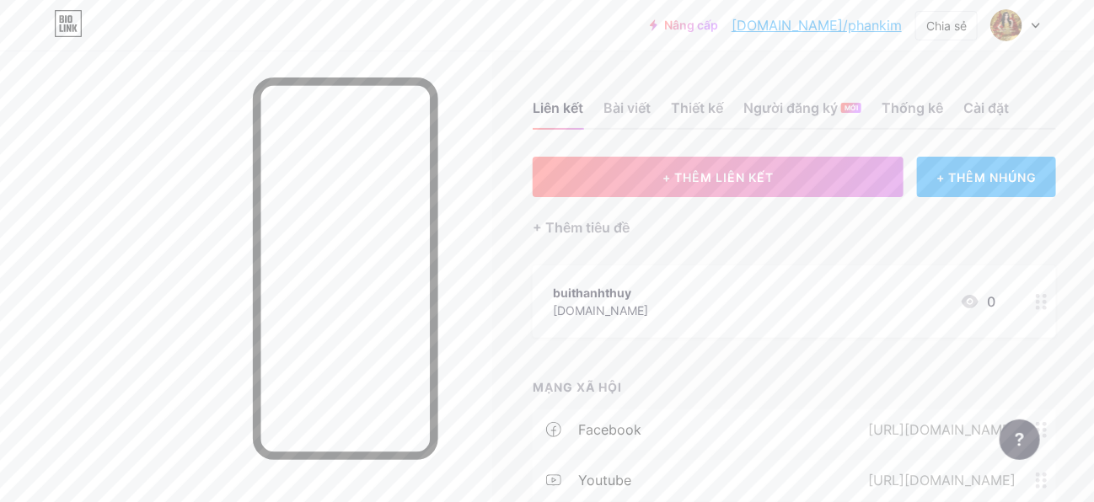
click at [858, 18] on font "[DOMAIN_NAME]/phankim" at bounding box center [816, 25] width 170 height 17
click at [961, 297] on icon at bounding box center [969, 301] width 17 height 13
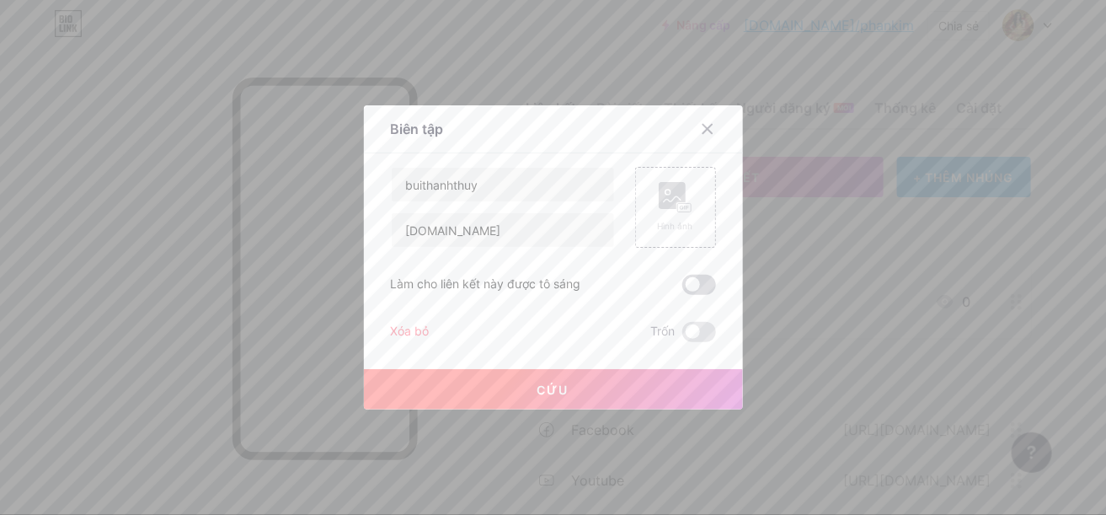
click at [703, 285] on span at bounding box center [700, 285] width 34 height 20
click at [683, 289] on input "checkbox" at bounding box center [683, 289] width 0 height 0
click at [677, 212] on rect at bounding box center [684, 208] width 15 height 10
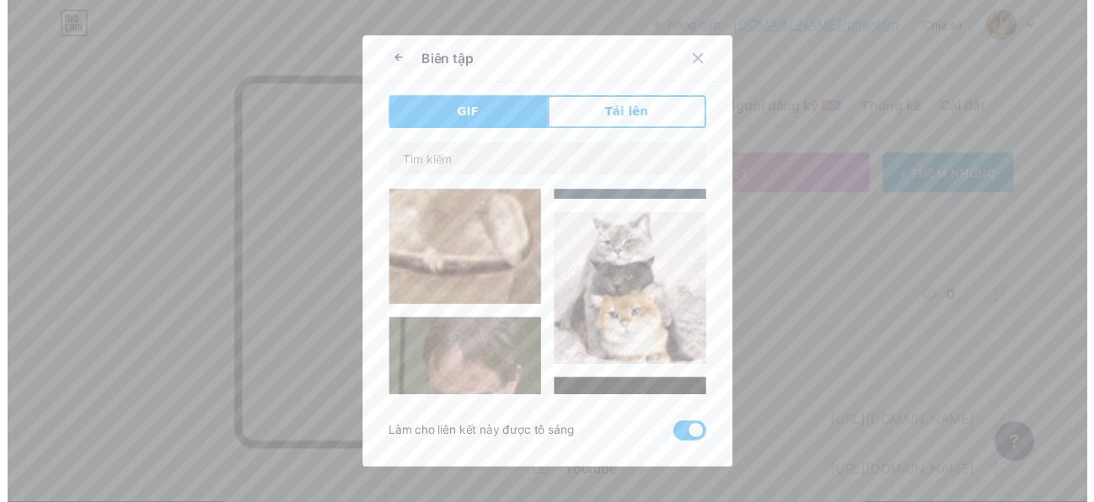
scroll to position [420, 0]
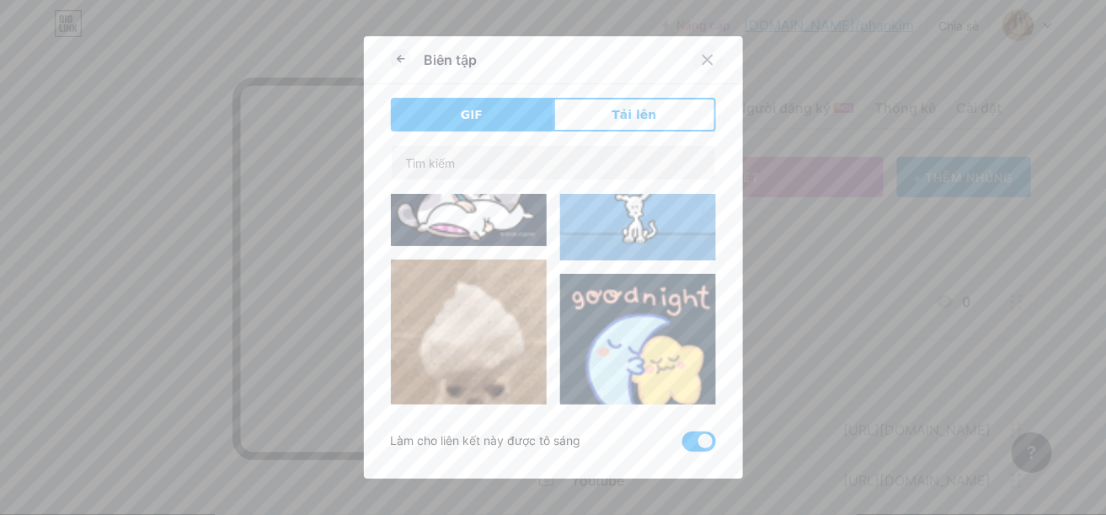
click at [709, 54] on div at bounding box center [708, 60] width 30 height 30
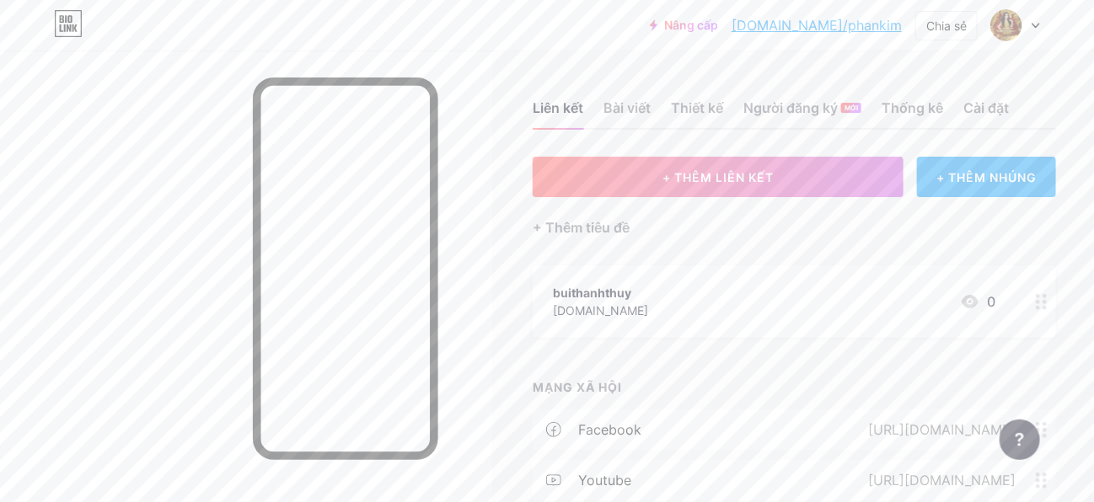
click at [1027, 309] on div at bounding box center [1041, 301] width 29 height 72
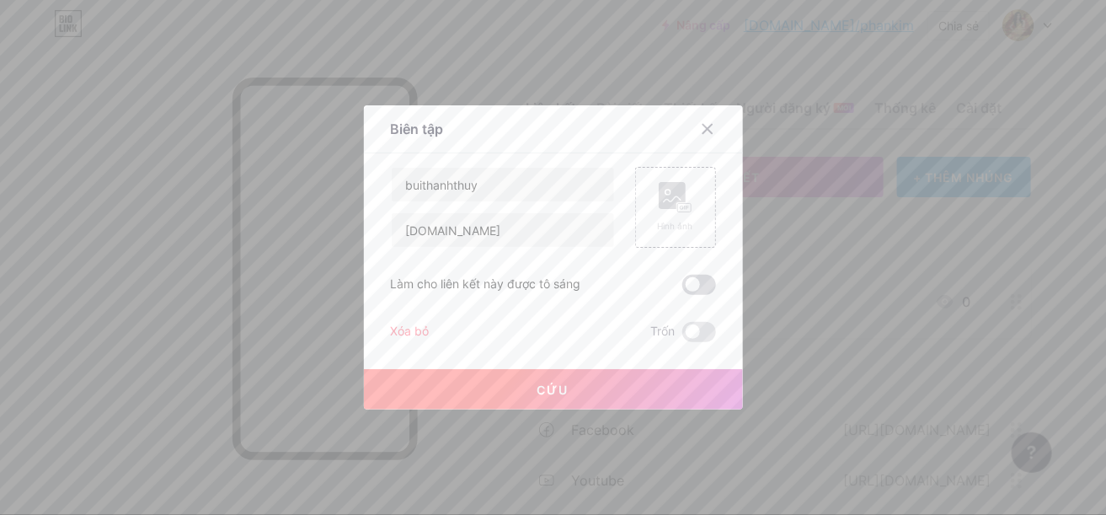
click at [702, 275] on span at bounding box center [700, 285] width 34 height 20
click at [683, 289] on input "checkbox" at bounding box center [683, 289] width 0 height 0
click at [592, 389] on button "Cứu" at bounding box center [553, 389] width 379 height 40
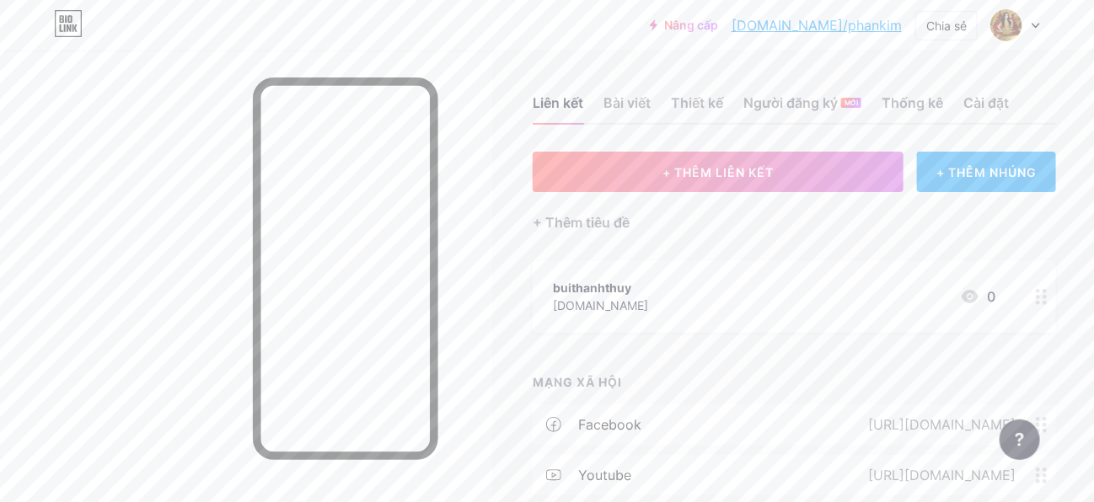
scroll to position [0, 0]
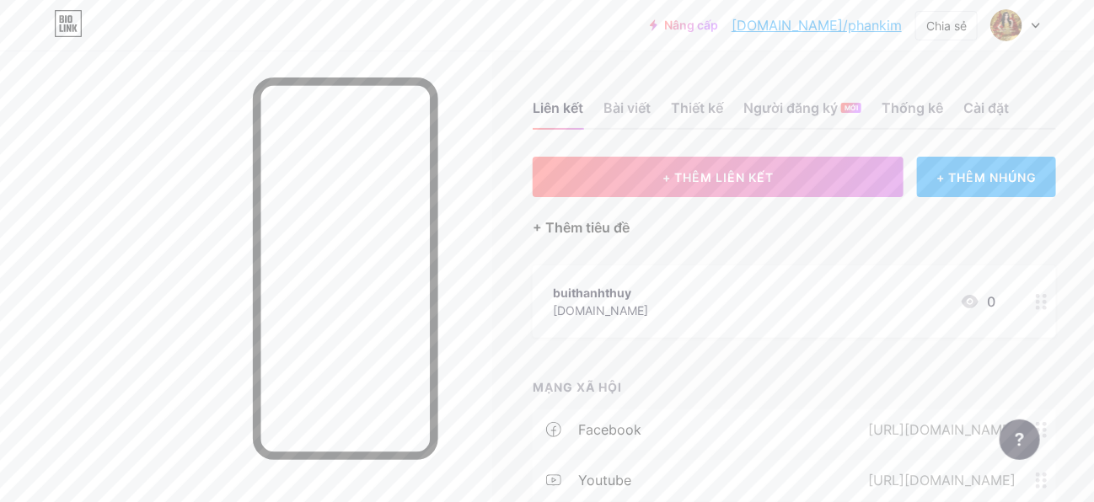
click at [581, 219] on font "+ Thêm tiêu đề" at bounding box center [581, 227] width 97 height 17
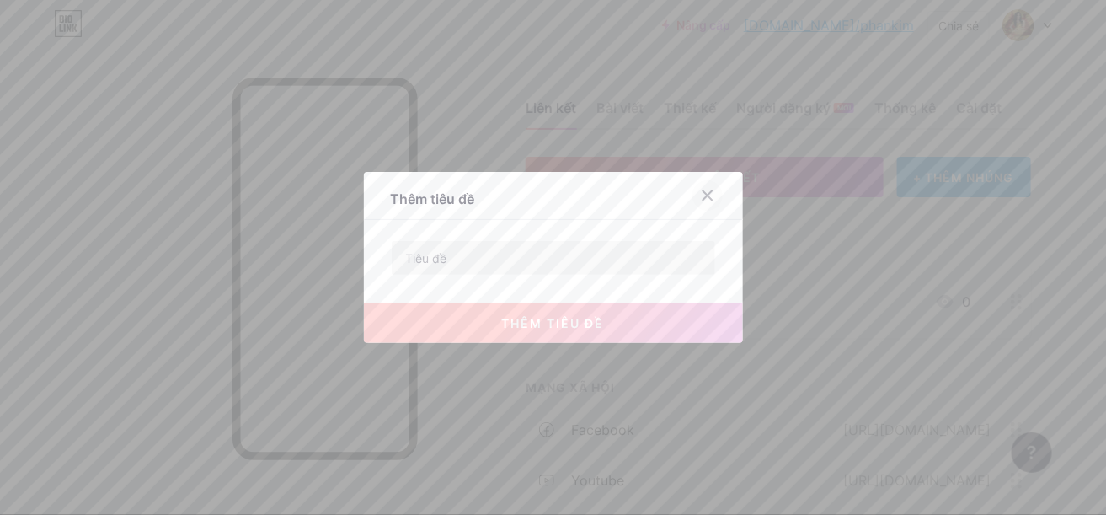
click at [693, 192] on div at bounding box center [708, 195] width 30 height 30
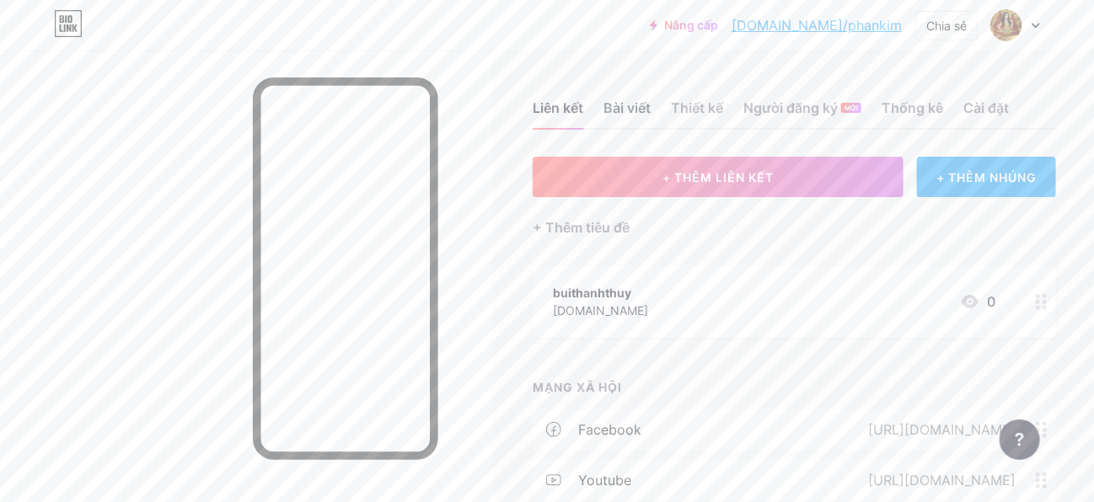
click at [617, 99] on font "Bài viết" at bounding box center [626, 107] width 47 height 17
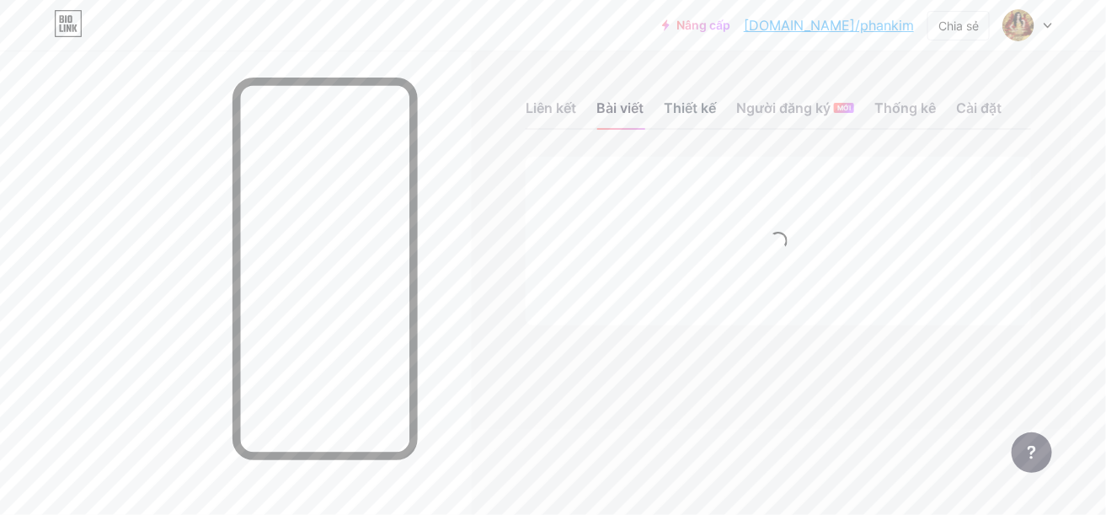
click at [710, 101] on font "Thiết kế" at bounding box center [690, 107] width 52 height 17
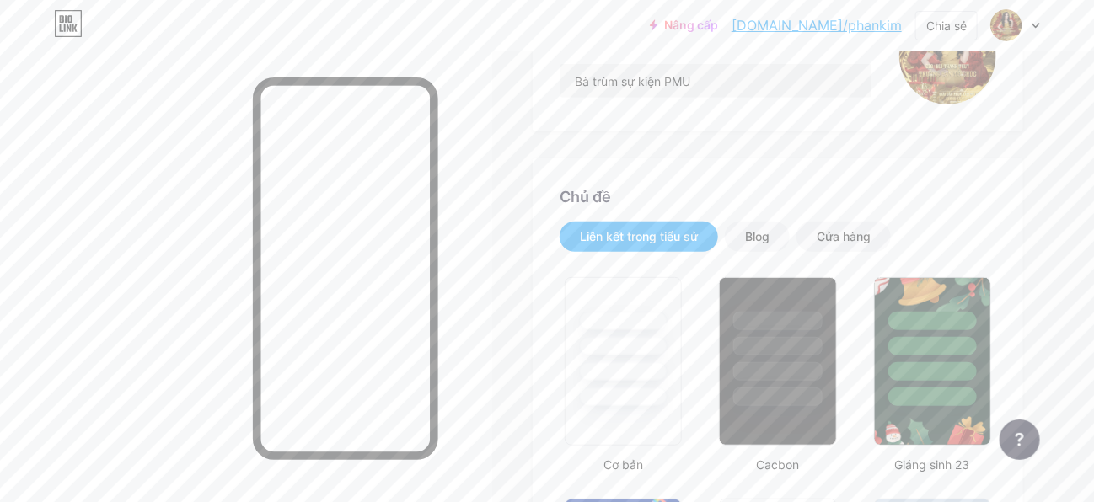
scroll to position [253, 0]
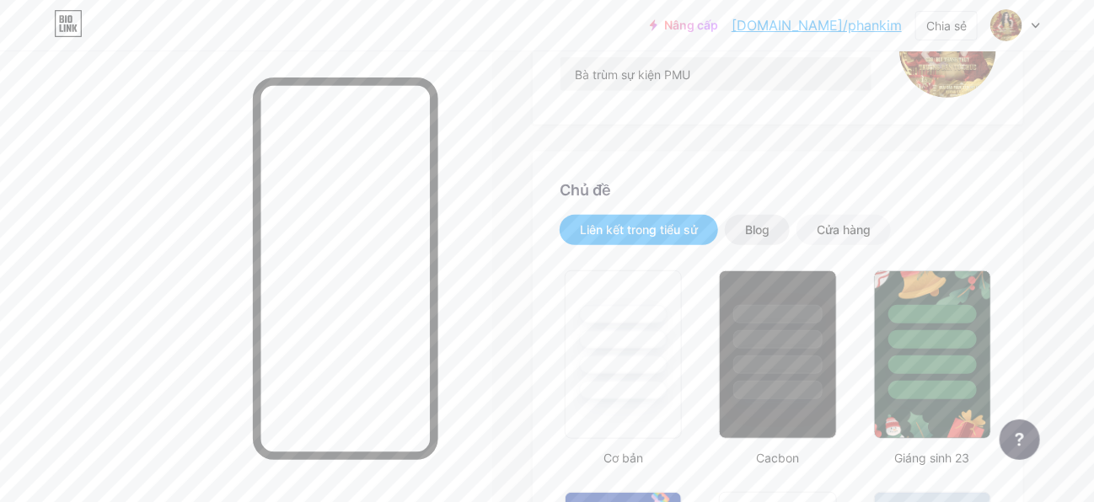
click at [745, 222] on font "Blog" at bounding box center [757, 229] width 24 height 14
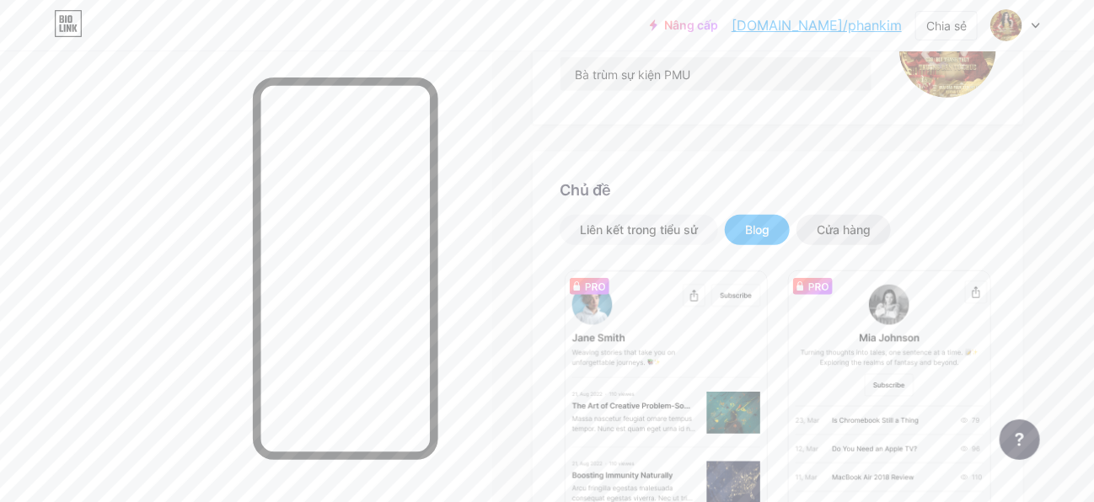
click at [844, 218] on div "Cửa hàng" at bounding box center [843, 230] width 94 height 30
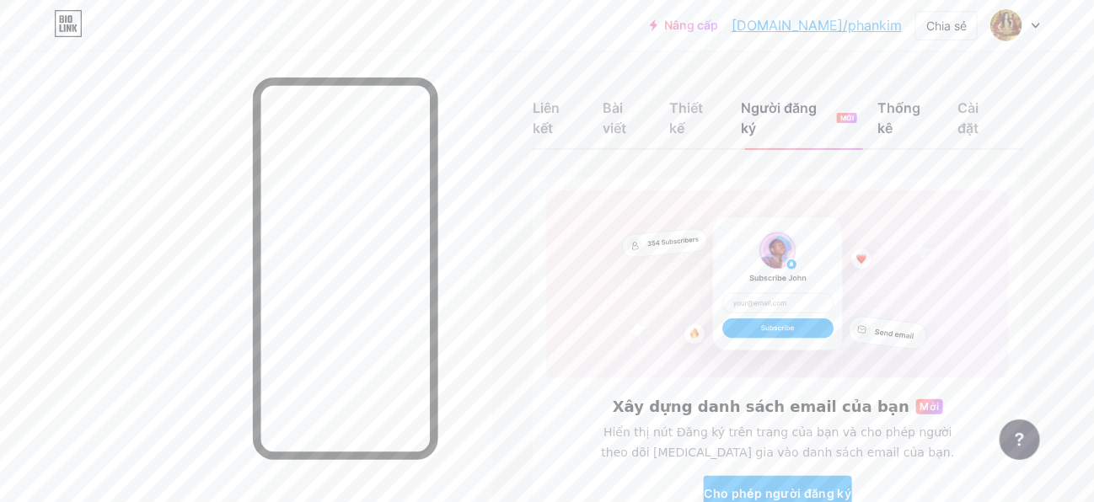
click at [920, 104] on font "Thống kê" at bounding box center [898, 117] width 43 height 37
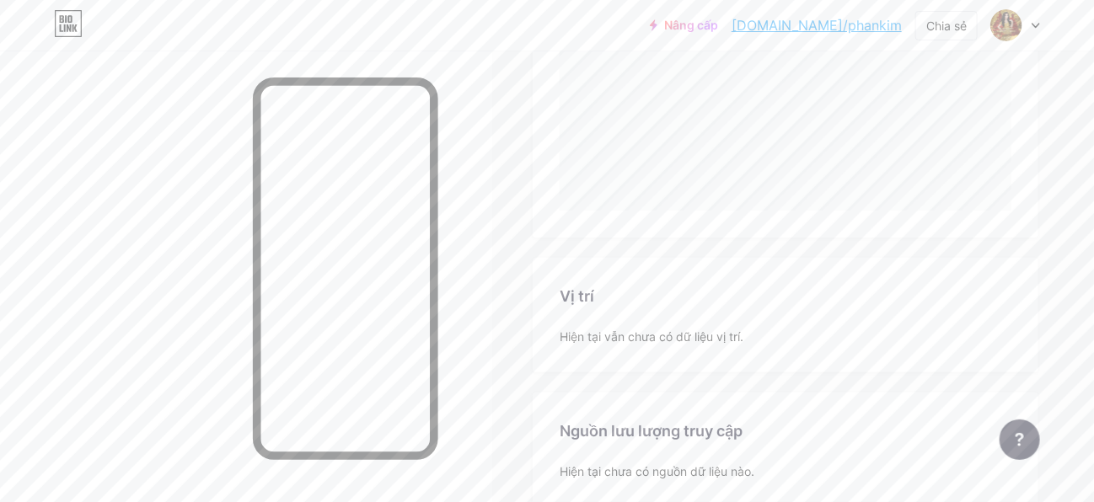
scroll to position [378, 0]
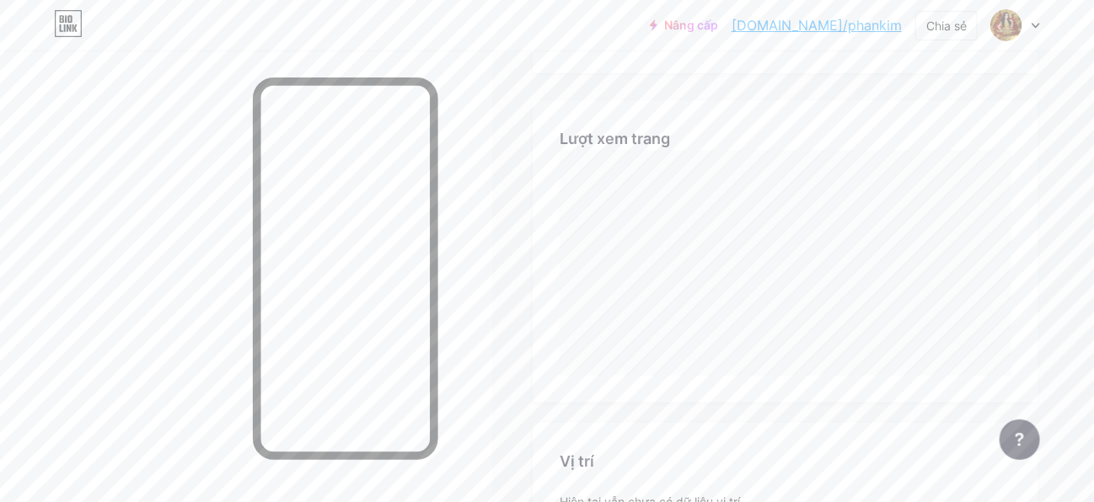
click at [833, 23] on font "[DOMAIN_NAME]/phankim" at bounding box center [816, 25] width 170 height 17
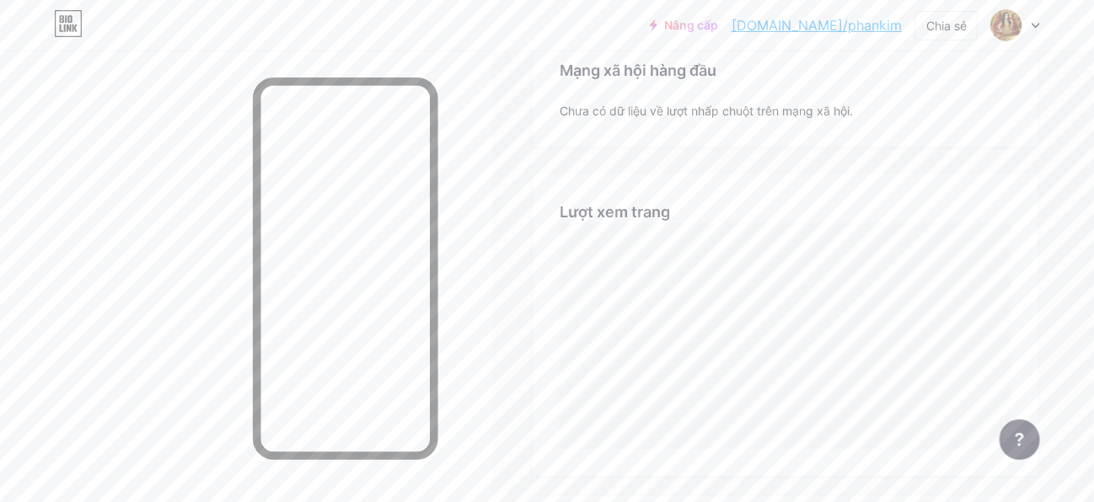
scroll to position [630, 0]
